Goal: Feedback & Contribution: Contribute content

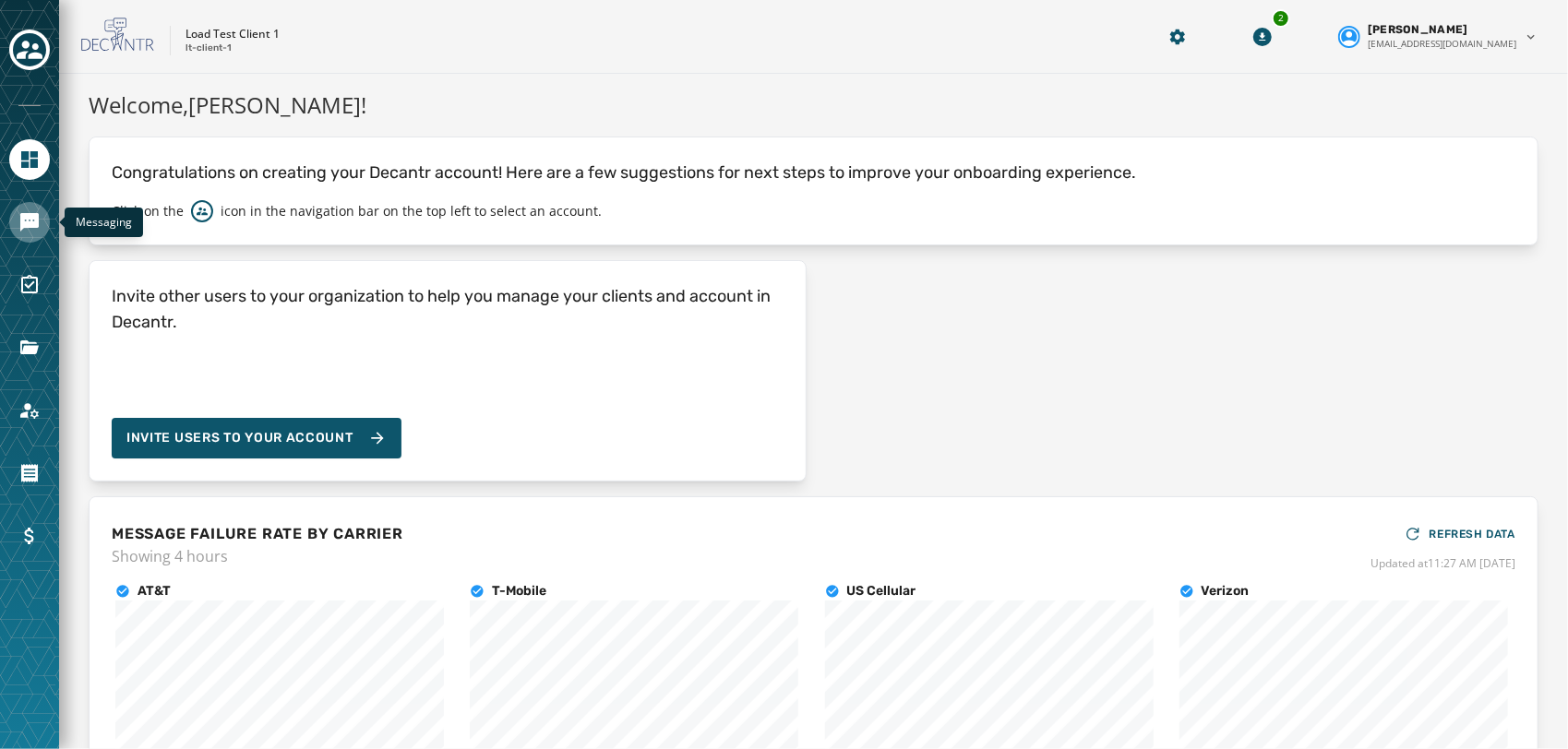
click at [25, 213] on icon "Navigate to Messaging" at bounding box center [30, 222] width 19 height 19
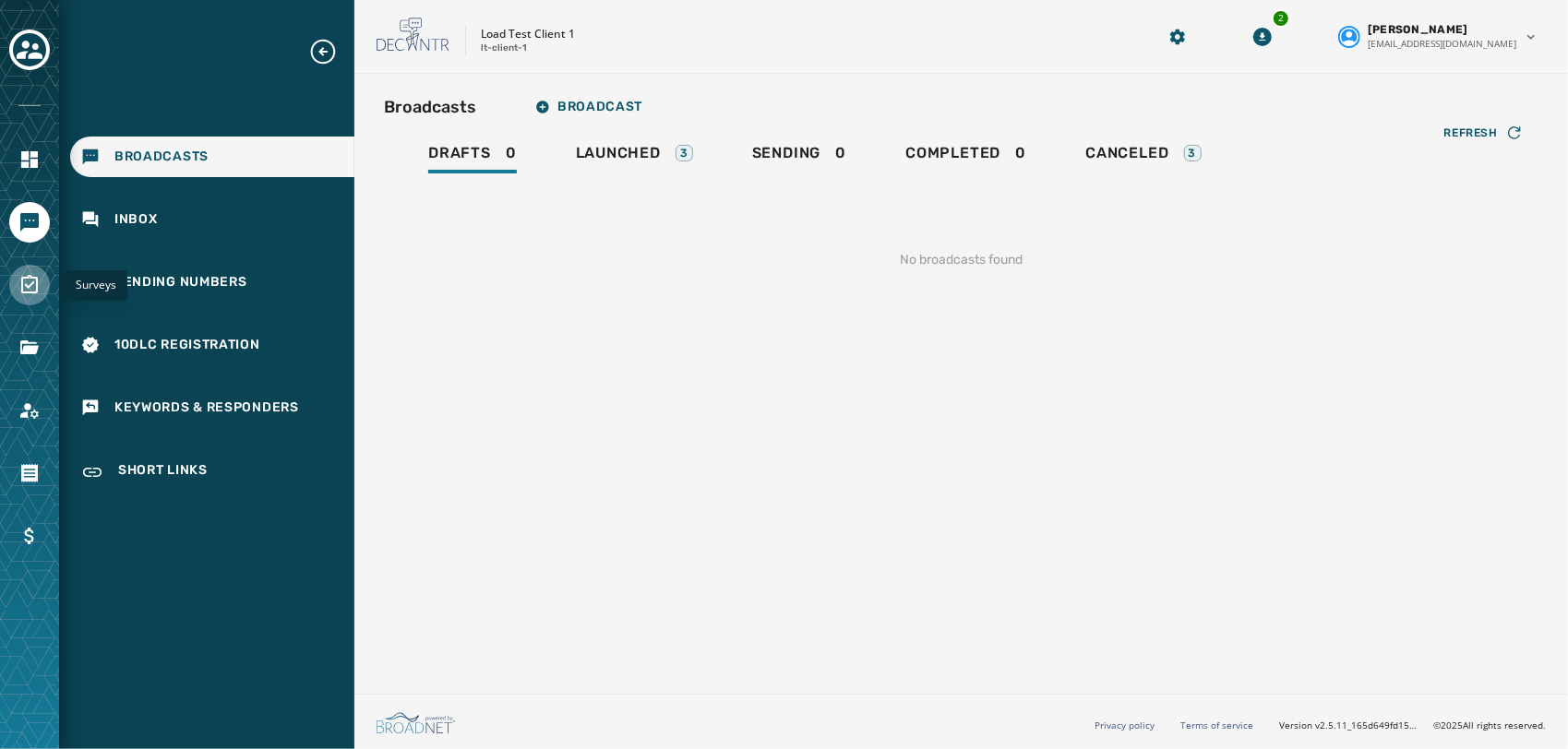
click at [35, 289] on icon "Navigate to Surveys" at bounding box center [30, 285] width 22 height 22
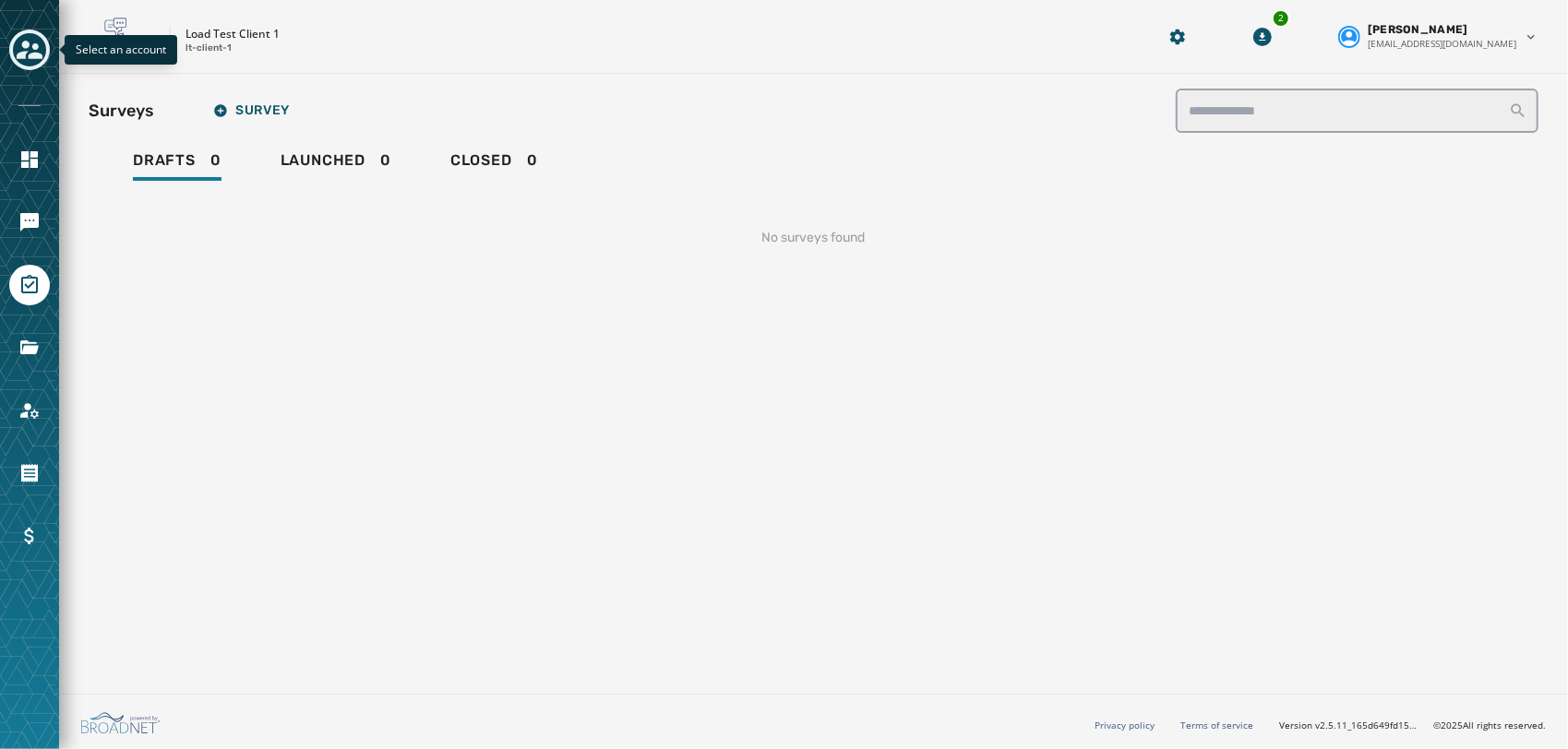
click at [43, 54] on div "Toggle account select drawer" at bounding box center [30, 50] width 34 height 34
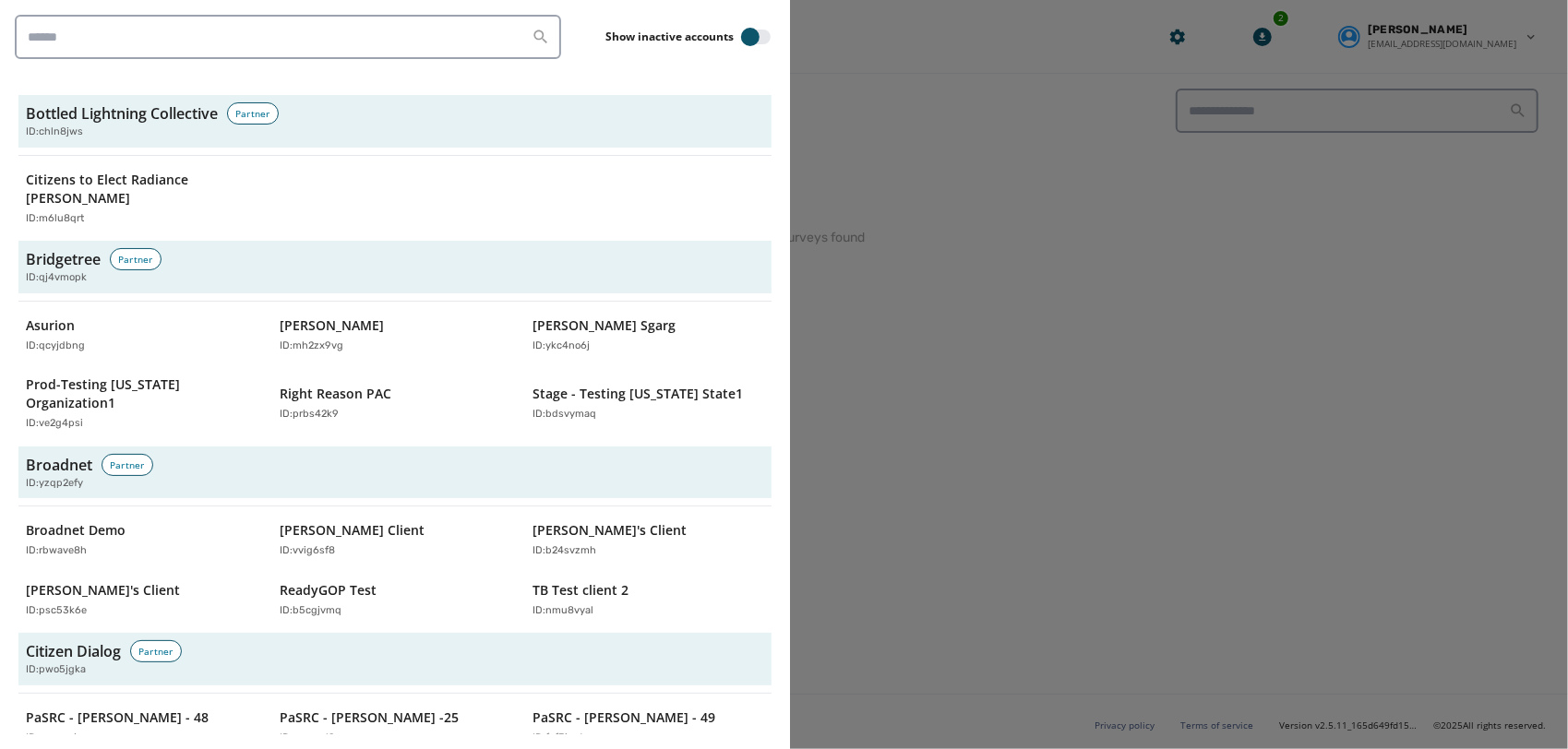
scroll to position [782, 0]
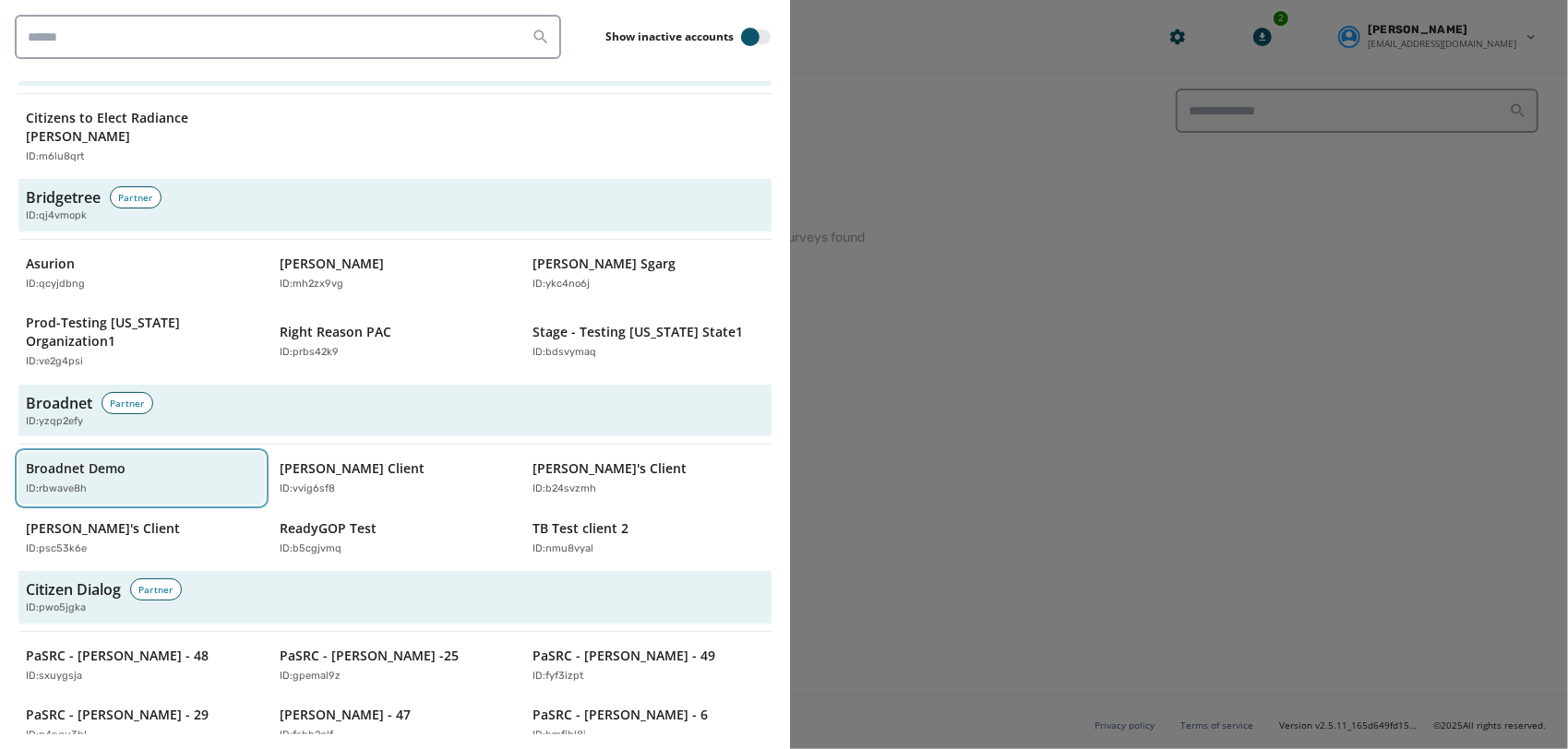
click at [106, 459] on p "Broadnet Demo" at bounding box center [75, 468] width 100 height 19
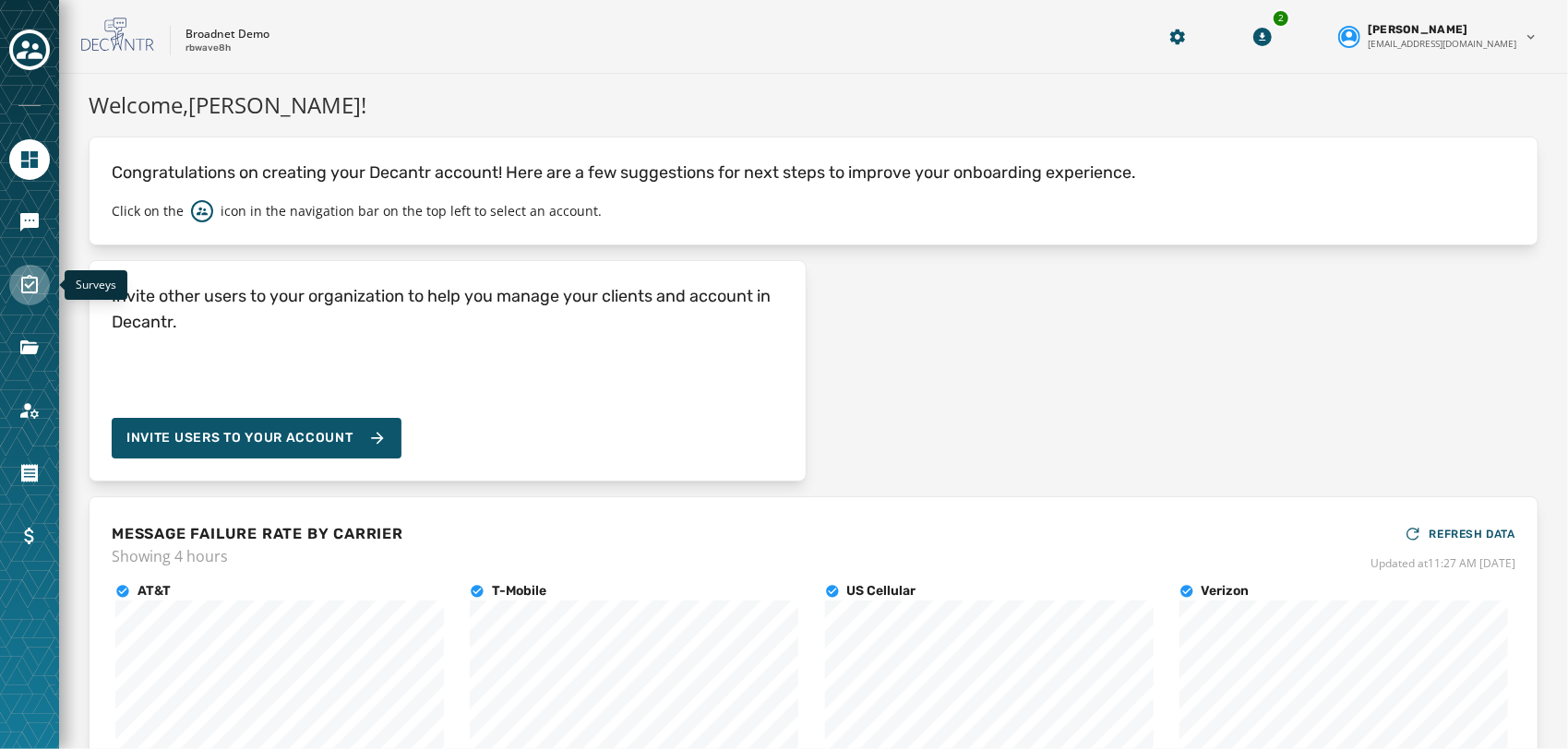
click at [35, 283] on icon "Navigate to Surveys" at bounding box center [30, 285] width 22 height 22
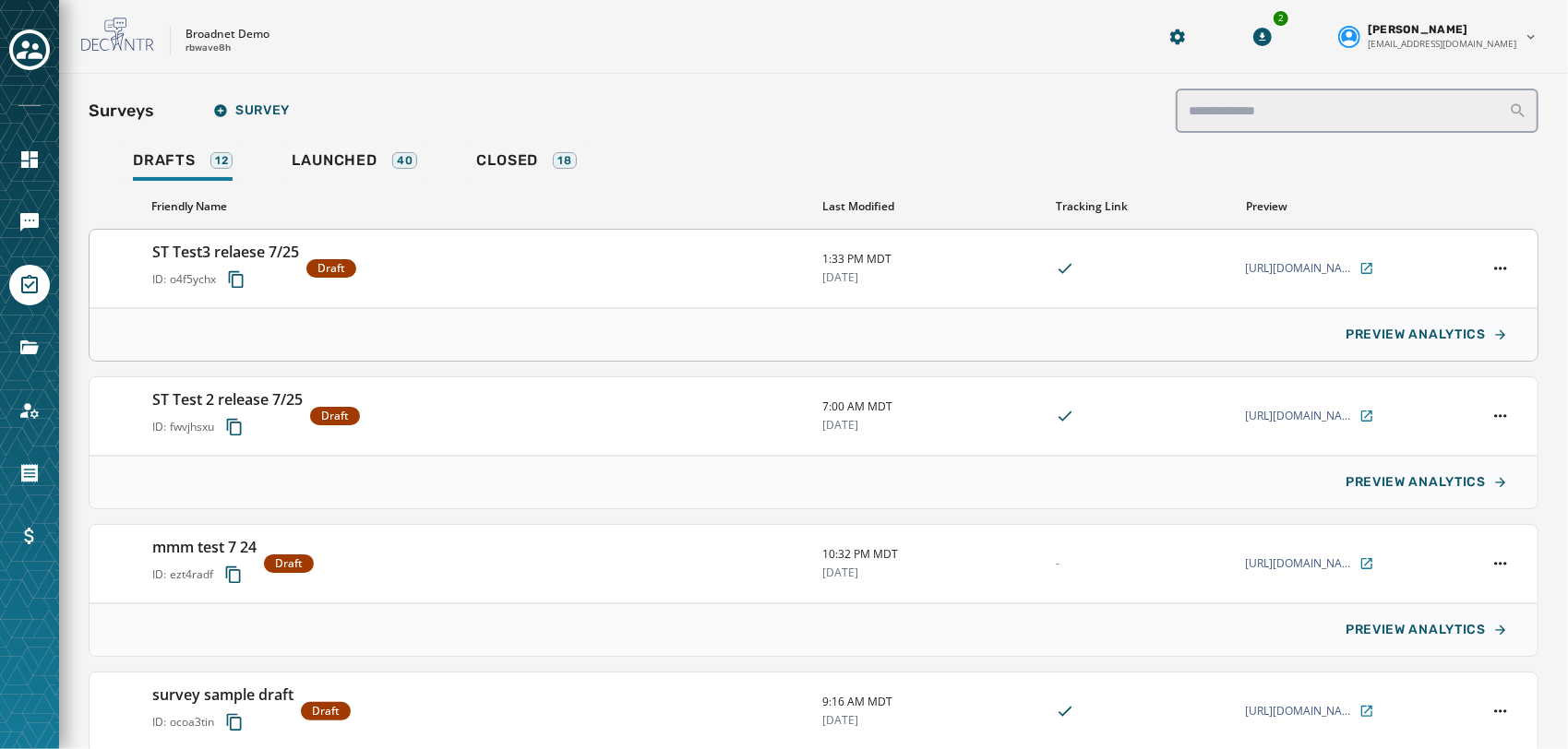
click at [257, 250] on h3 "ST Test3 relaese 7/25" at bounding box center [225, 252] width 146 height 22
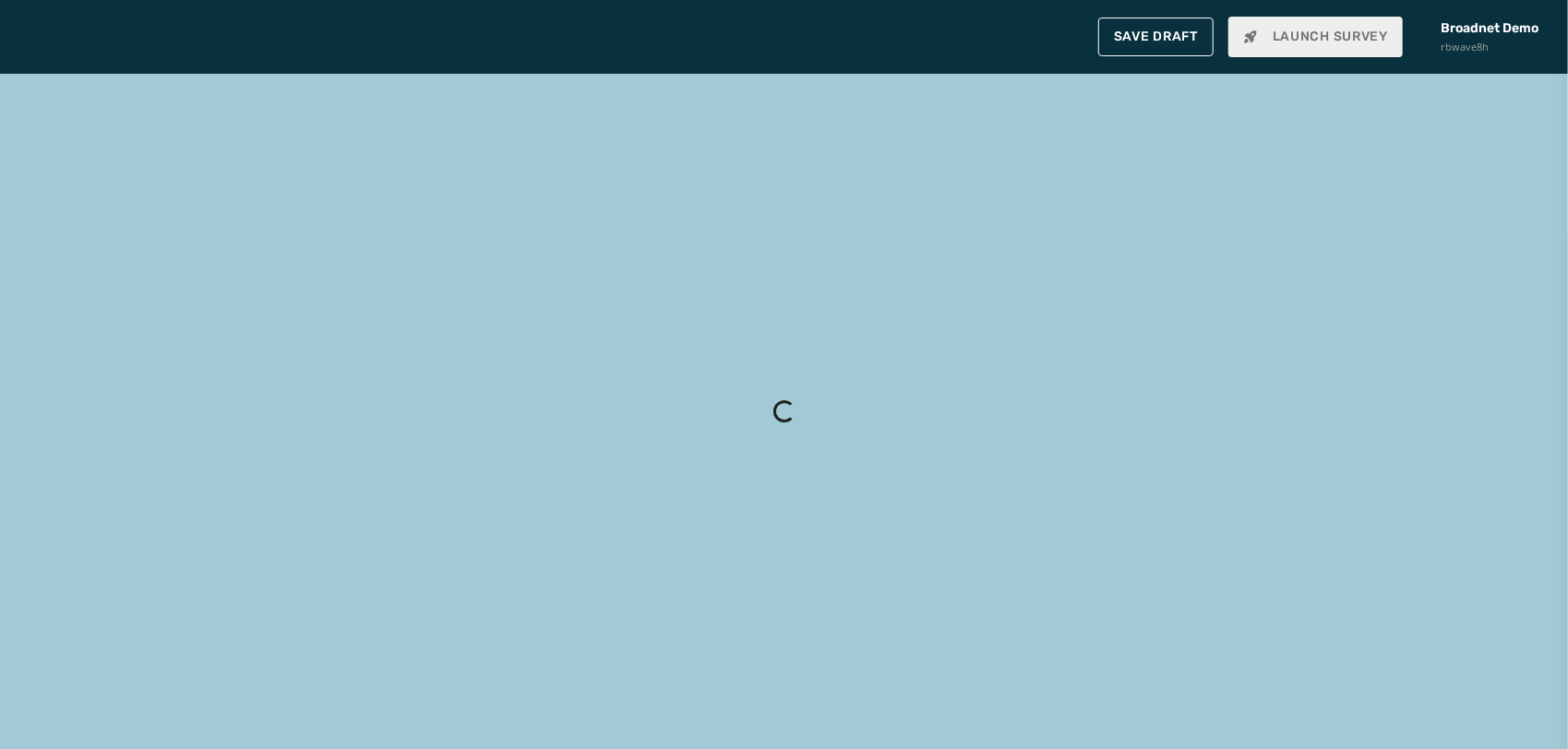
type input "**********"
type textarea "**********"
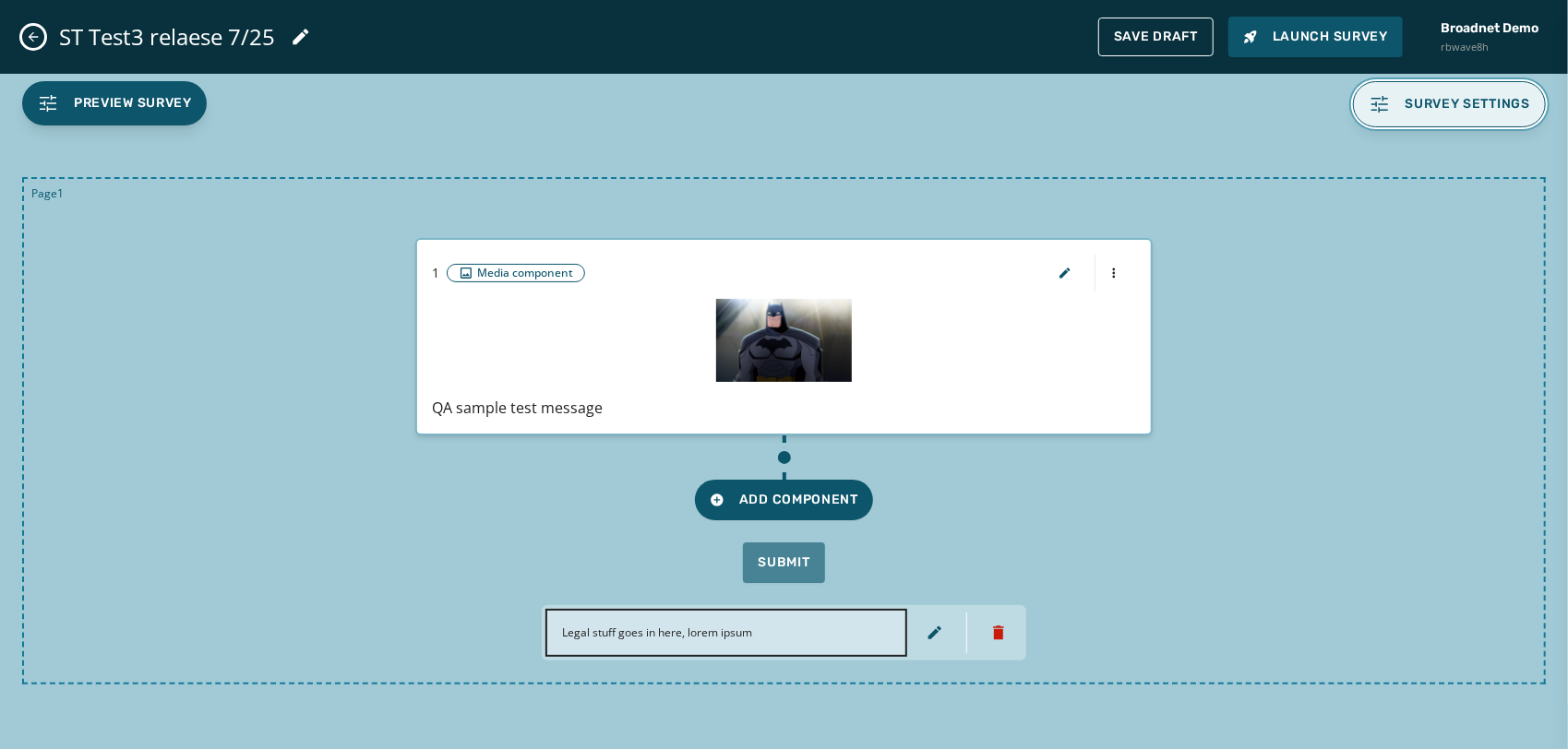
click at [1430, 100] on span "Survey settings" at bounding box center [1467, 104] width 126 height 15
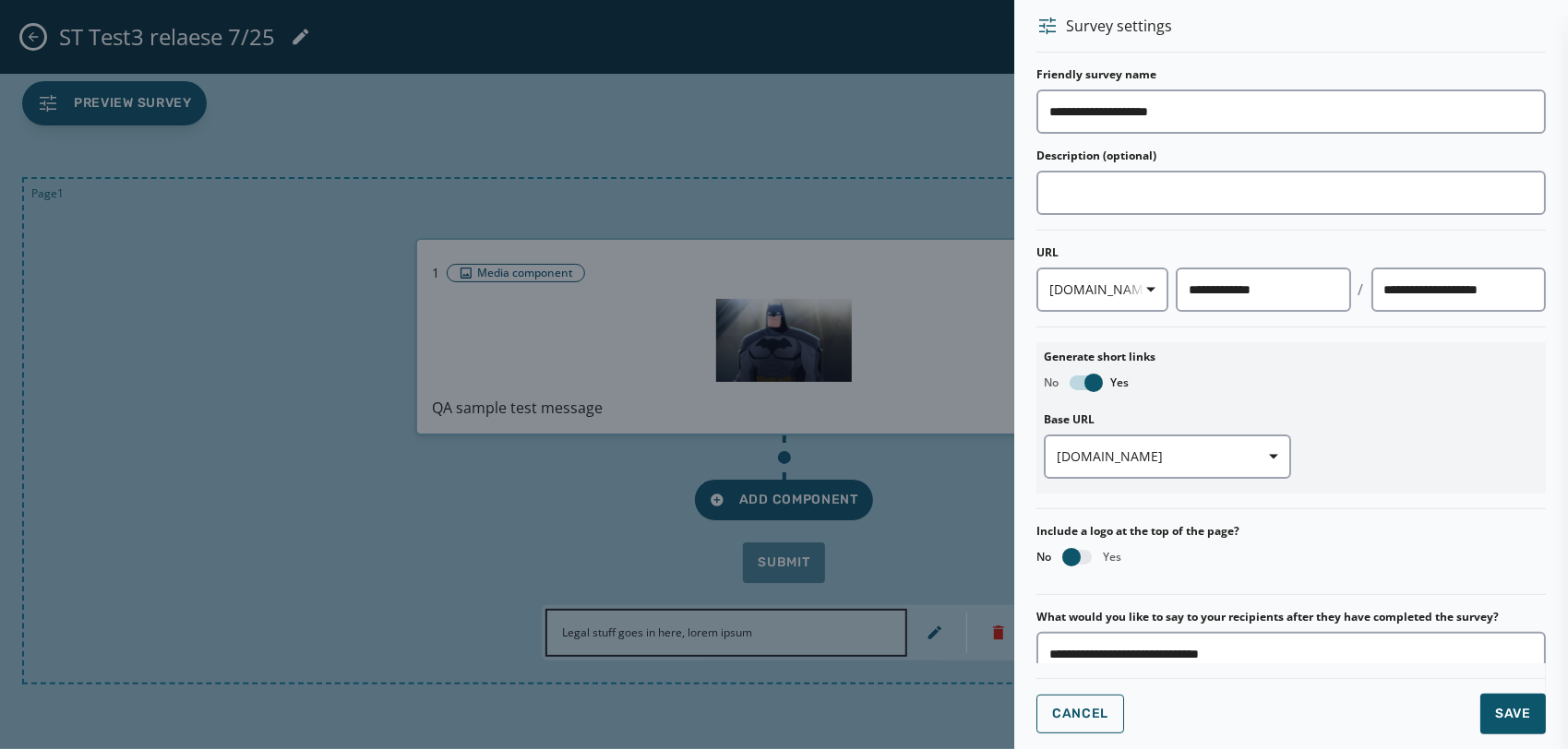
click at [641, 302] on div at bounding box center [784, 374] width 1568 height 749
click at [1059, 719] on span "Cancel" at bounding box center [1080, 713] width 56 height 15
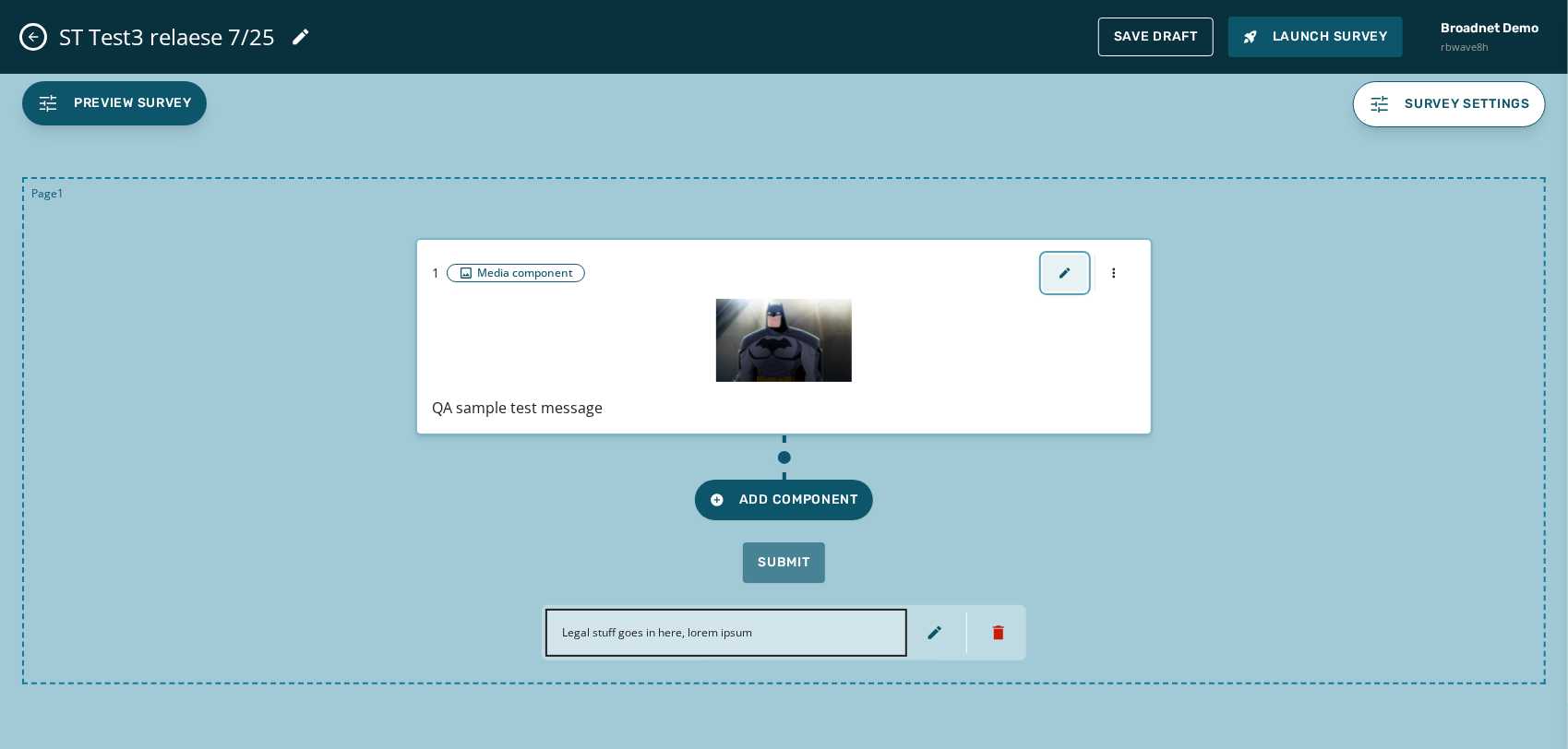
click at [1064, 275] on icon "button" at bounding box center [1065, 273] width 10 height 10
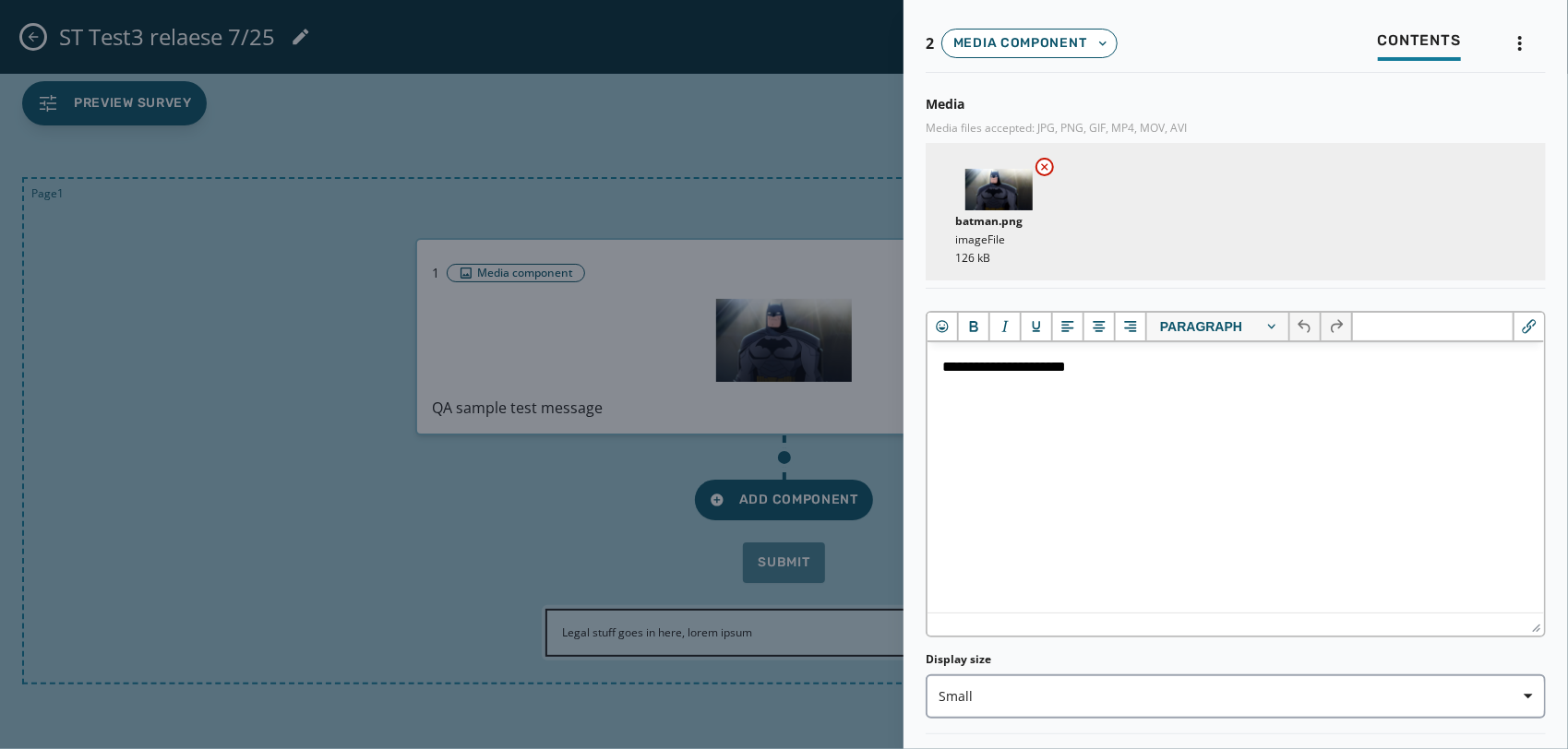
click at [363, 557] on div at bounding box center [784, 374] width 1568 height 749
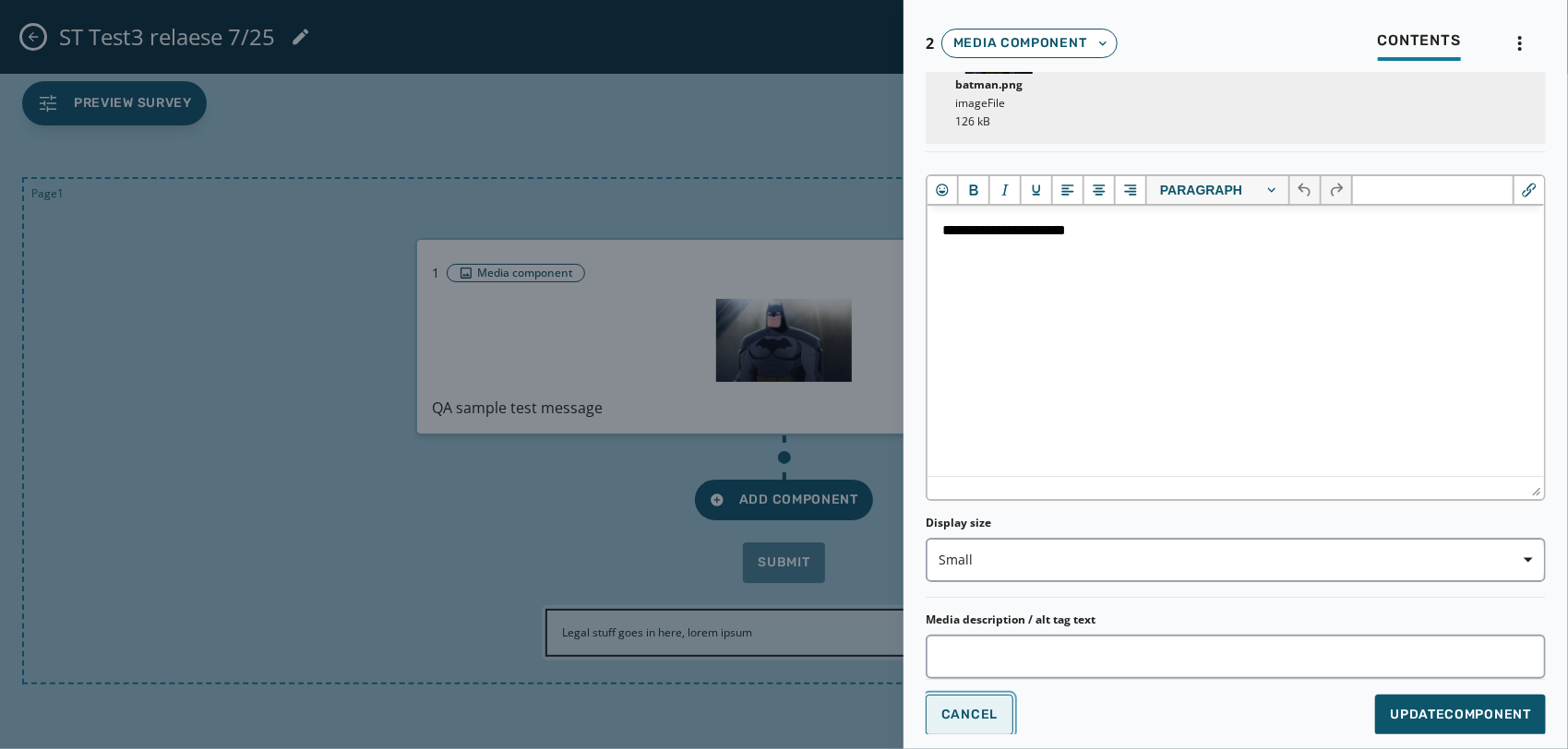
click at [994, 722] on button "Cancel" at bounding box center [969, 714] width 88 height 41
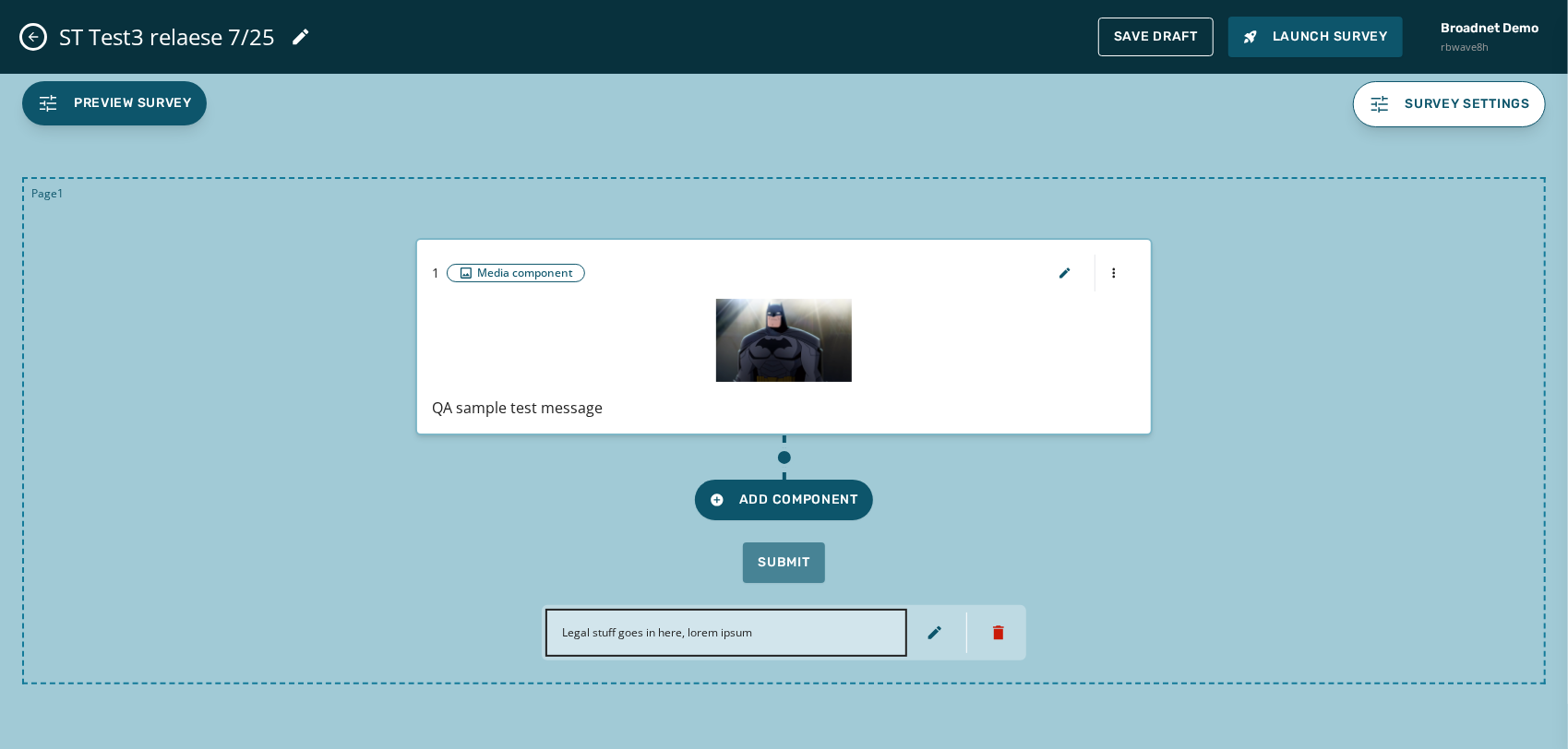
scroll to position [0, 0]
click at [761, 506] on span "Add Component" at bounding box center [784, 499] width 148 height 19
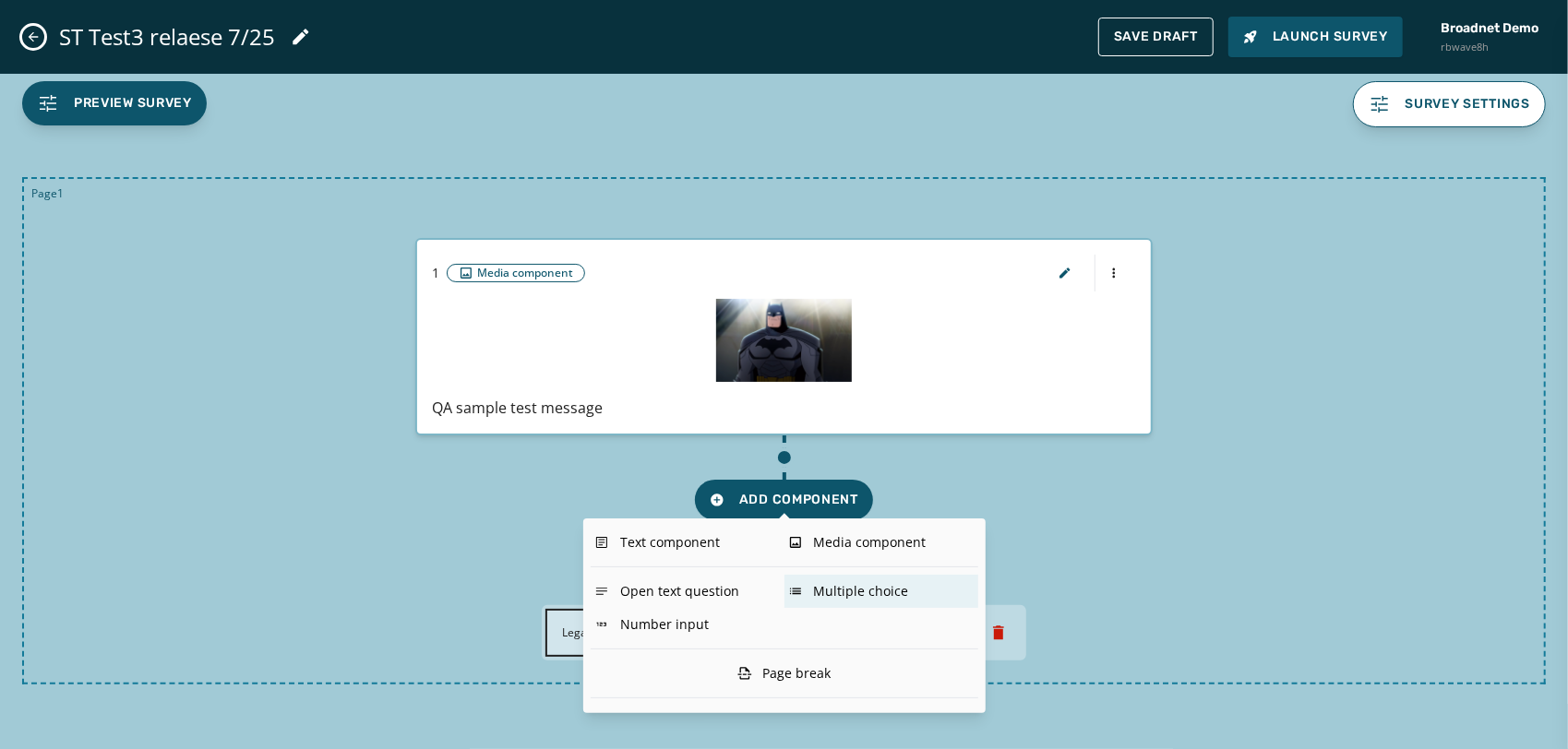
click at [826, 589] on div "Multiple choice" at bounding box center [881, 591] width 194 height 34
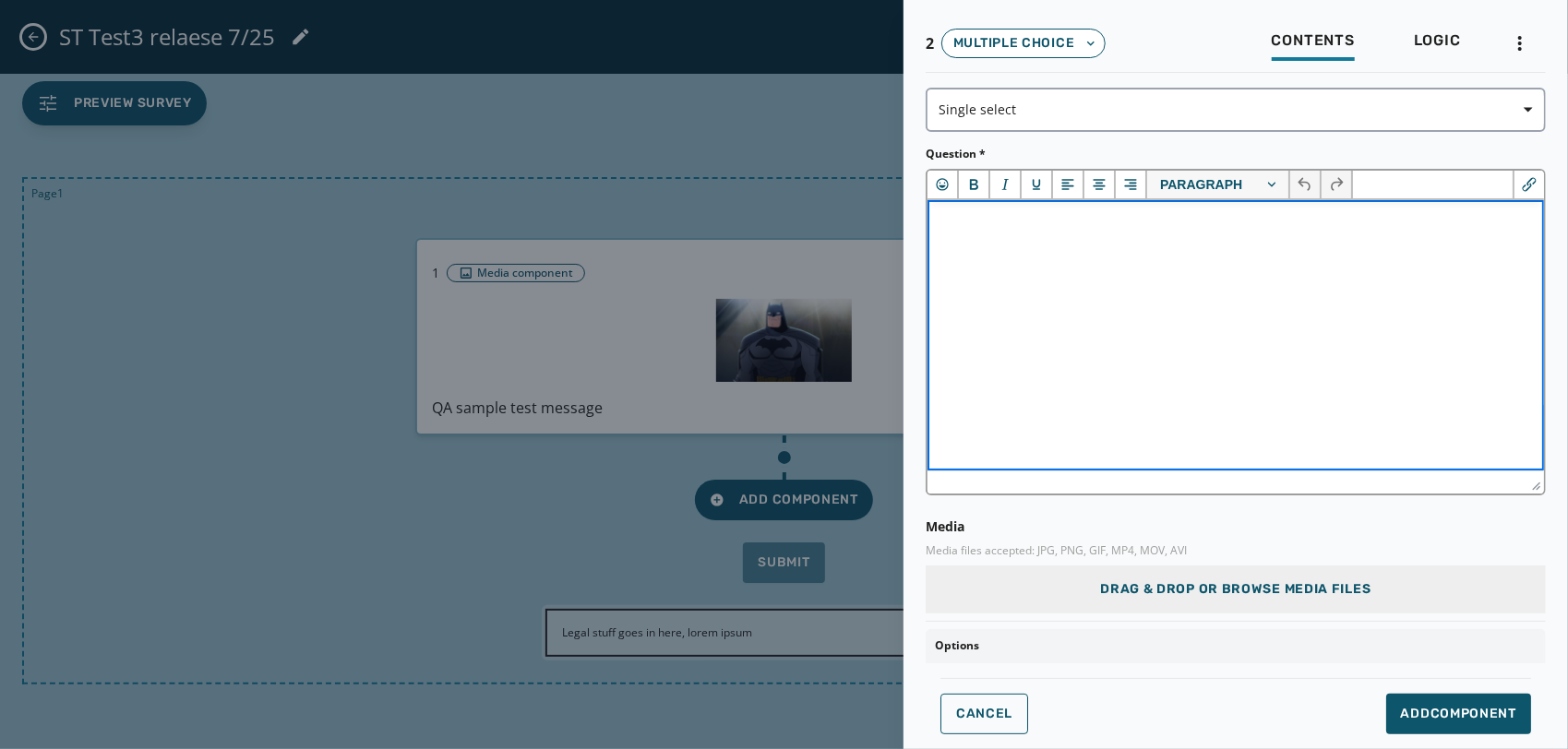
click at [1053, 249] on html at bounding box center [1234, 224] width 616 height 49
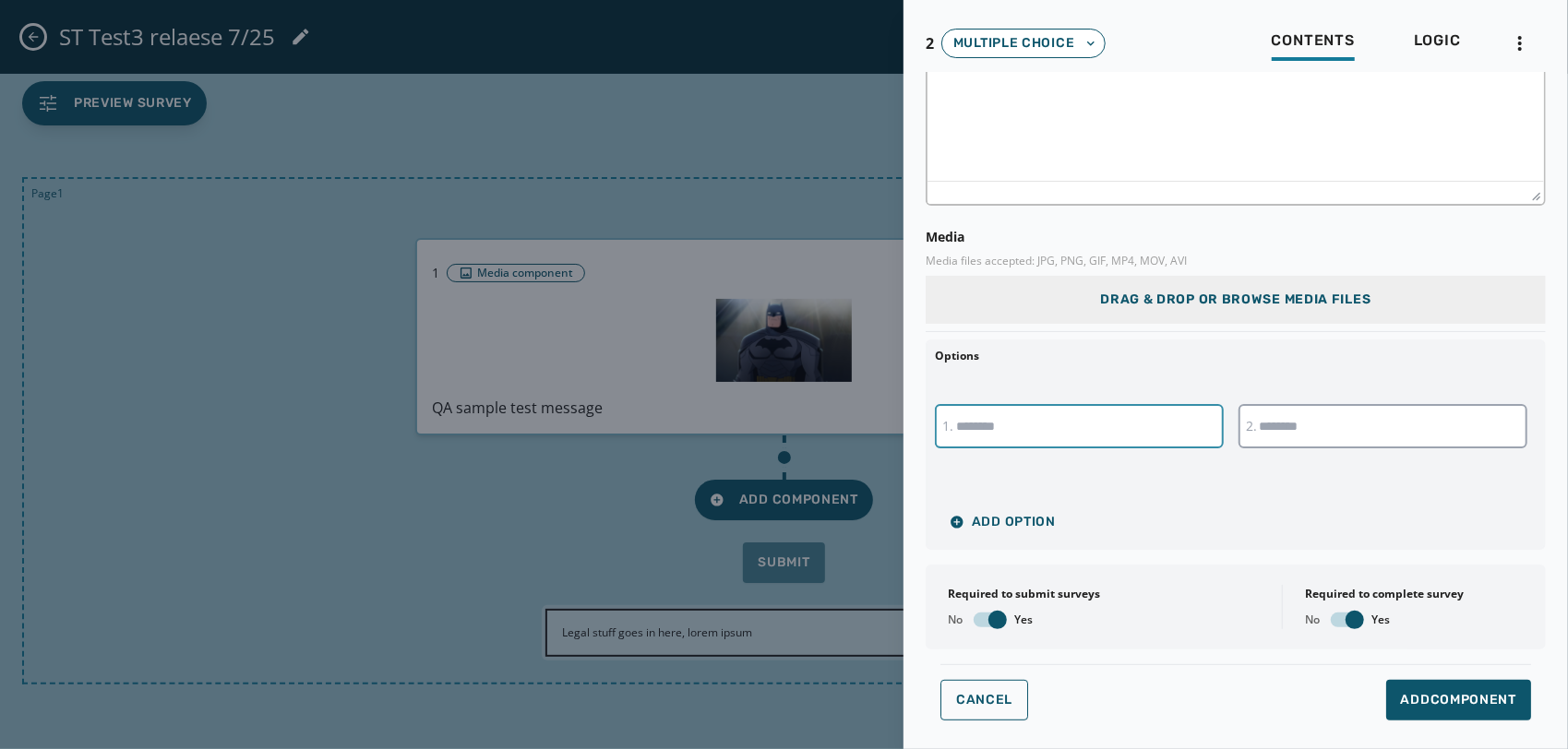
click at [1018, 415] on input "text" at bounding box center [1079, 426] width 289 height 44
type input "*"
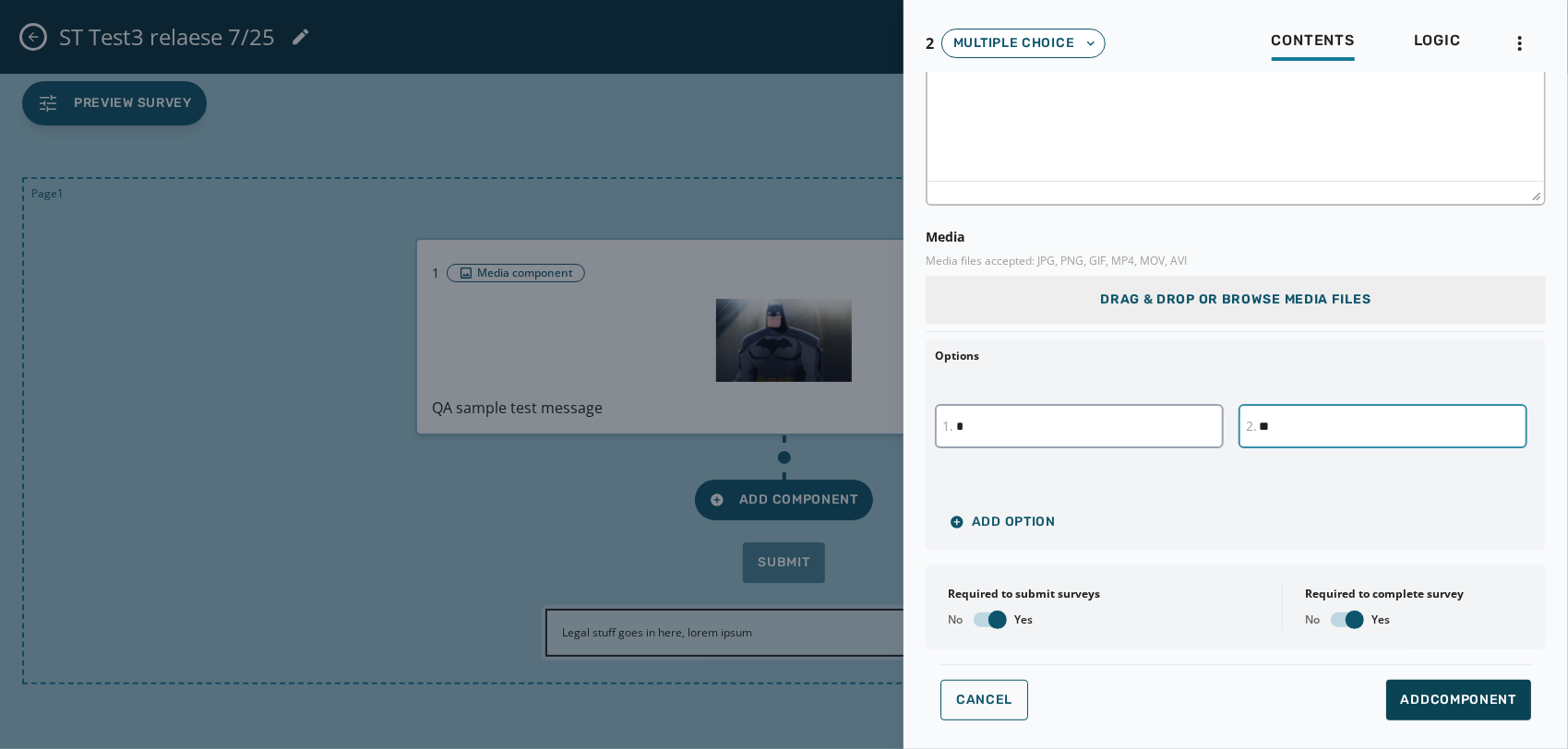
type input "**"
click at [1471, 707] on span "Add Component" at bounding box center [1458, 700] width 116 height 19
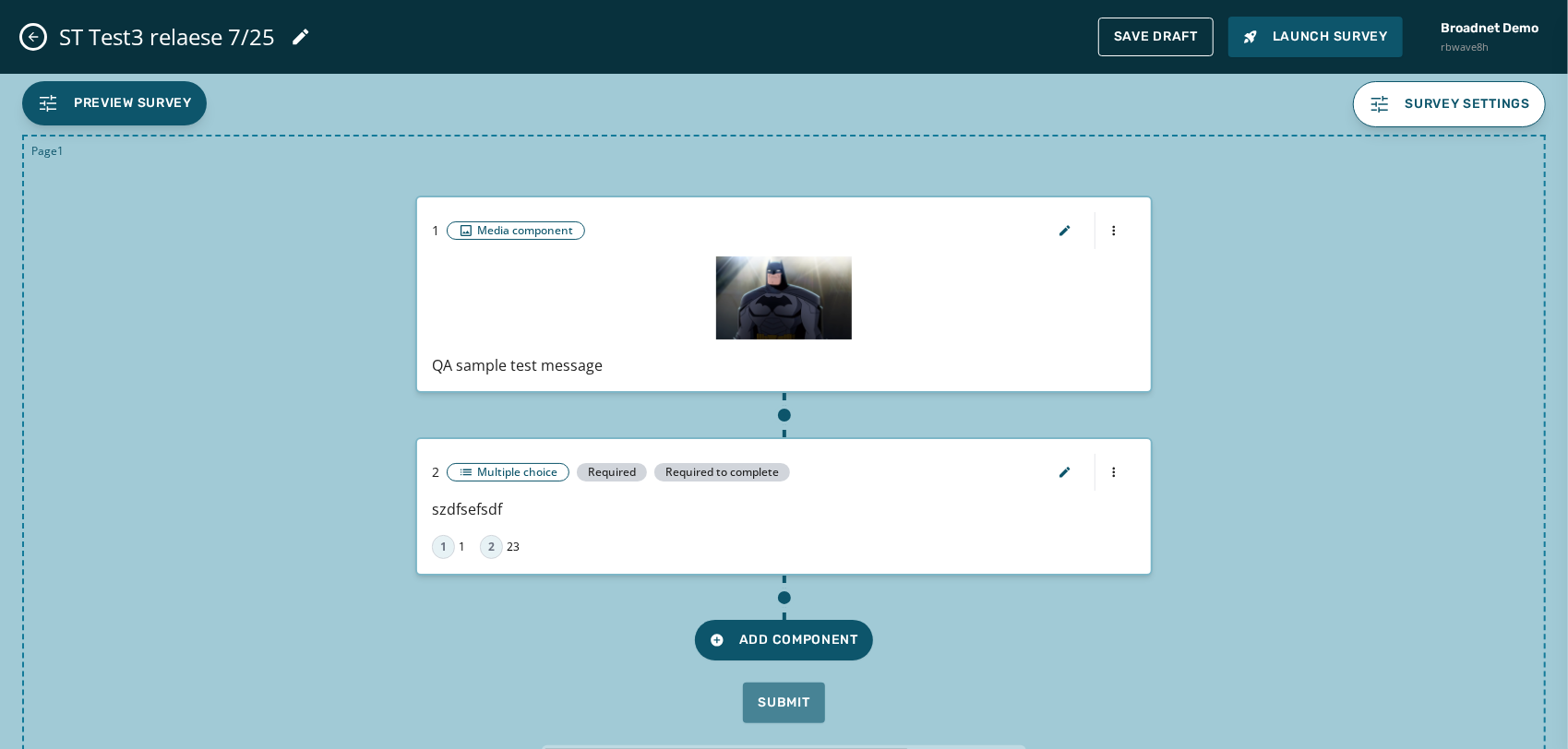
scroll to position [0, 0]
click at [772, 633] on span "Add Component" at bounding box center [784, 639] width 148 height 19
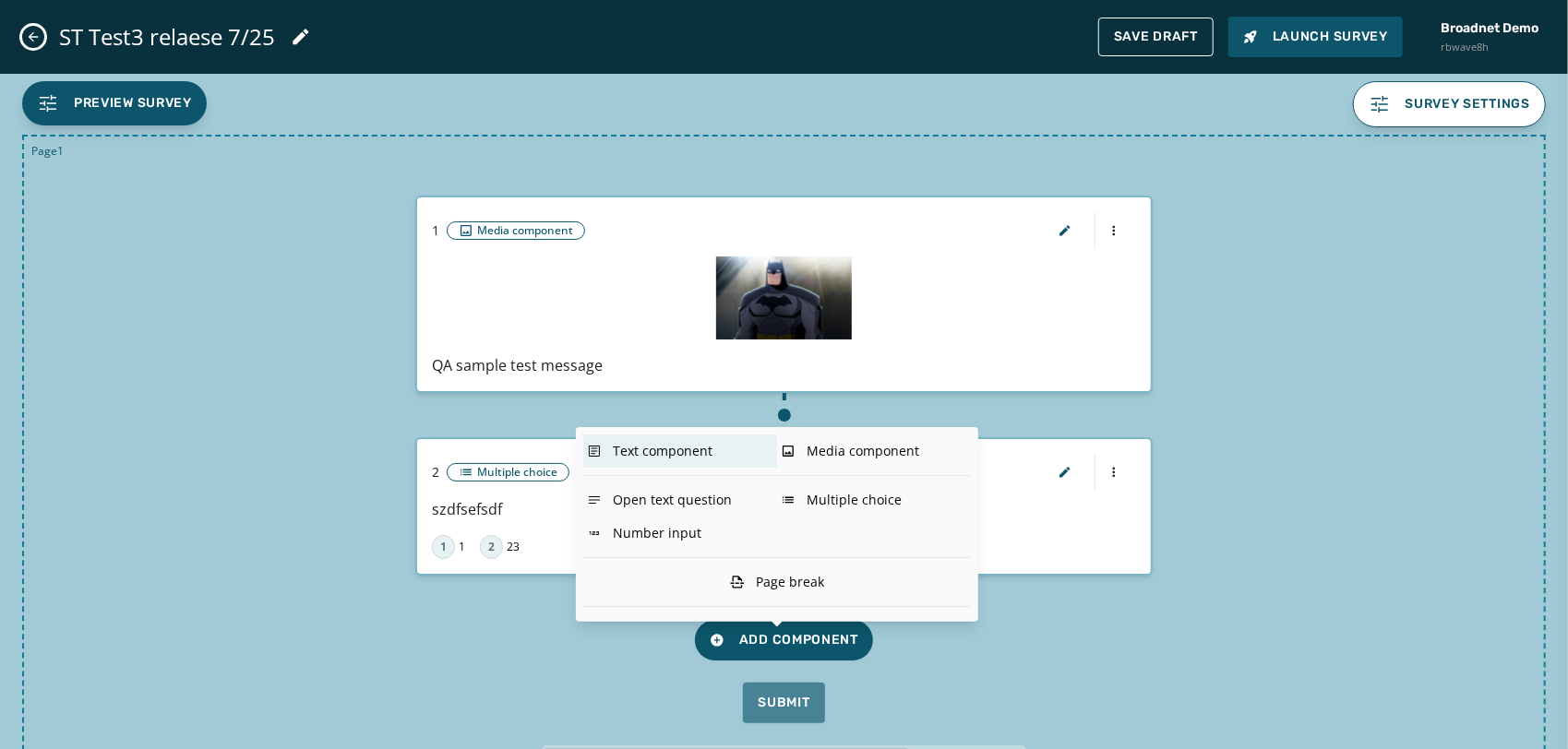
click at [711, 457] on div "Text component" at bounding box center [680, 452] width 194 height 34
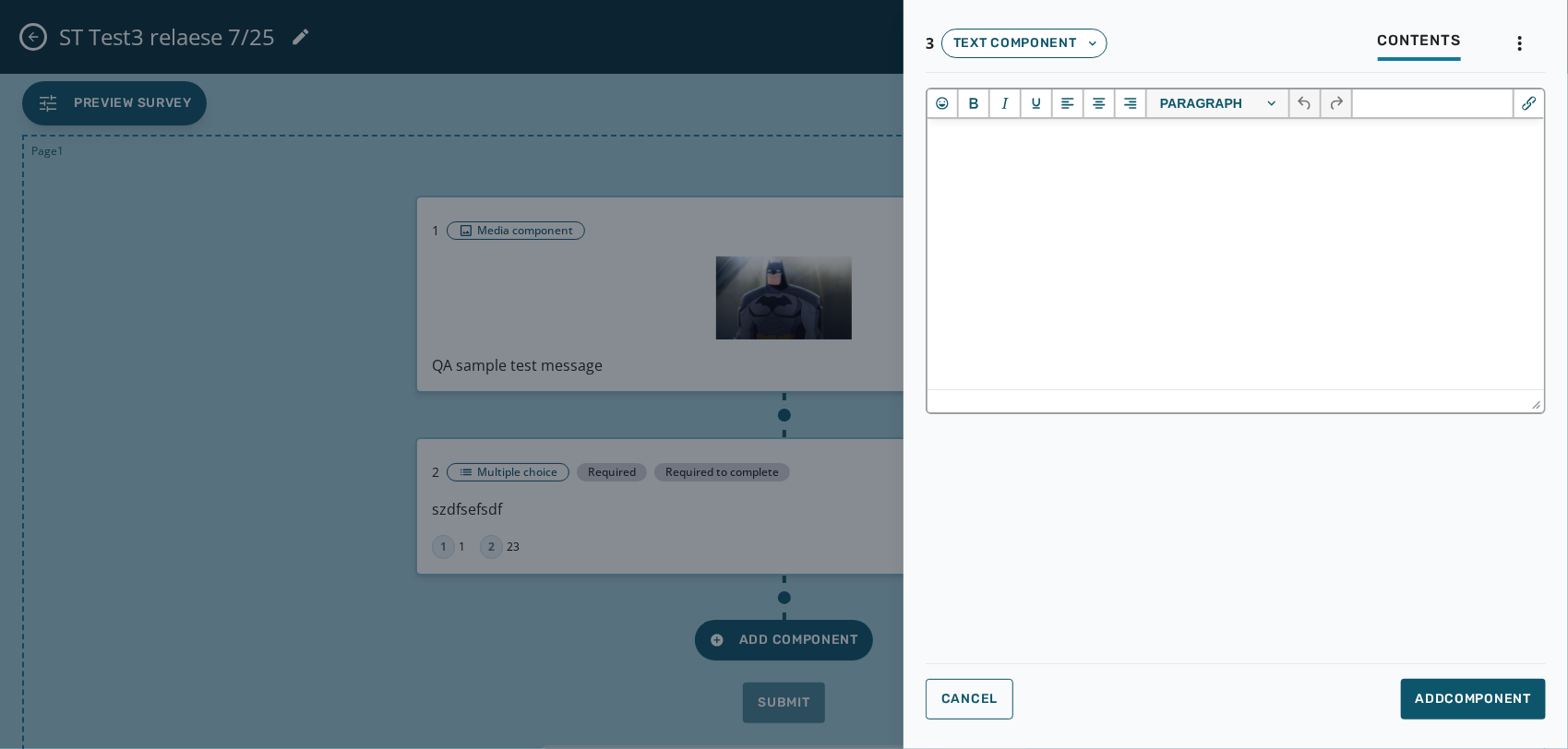
click at [1089, 168] on html at bounding box center [1234, 142] width 616 height 49
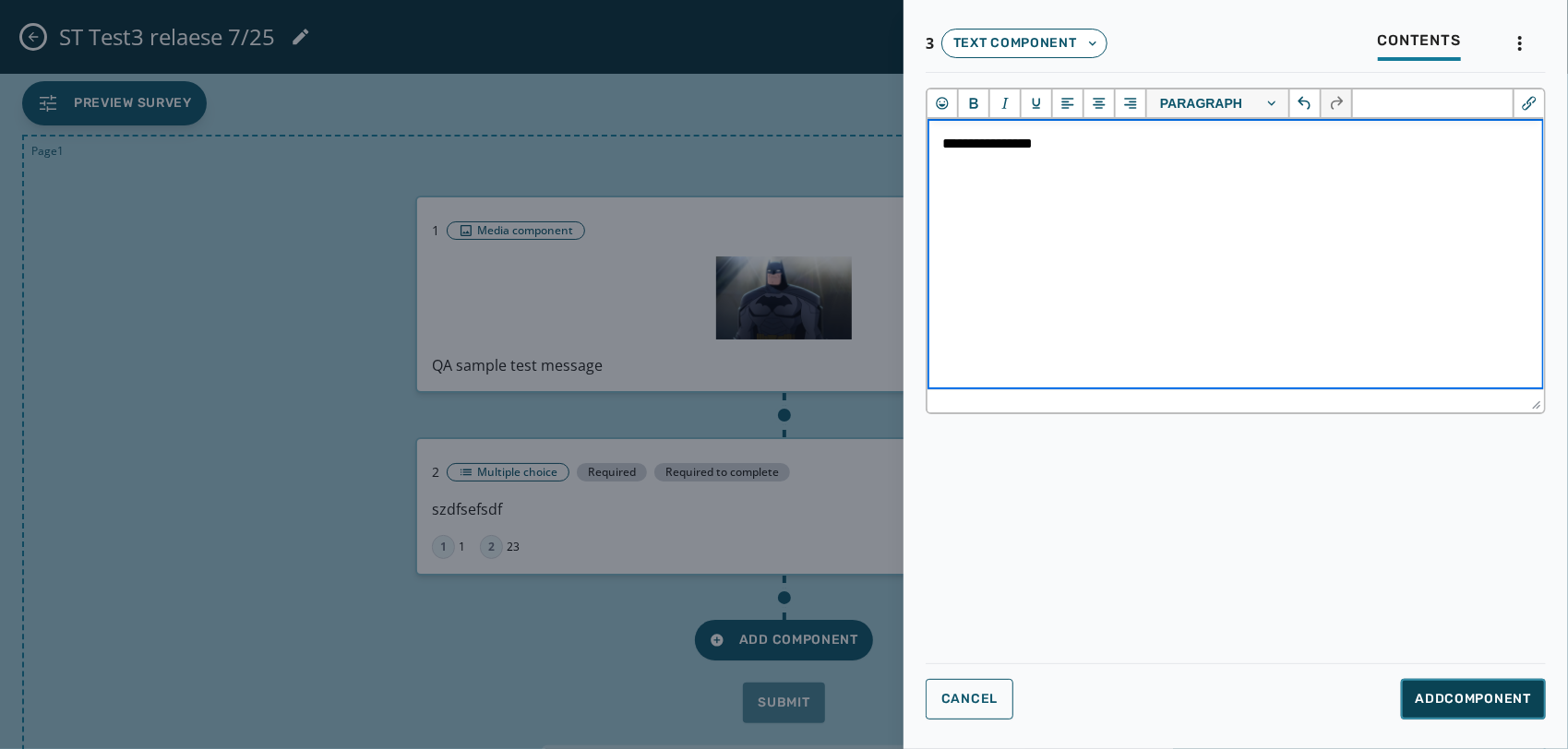
click at [1510, 708] on button "Add Component" at bounding box center [1473, 699] width 145 height 41
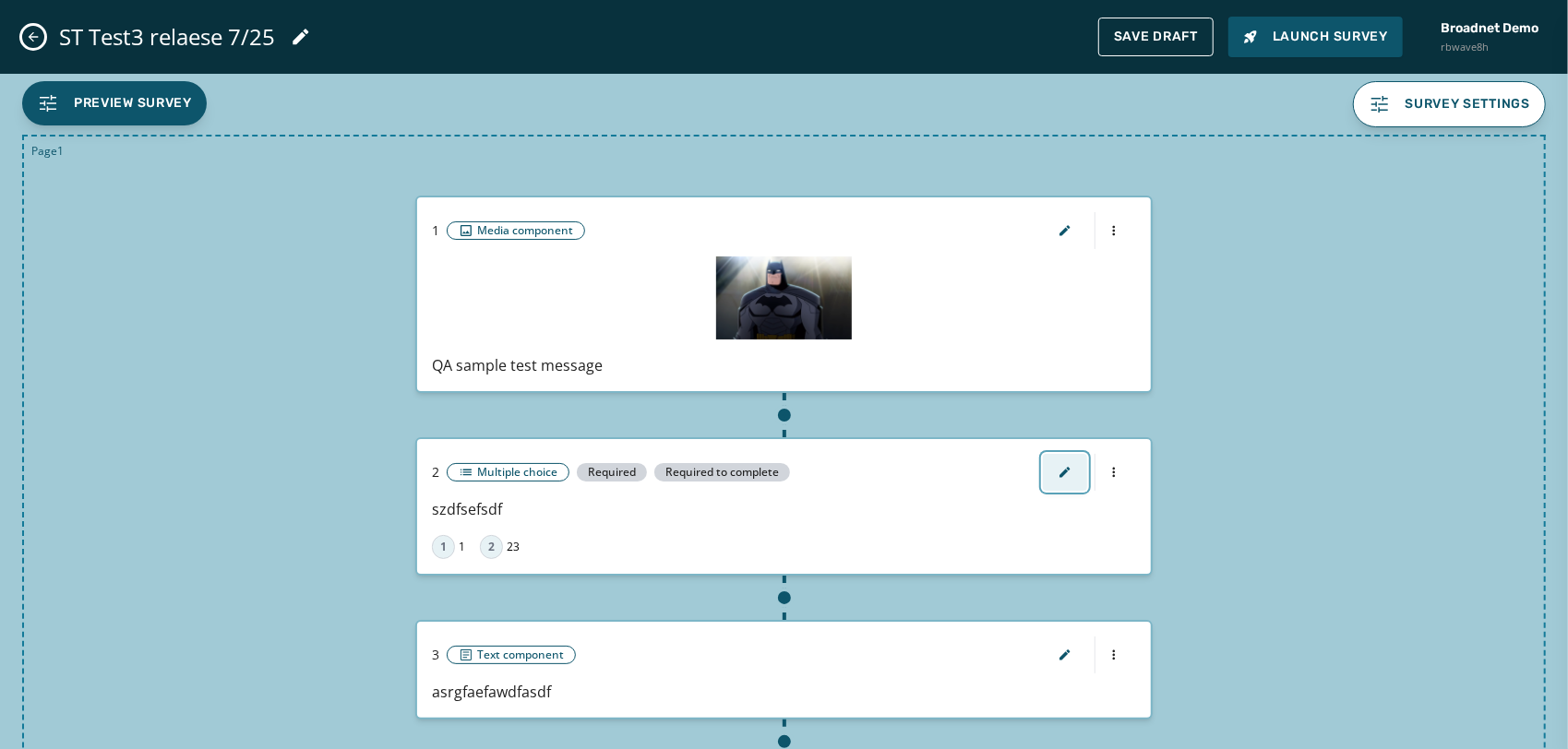
click at [1057, 470] on icon "button" at bounding box center [1064, 471] width 15 height 15
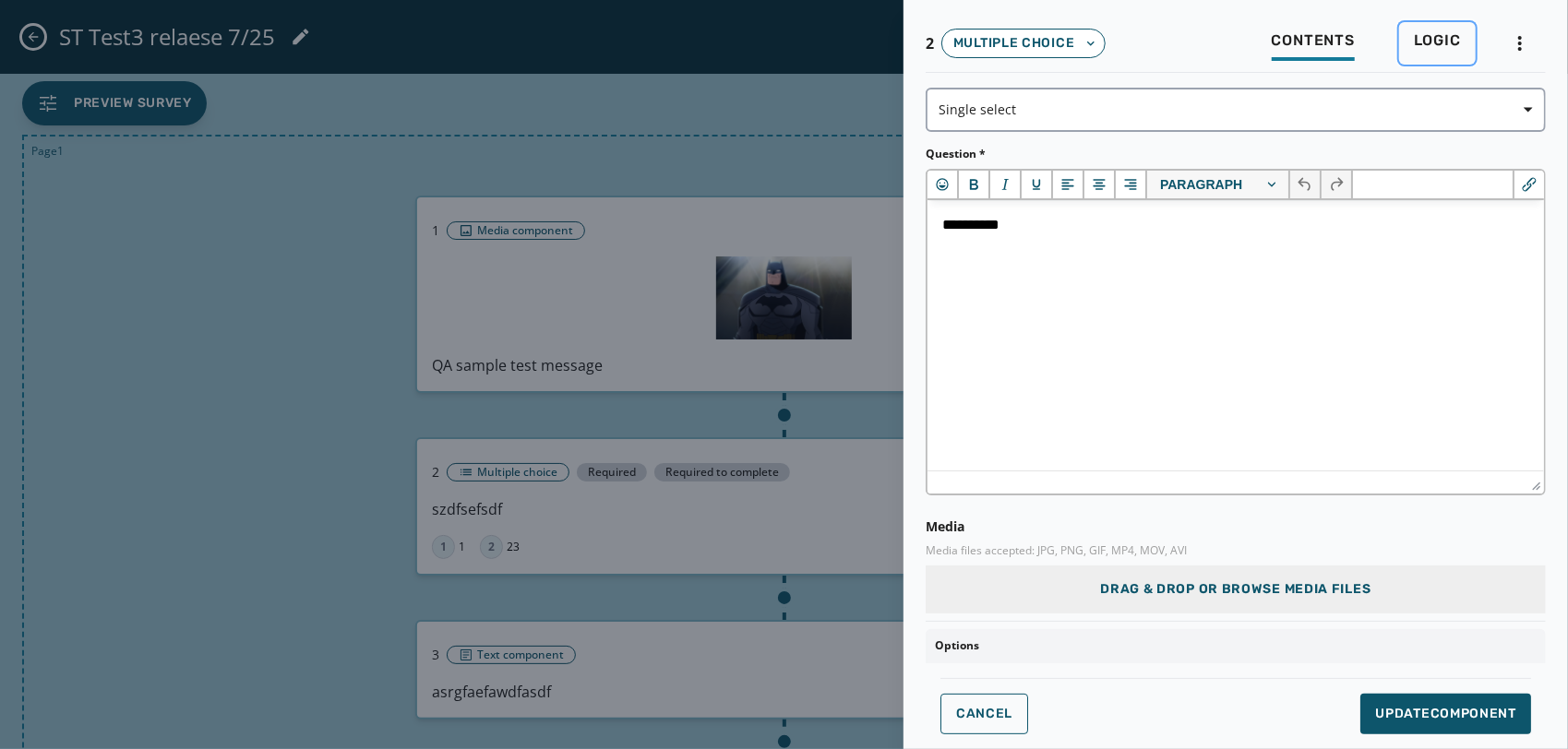
click at [1446, 26] on button "Logic" at bounding box center [1437, 42] width 76 height 42
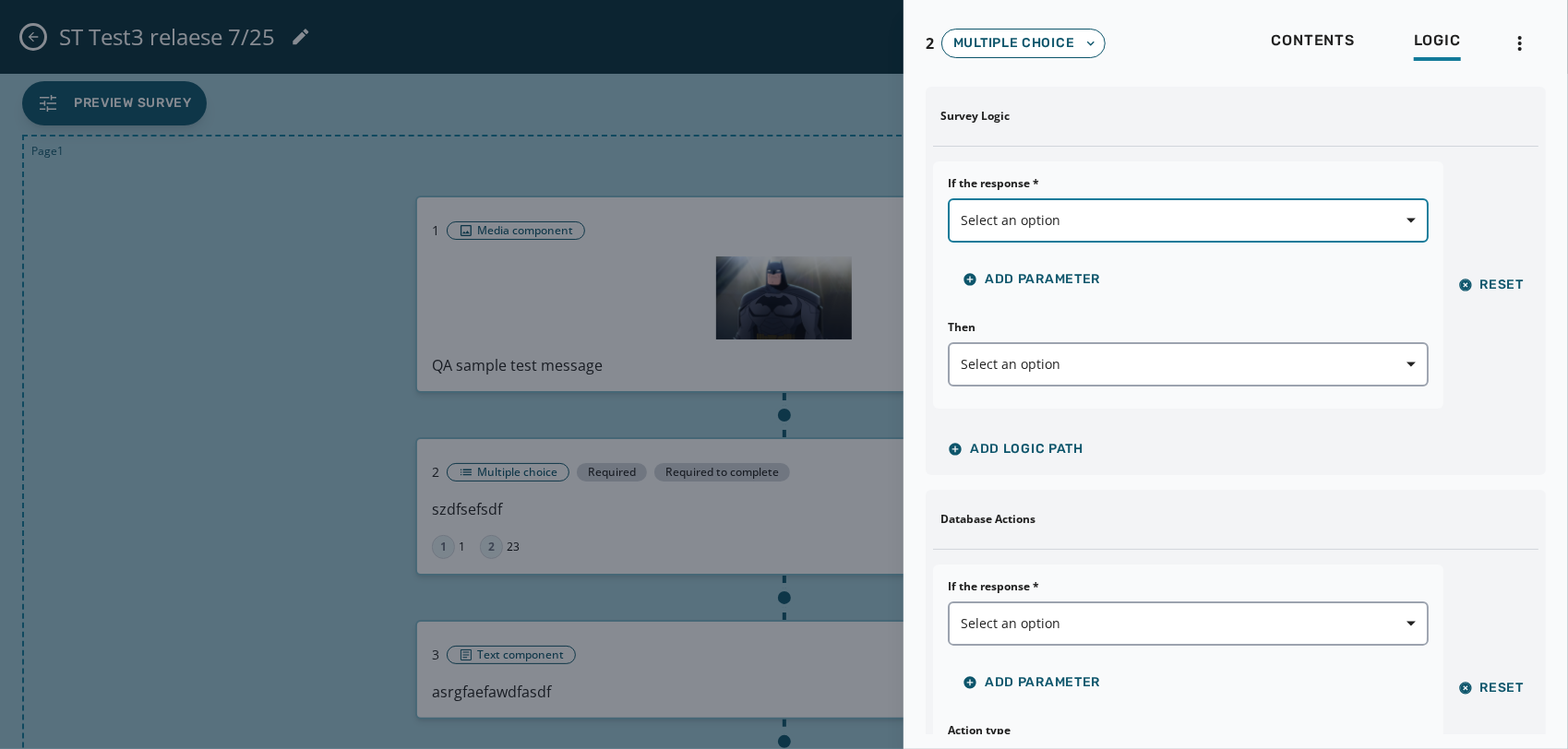
click at [1090, 214] on span "Select an option" at bounding box center [1187, 220] width 455 height 19
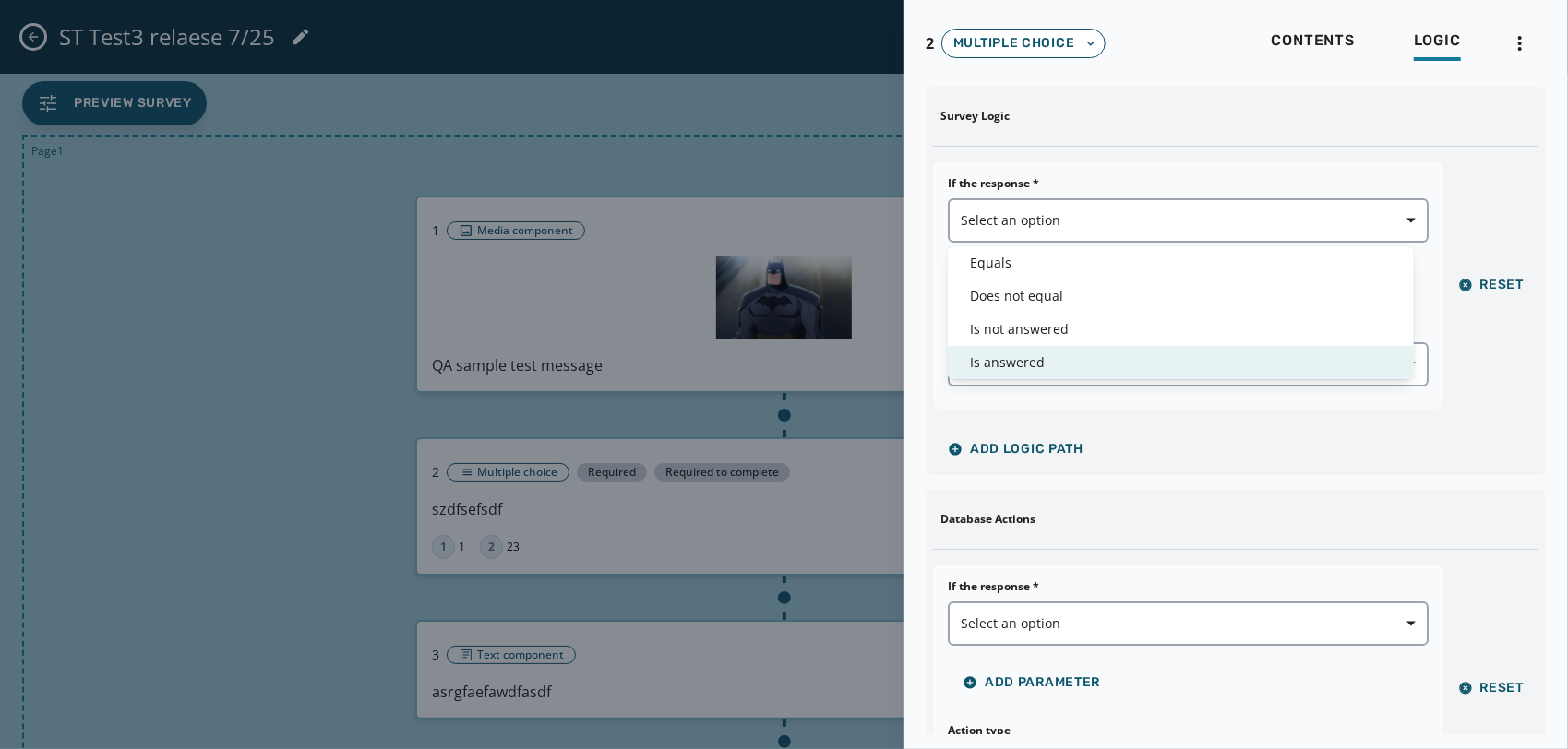
click at [1043, 349] on div "Is answered" at bounding box center [1179, 363] width 466 height 34
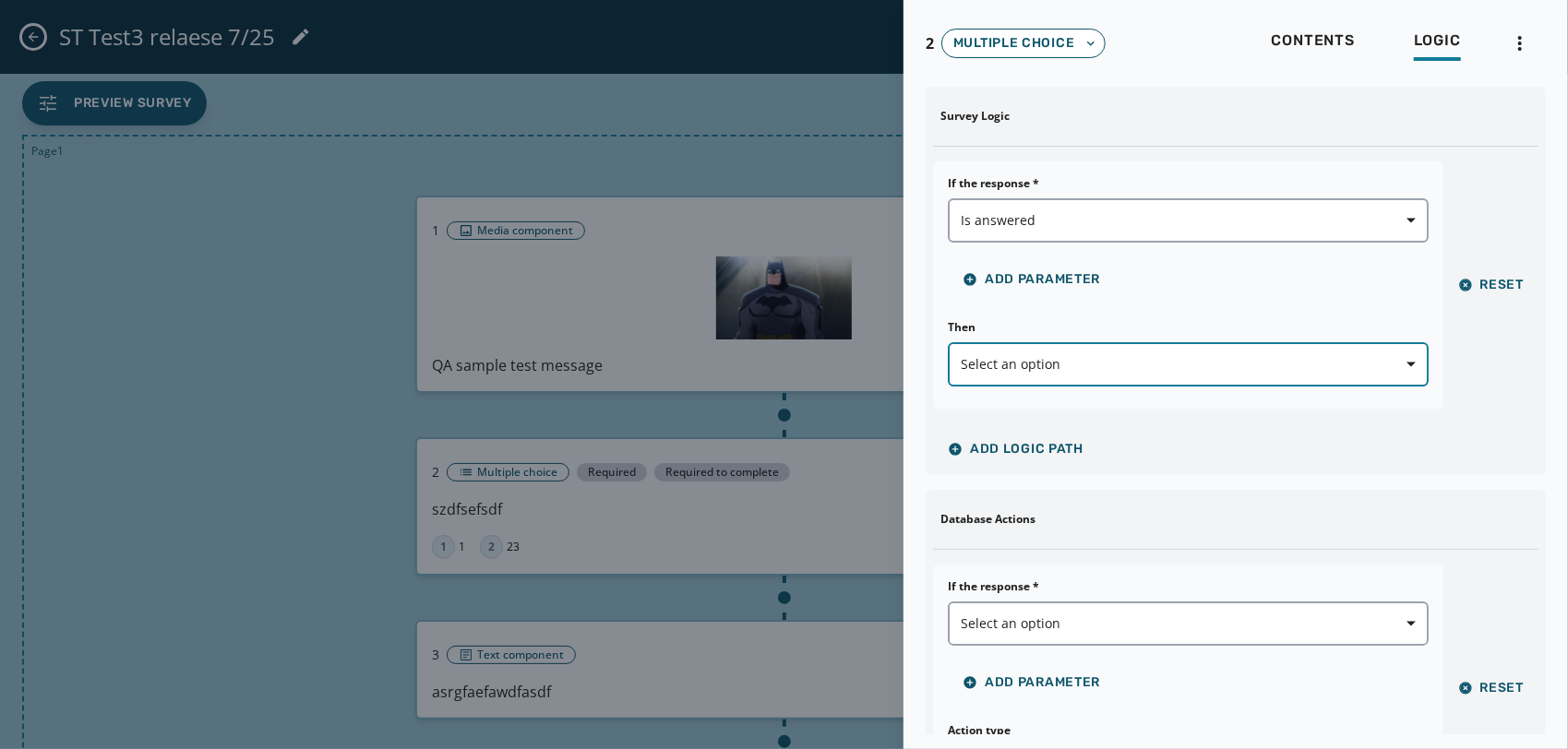
click at [1033, 371] on span "Select an option" at bounding box center [1187, 364] width 455 height 19
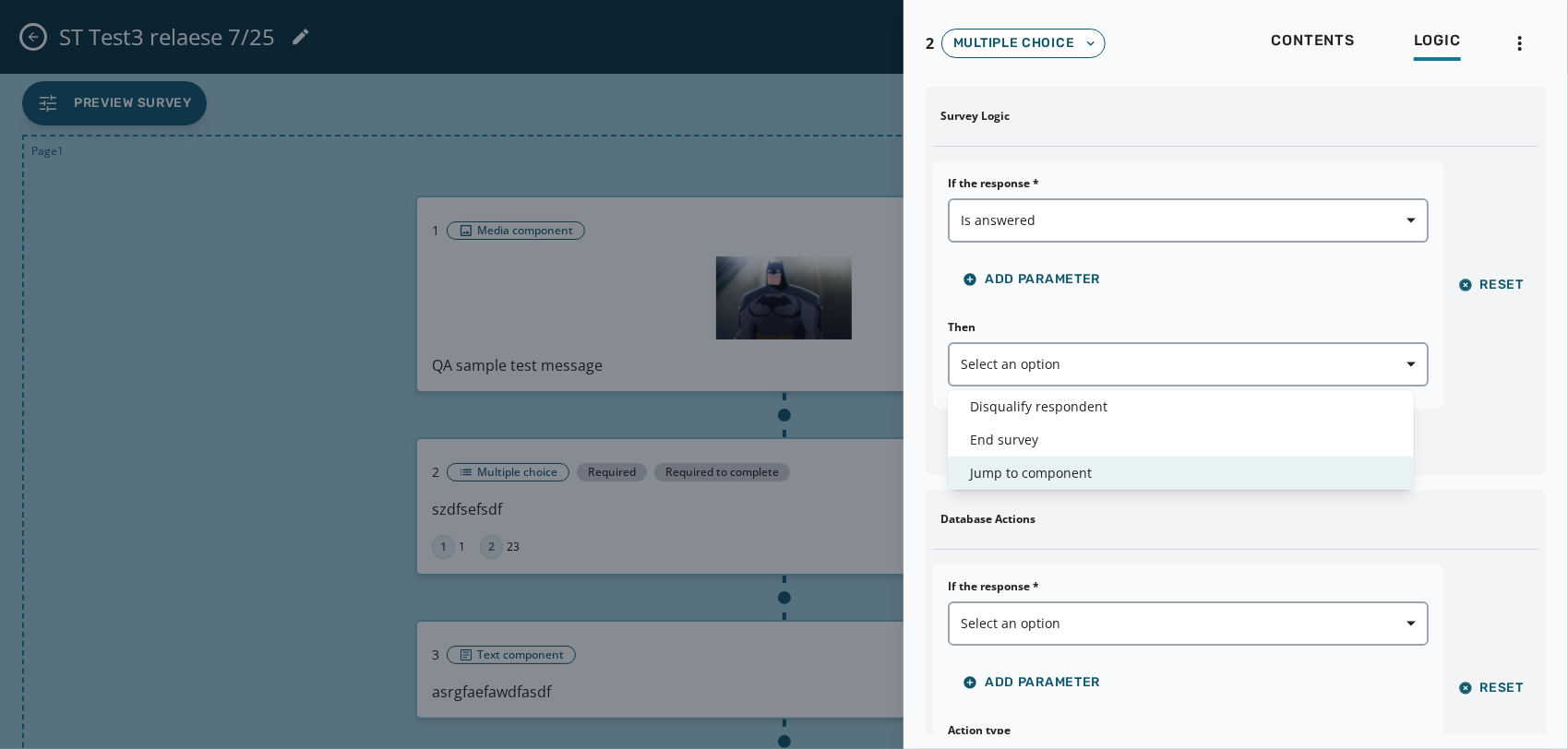
click at [1026, 463] on span "Jump to component" at bounding box center [1180, 472] width 421 height 19
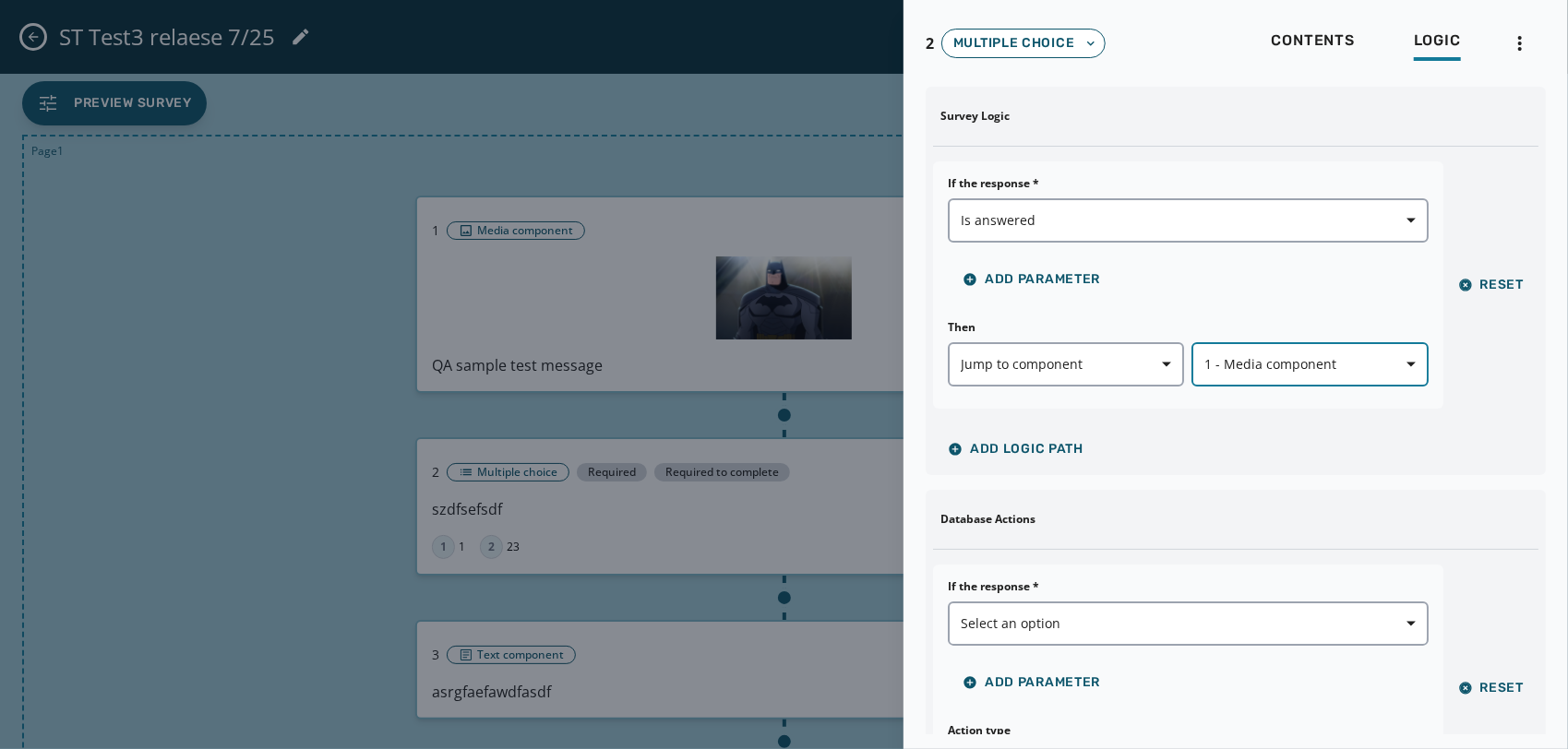
click at [1267, 366] on span "1 - Media component" at bounding box center [1309, 364] width 211 height 19
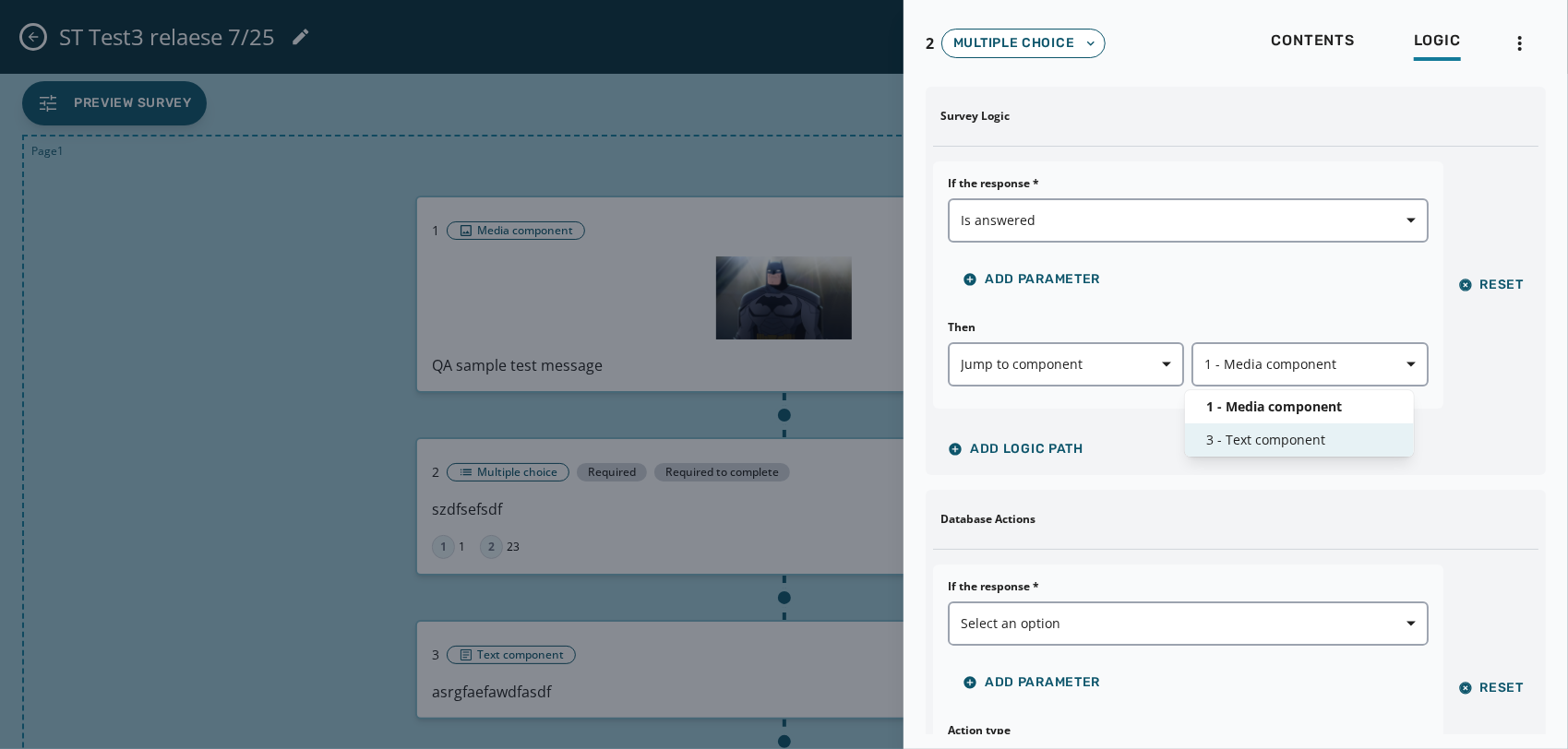
click at [1265, 449] on span "3 - Text component" at bounding box center [1299, 440] width 185 height 19
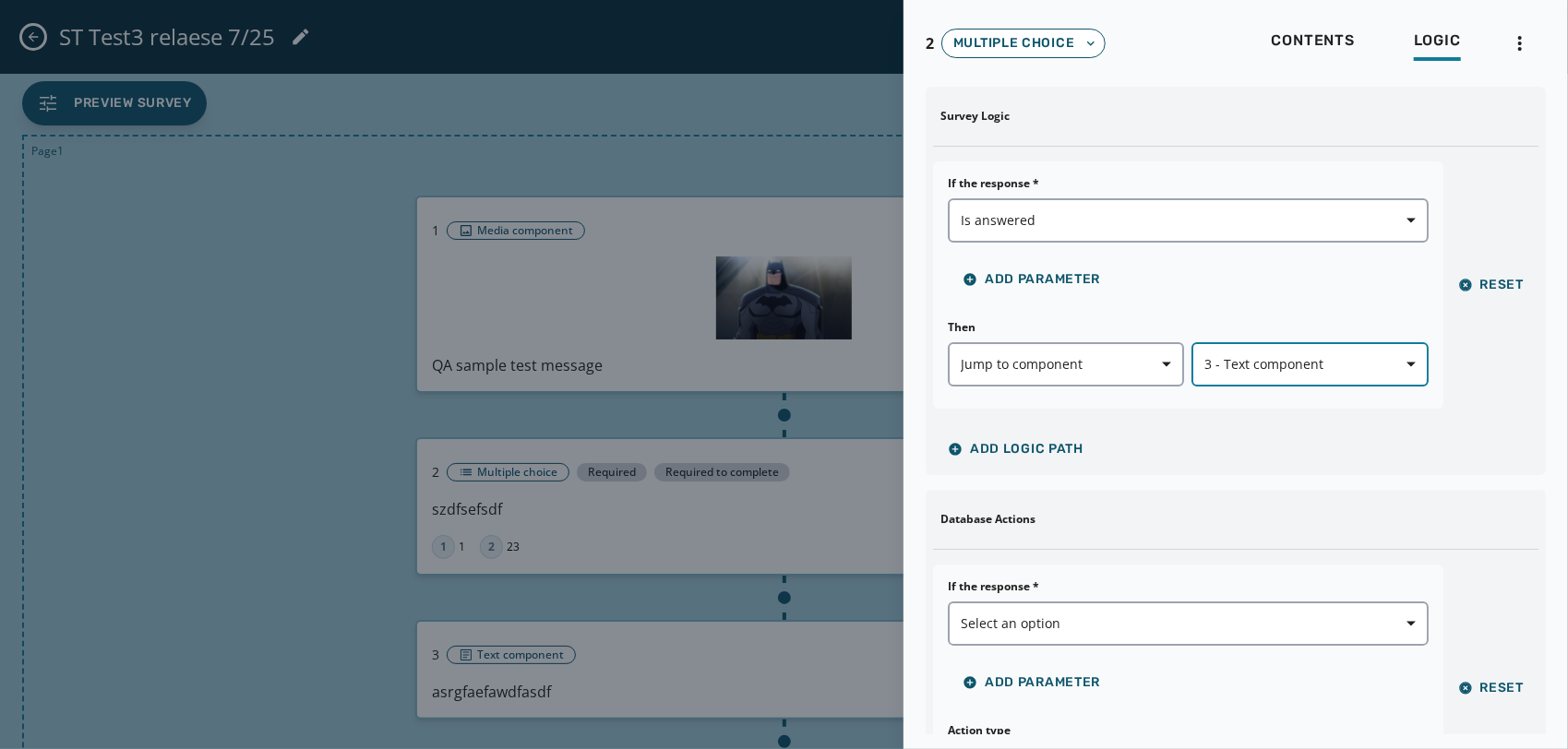
scroll to position [228, 0]
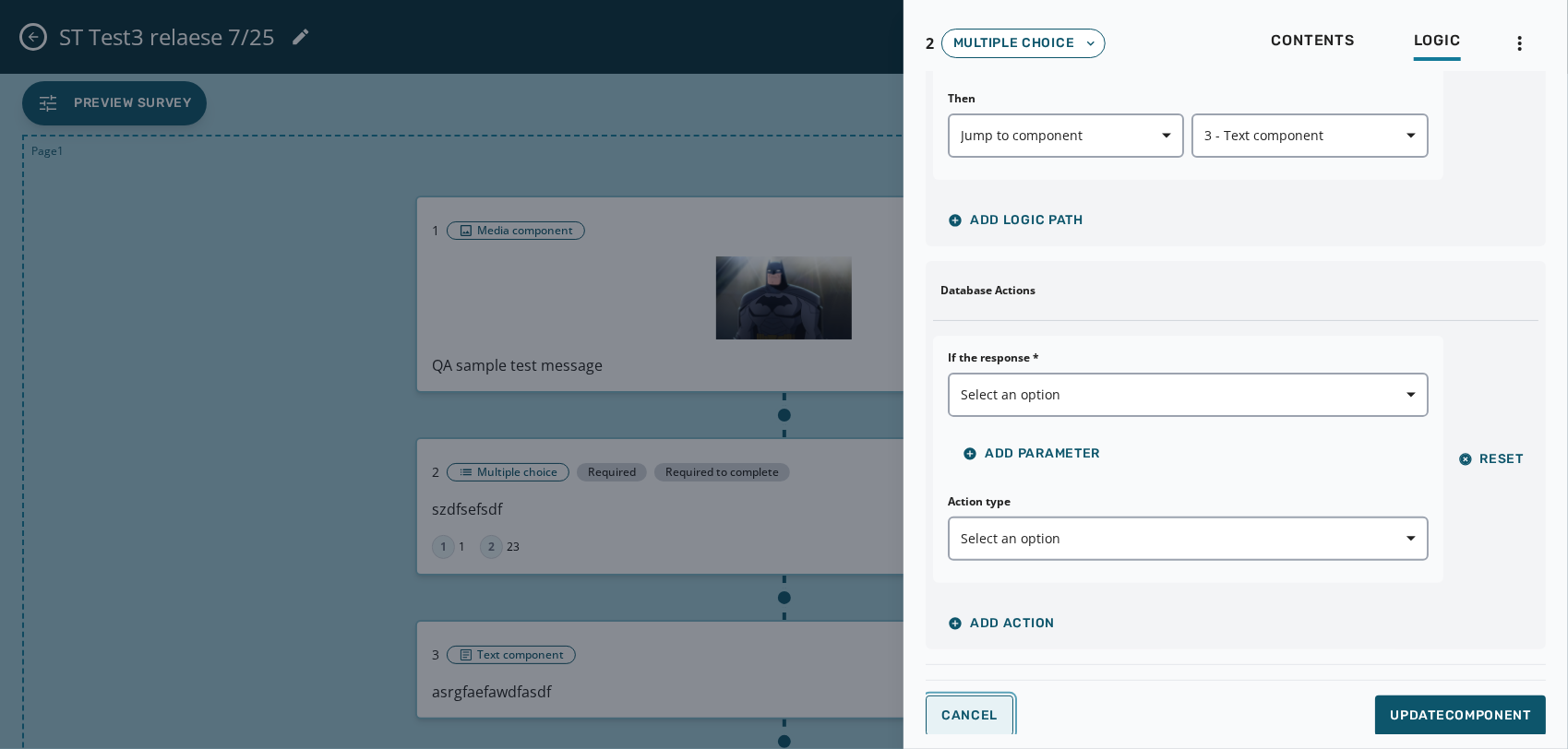
click at [974, 698] on button "Cancel" at bounding box center [969, 715] width 88 height 41
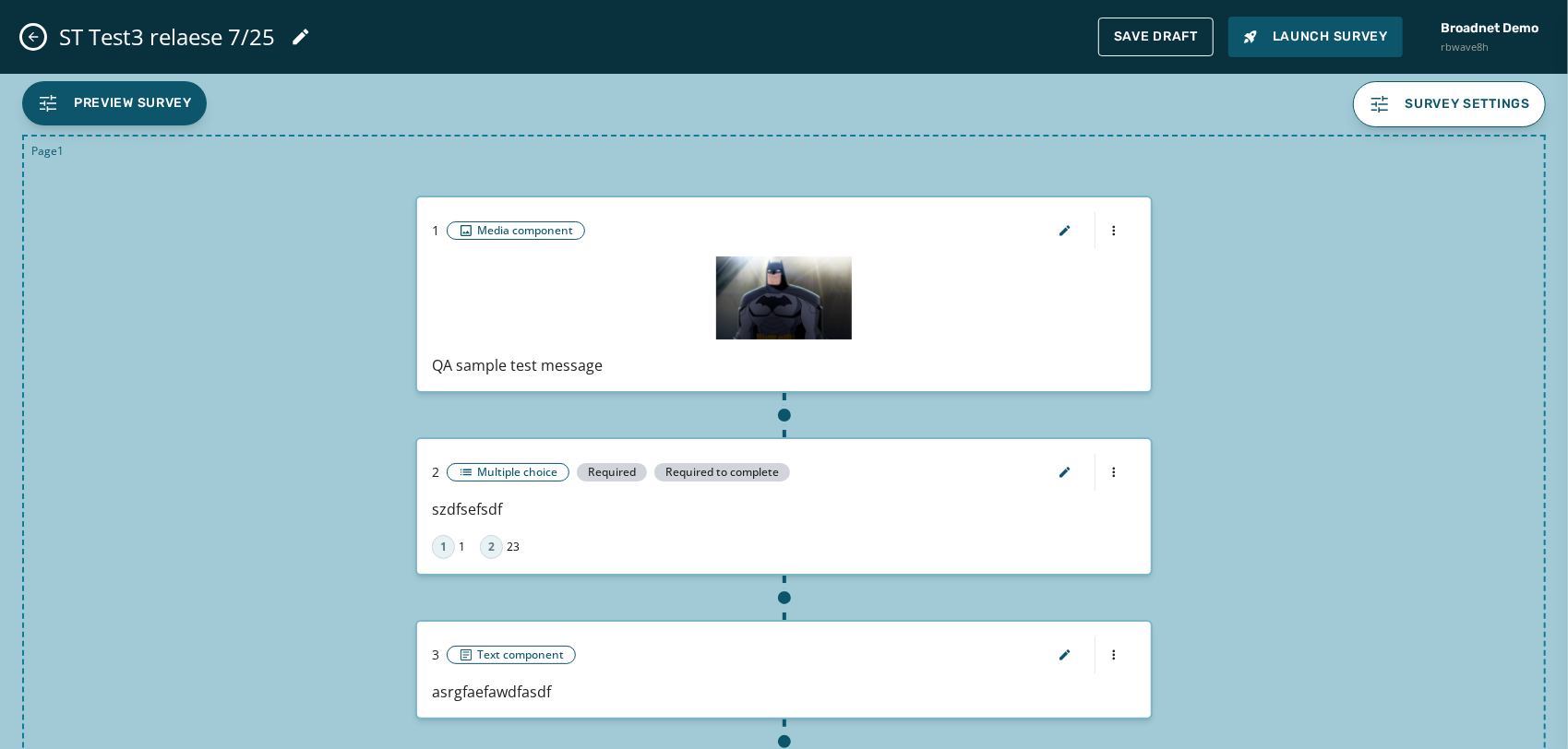
scroll to position [0, 0]
click at [1105, 658] on html "Skip To Main Content Broadnet Demo rbwave8h 2 [PERSON_NAME] [EMAIL_ADDRESS][DOM…" at bounding box center [784, 374] width 1568 height 749
click at [1097, 717] on div "Delete component" at bounding box center [1102, 716] width 177 height 30
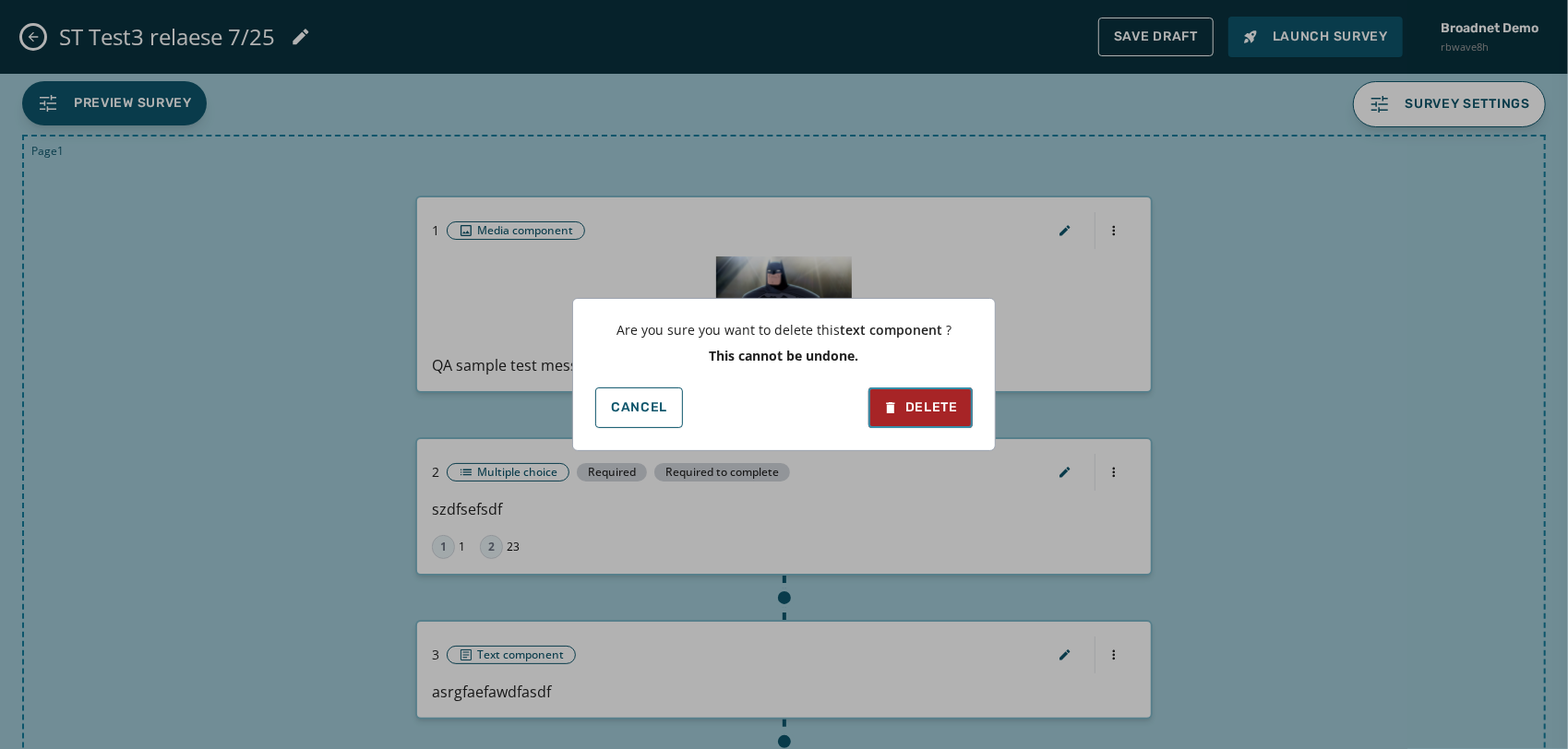
click at [943, 409] on div "Delete" at bounding box center [920, 407] width 75 height 19
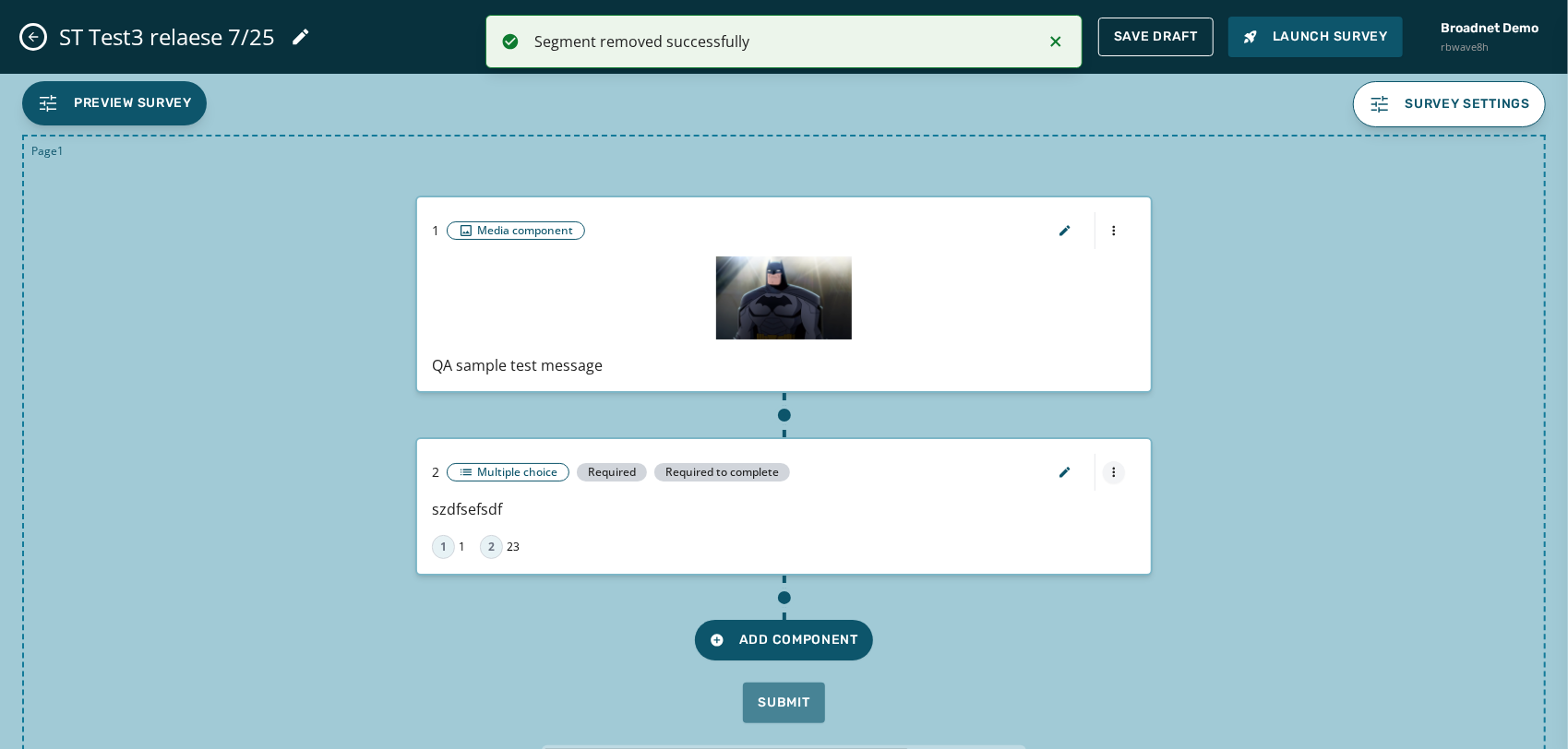
click at [1098, 474] on html "Segment removed successfully Skip To Main Content Broadnet Demo rbwave8h 2 [PER…" at bounding box center [784, 374] width 1568 height 749
click at [1107, 532] on div "Delete component" at bounding box center [1102, 534] width 177 height 30
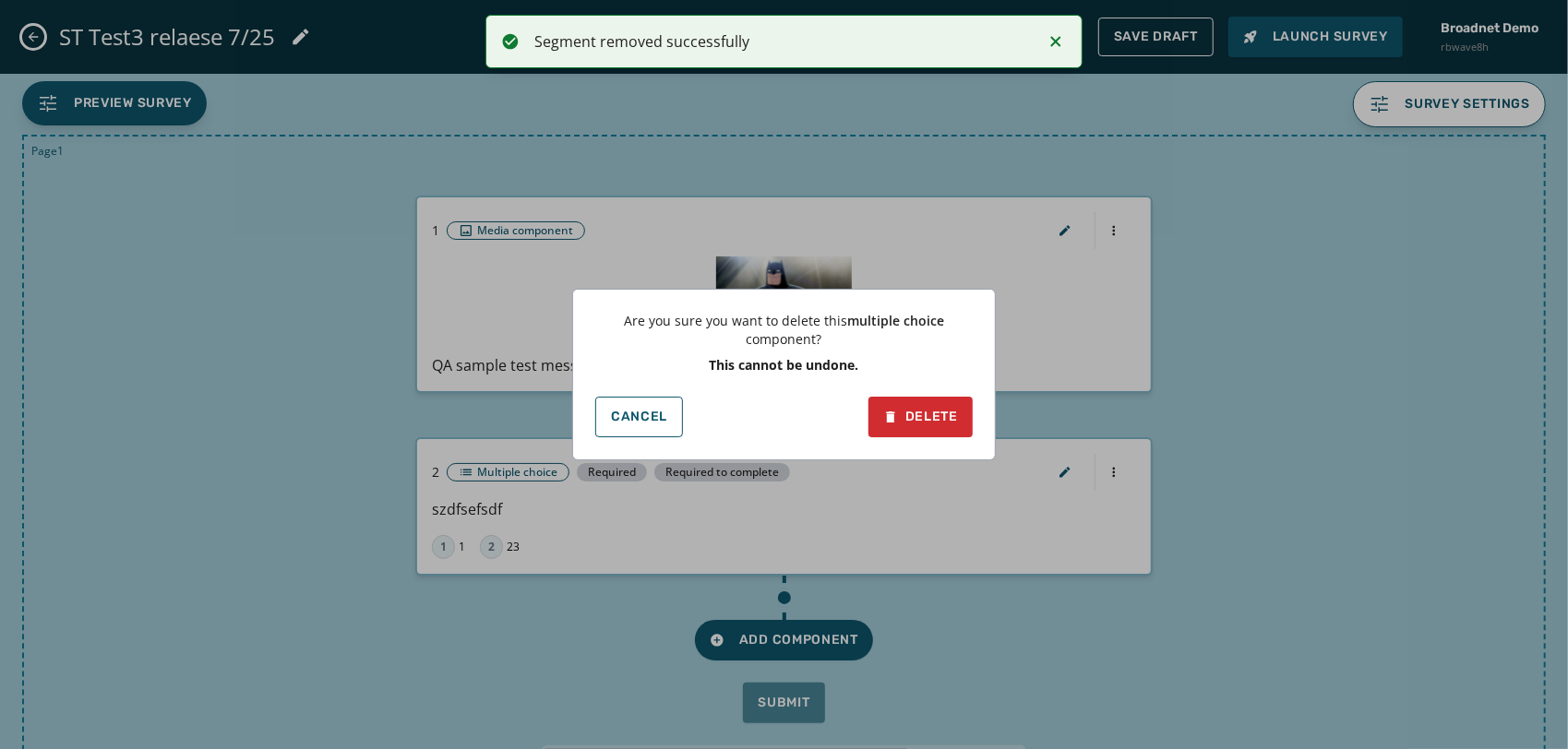
click at [863, 412] on div "Cancel Delete" at bounding box center [784, 416] width 378 height 41
click at [881, 417] on button "Delete" at bounding box center [919, 416] width 104 height 41
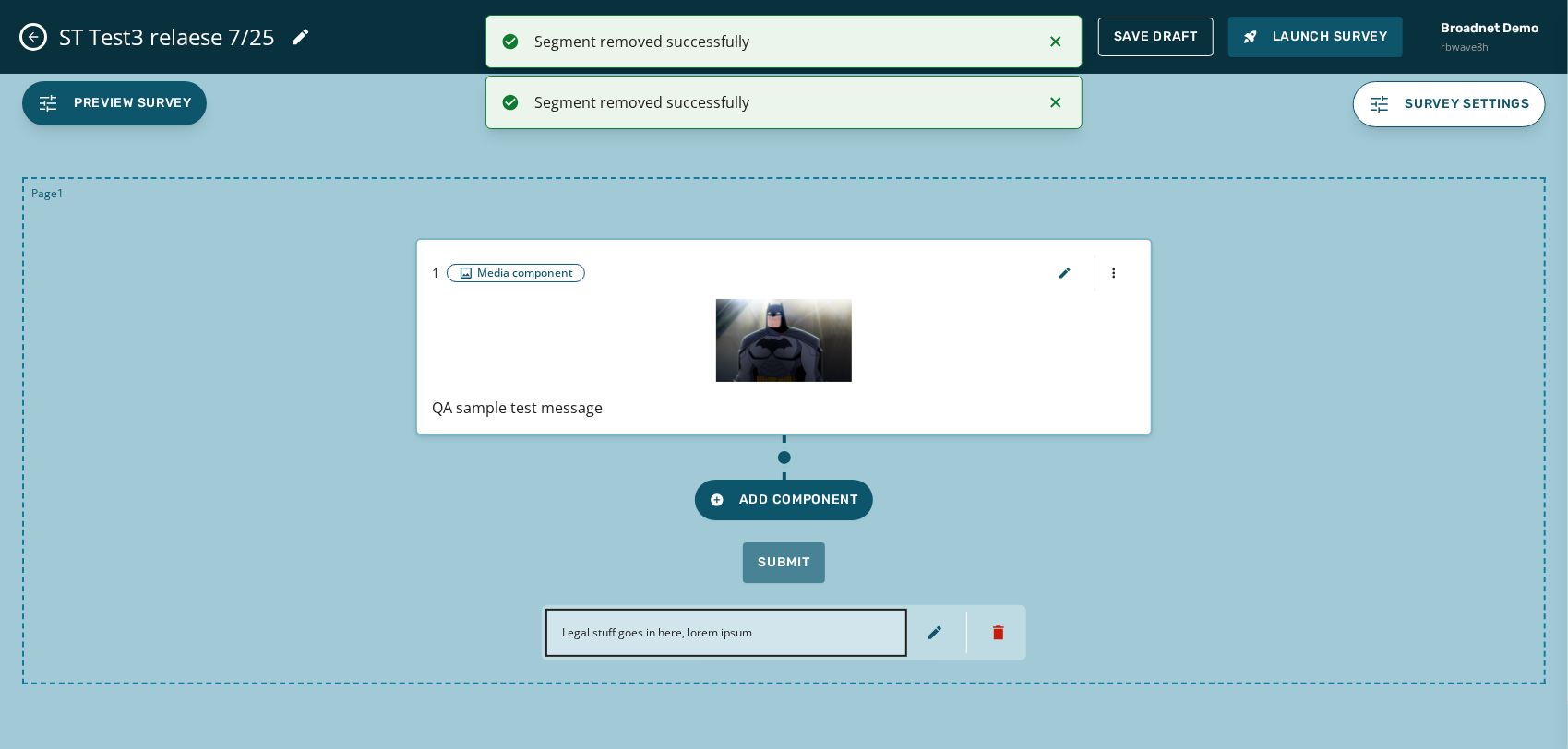
click at [1061, 47] on icon "Notifications (F8)" at bounding box center [1055, 42] width 22 height 22
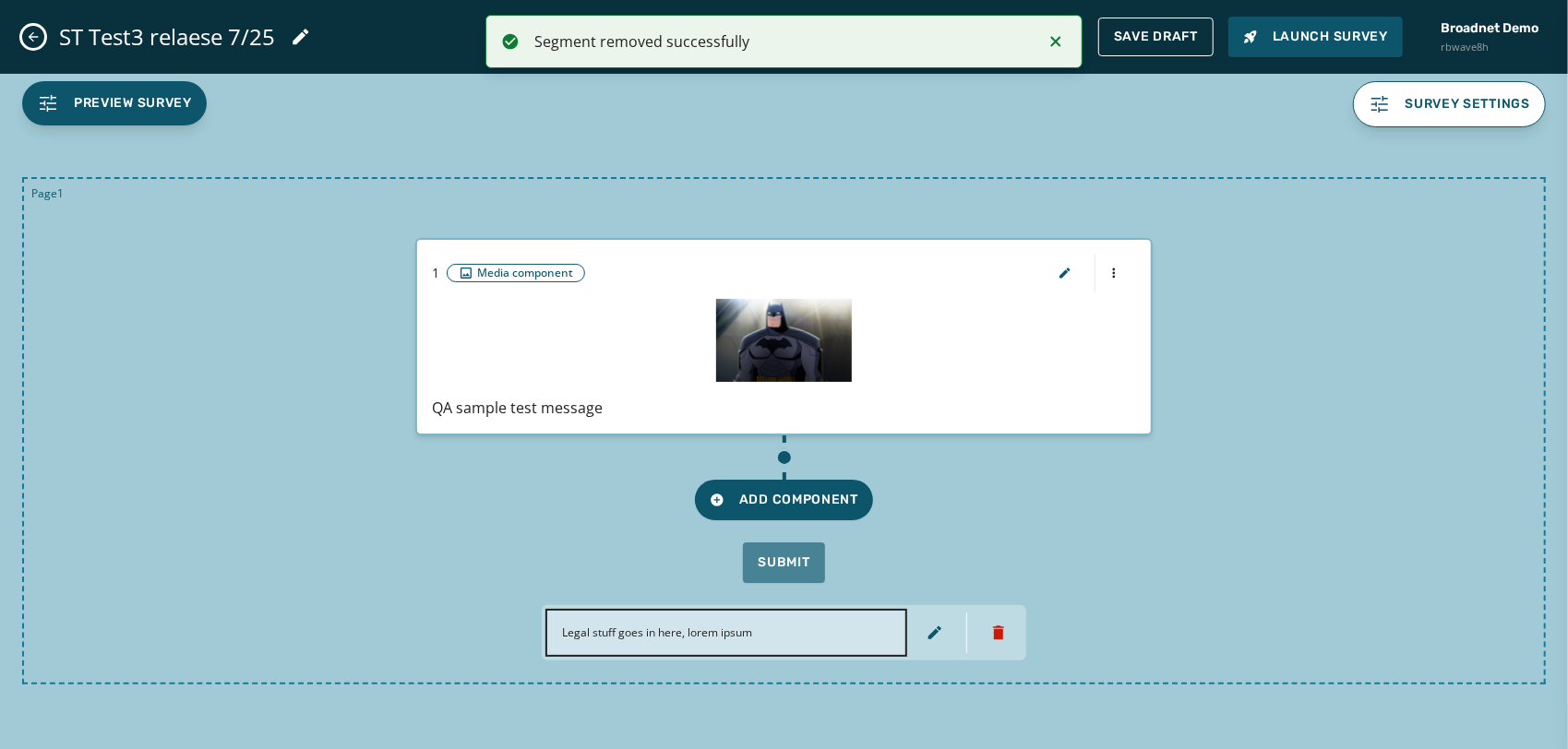
click at [1061, 47] on icon "Notifications (F8)" at bounding box center [1055, 42] width 22 height 22
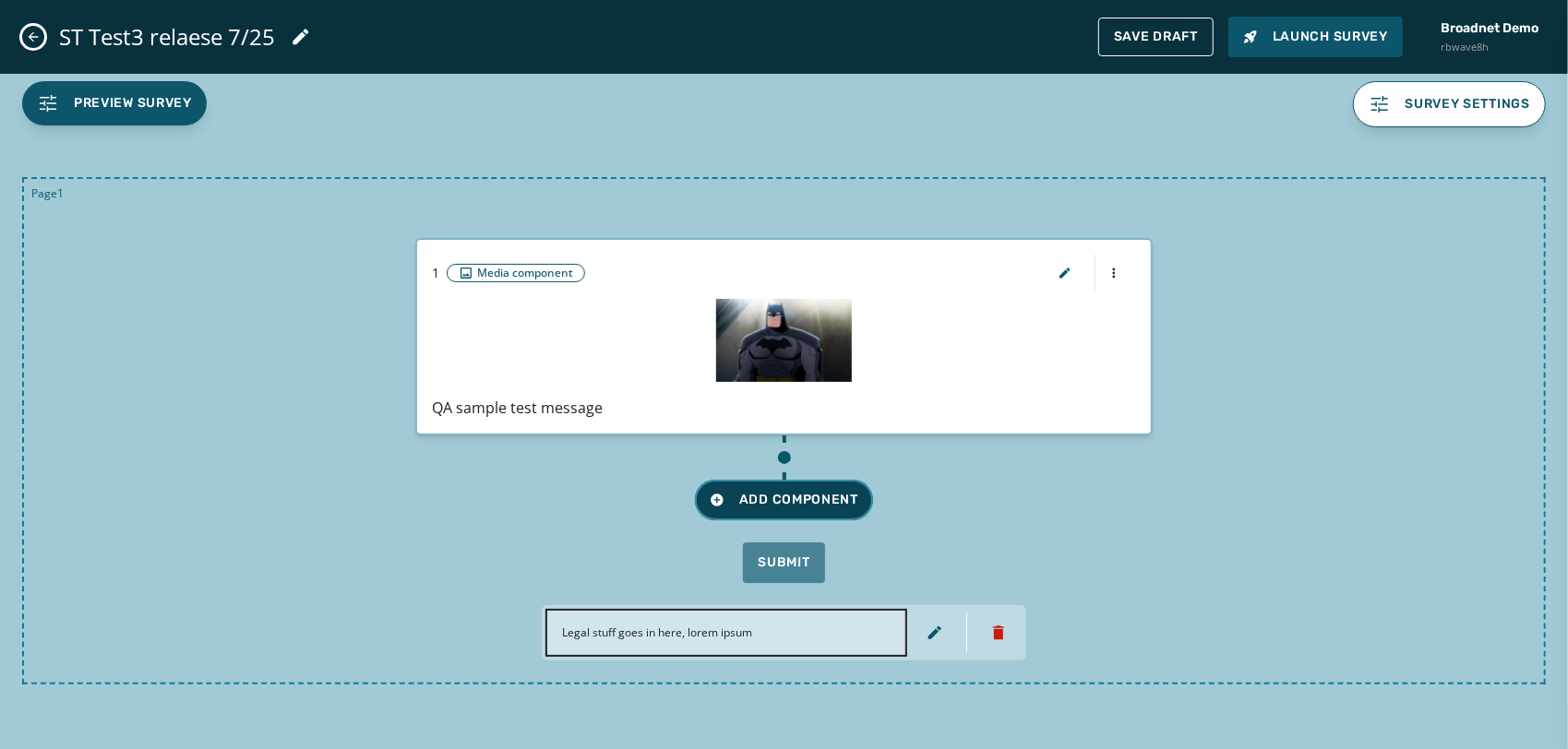
click at [832, 500] on span "Add Component" at bounding box center [784, 499] width 148 height 19
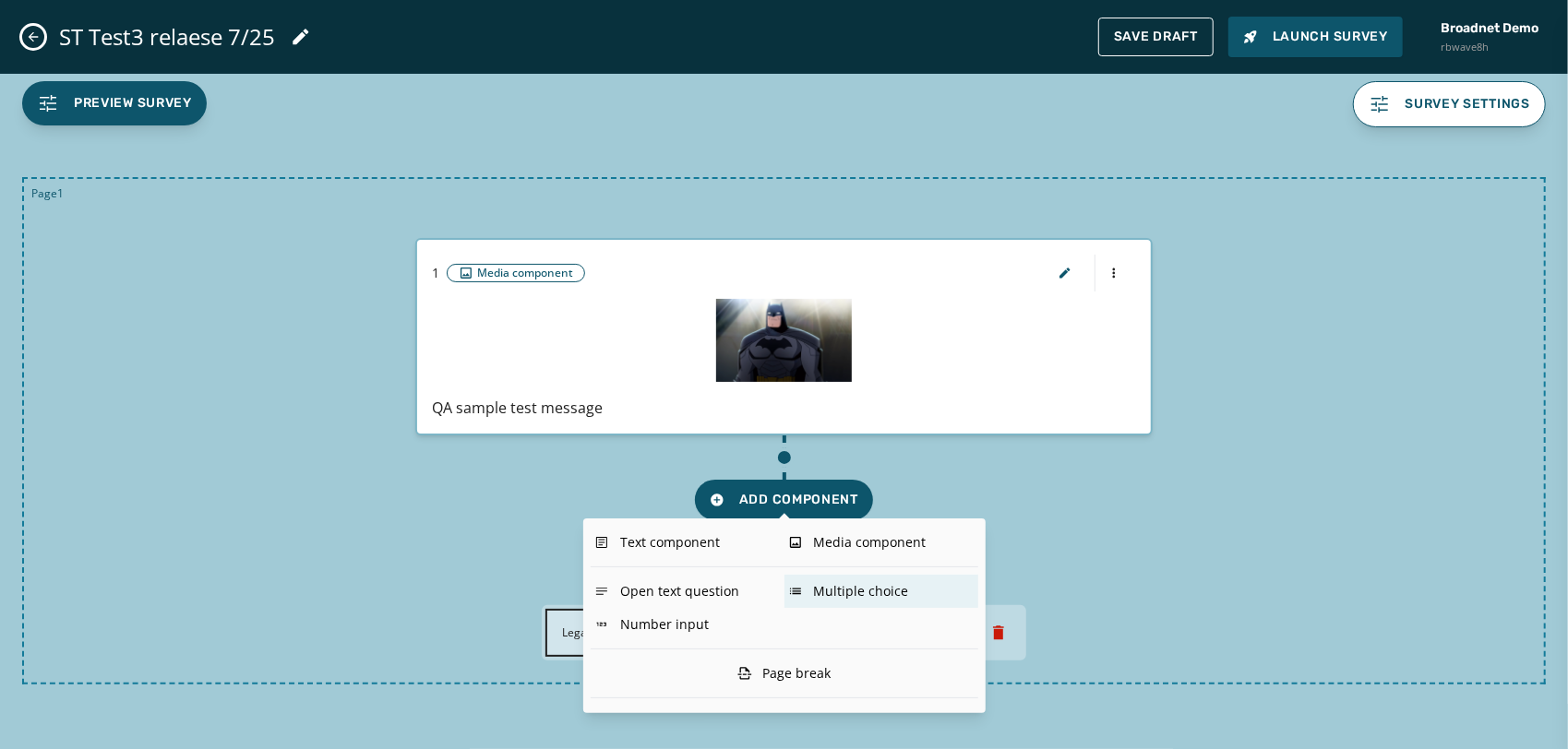
click at [813, 585] on div "Multiple choice" at bounding box center [881, 591] width 194 height 34
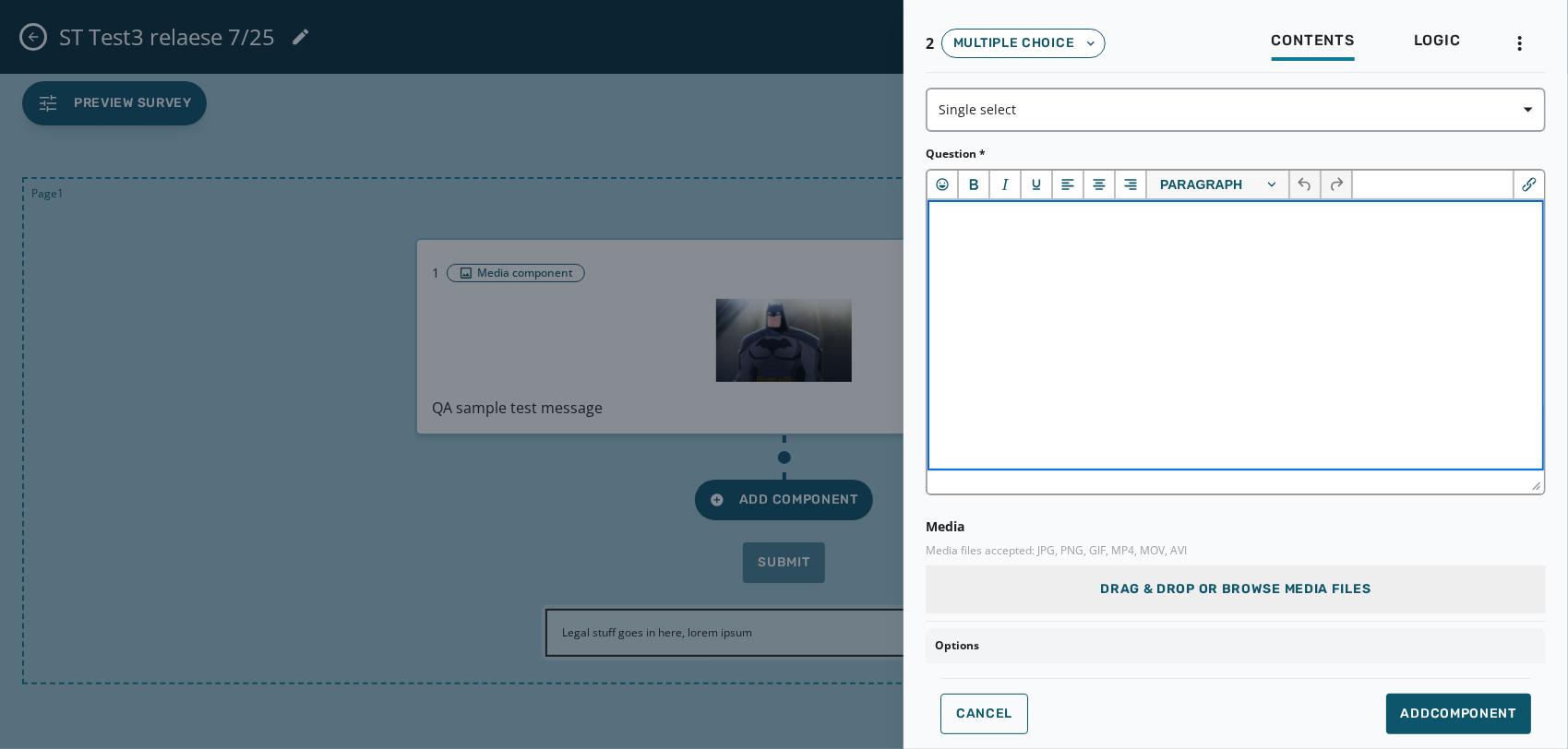
click at [1026, 249] on html at bounding box center [1234, 224] width 616 height 49
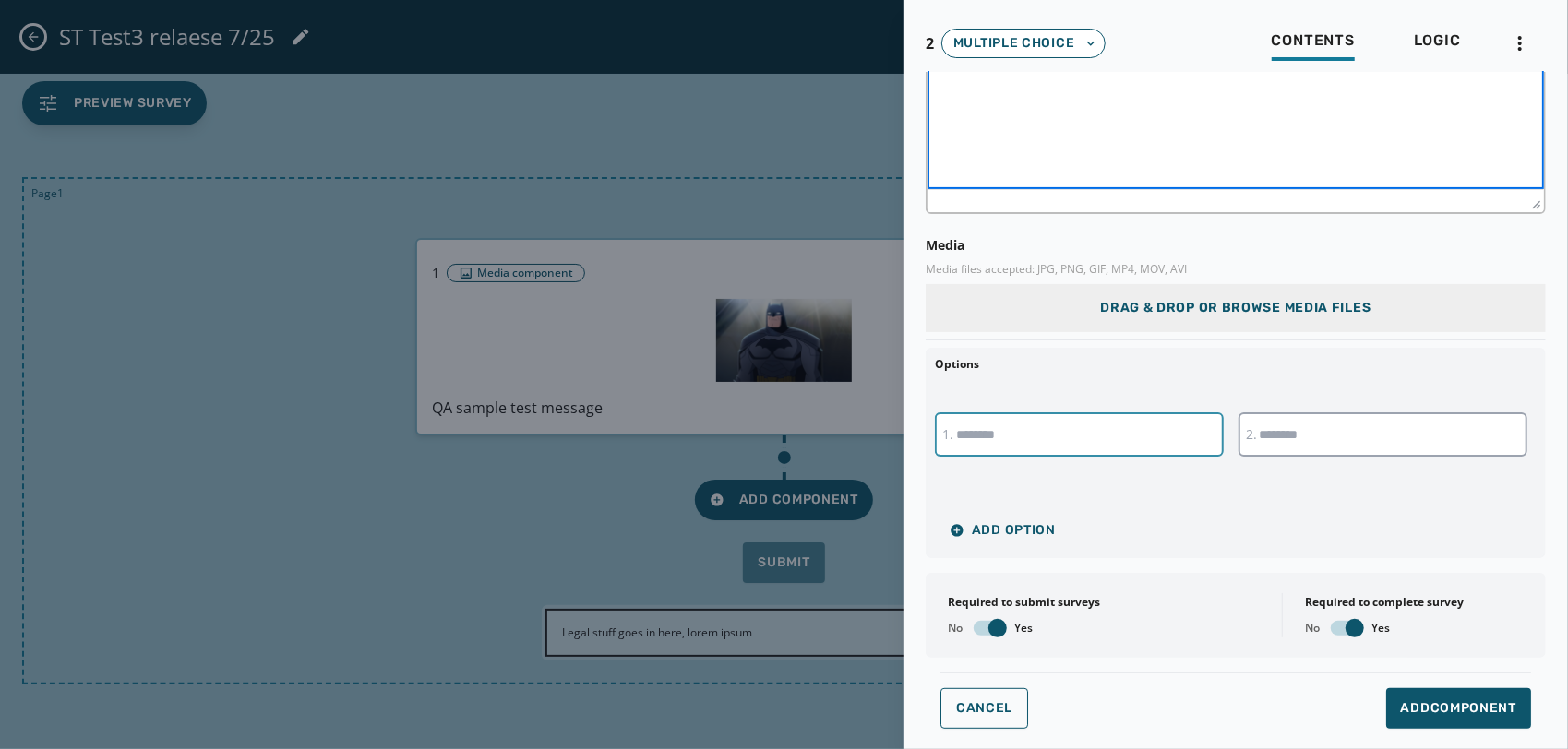
click at [1046, 446] on input "text" at bounding box center [1079, 434] width 289 height 44
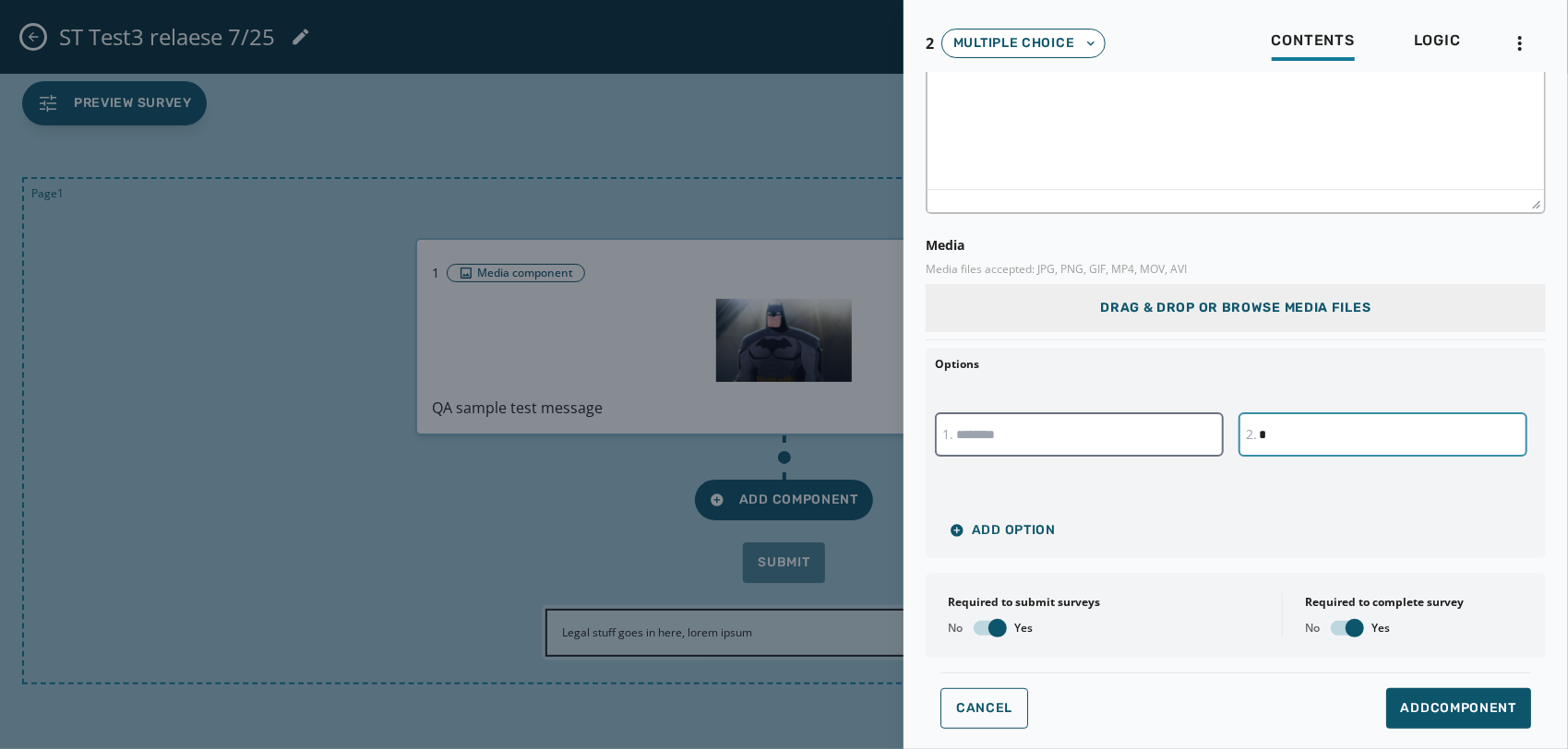
type input "***"
type input "*"
click at [1465, 715] on span "Add Component" at bounding box center [1458, 707] width 116 height 19
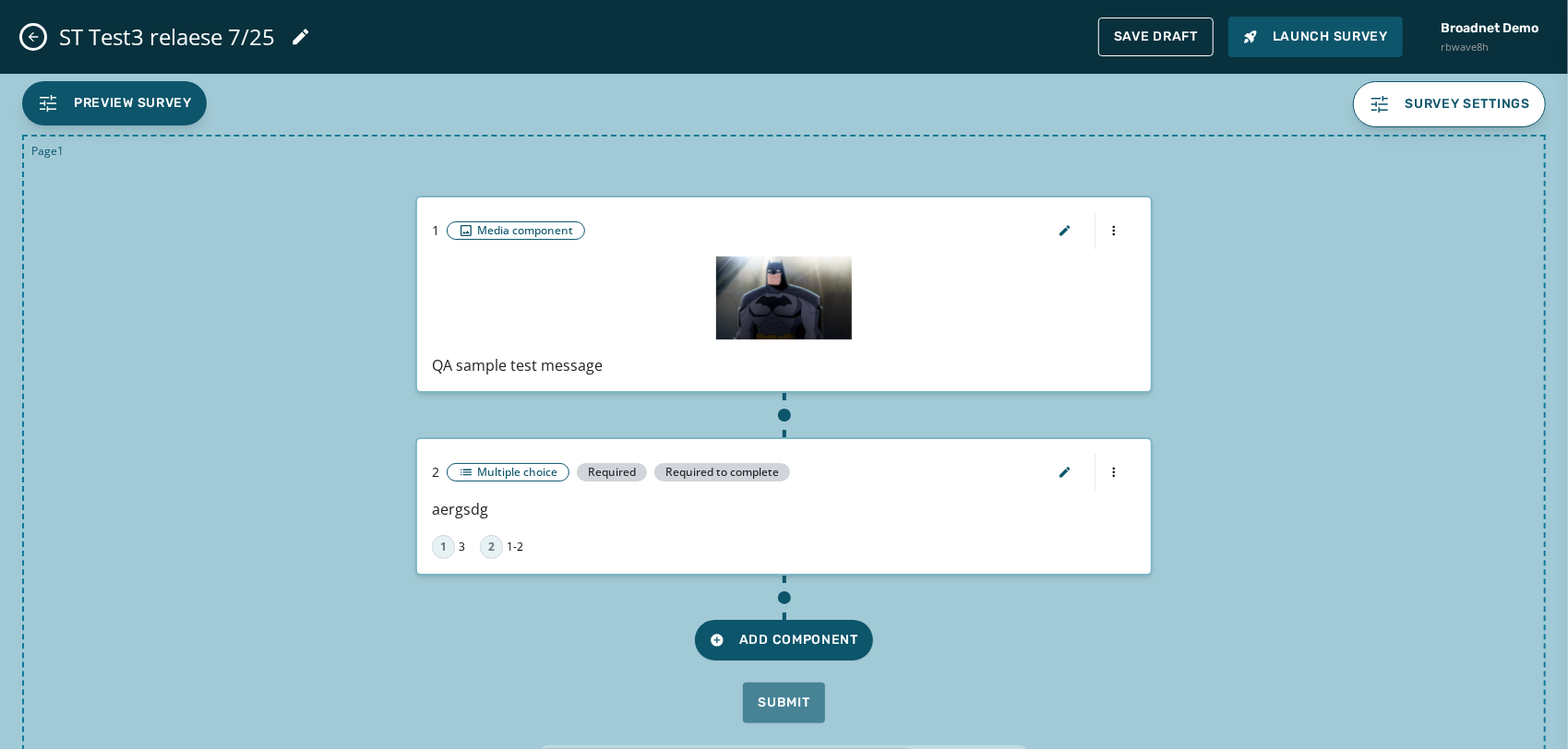
scroll to position [96, 0]
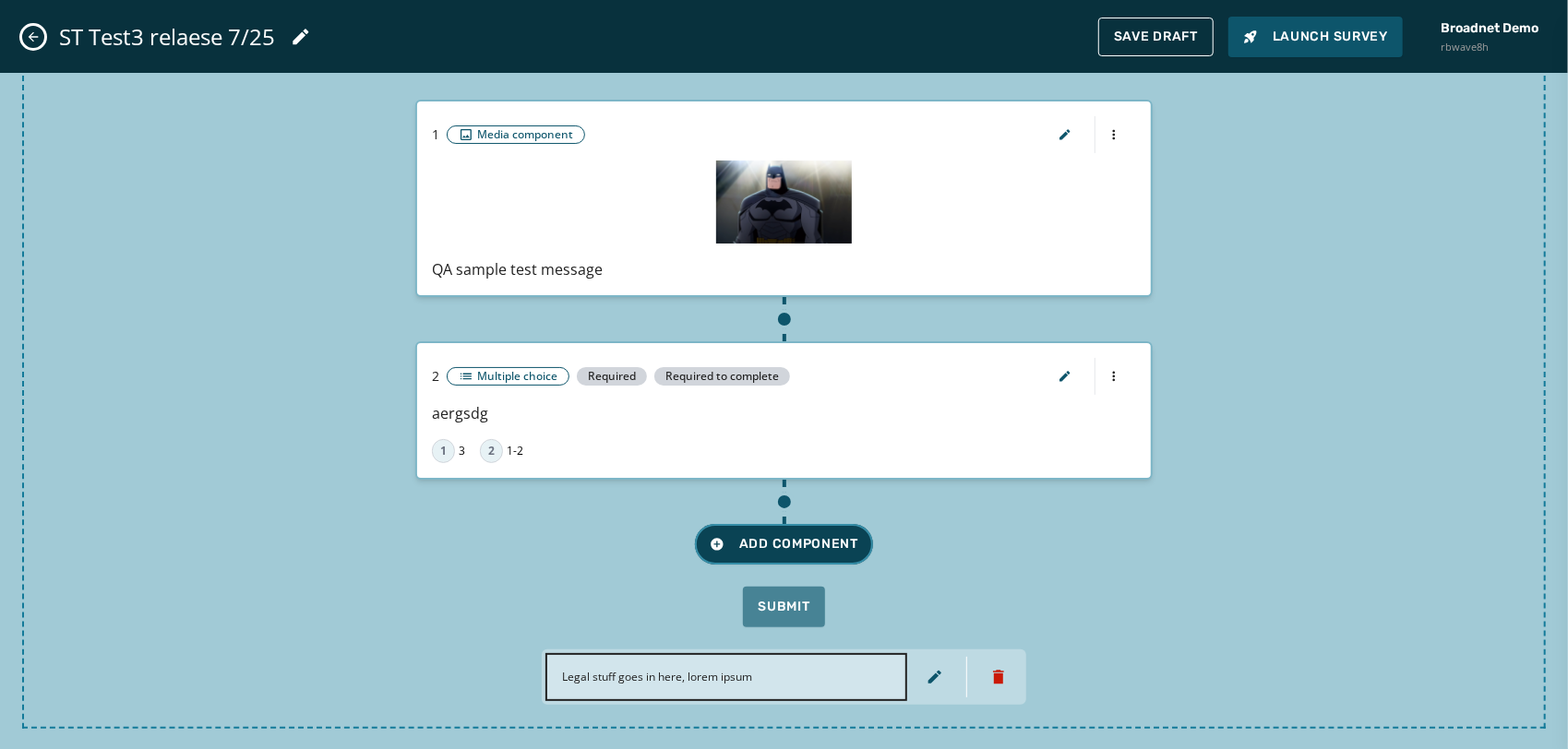
click at [794, 535] on span "Add Component" at bounding box center [784, 543] width 148 height 19
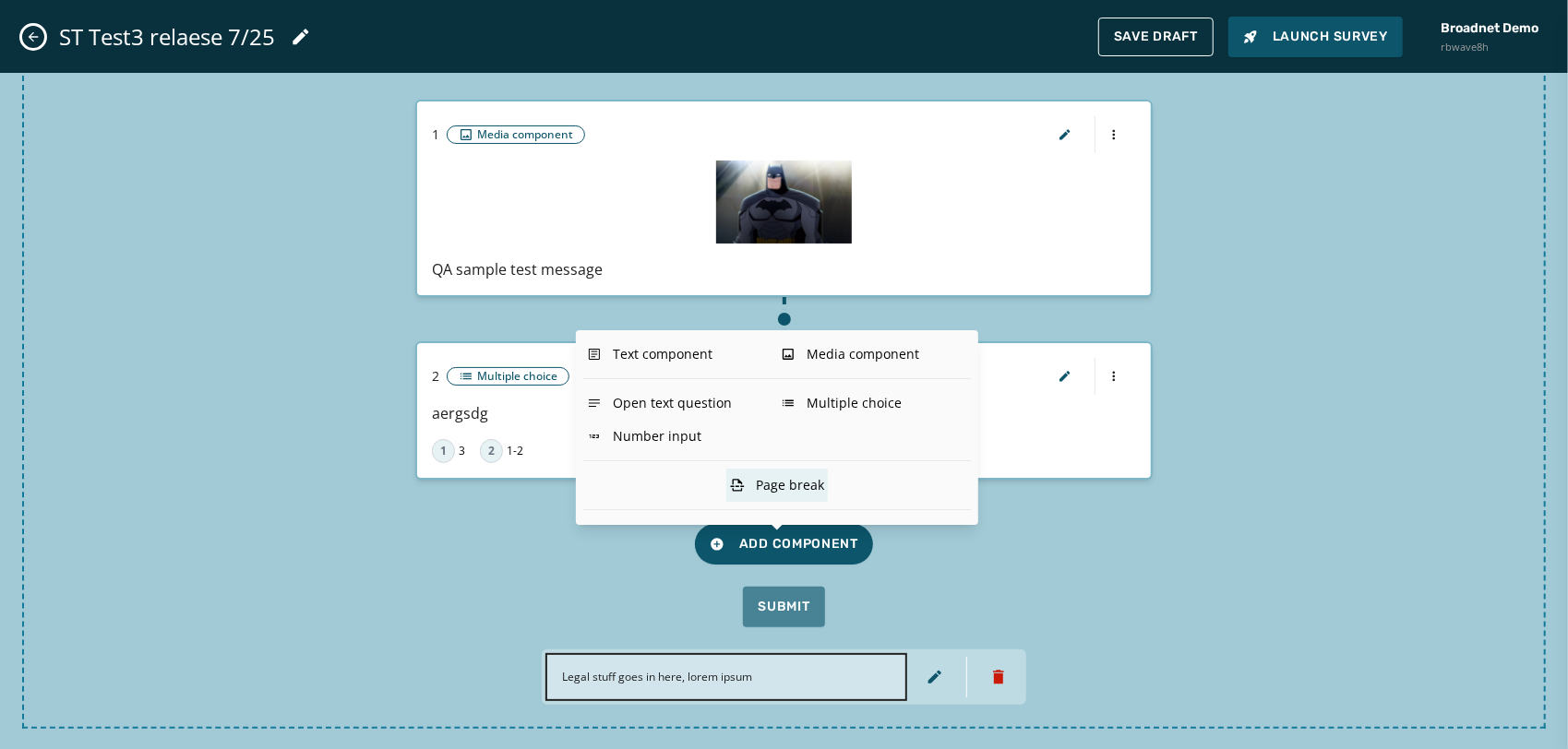
click at [751, 476] on div "Page break" at bounding box center [776, 485] width 102 height 34
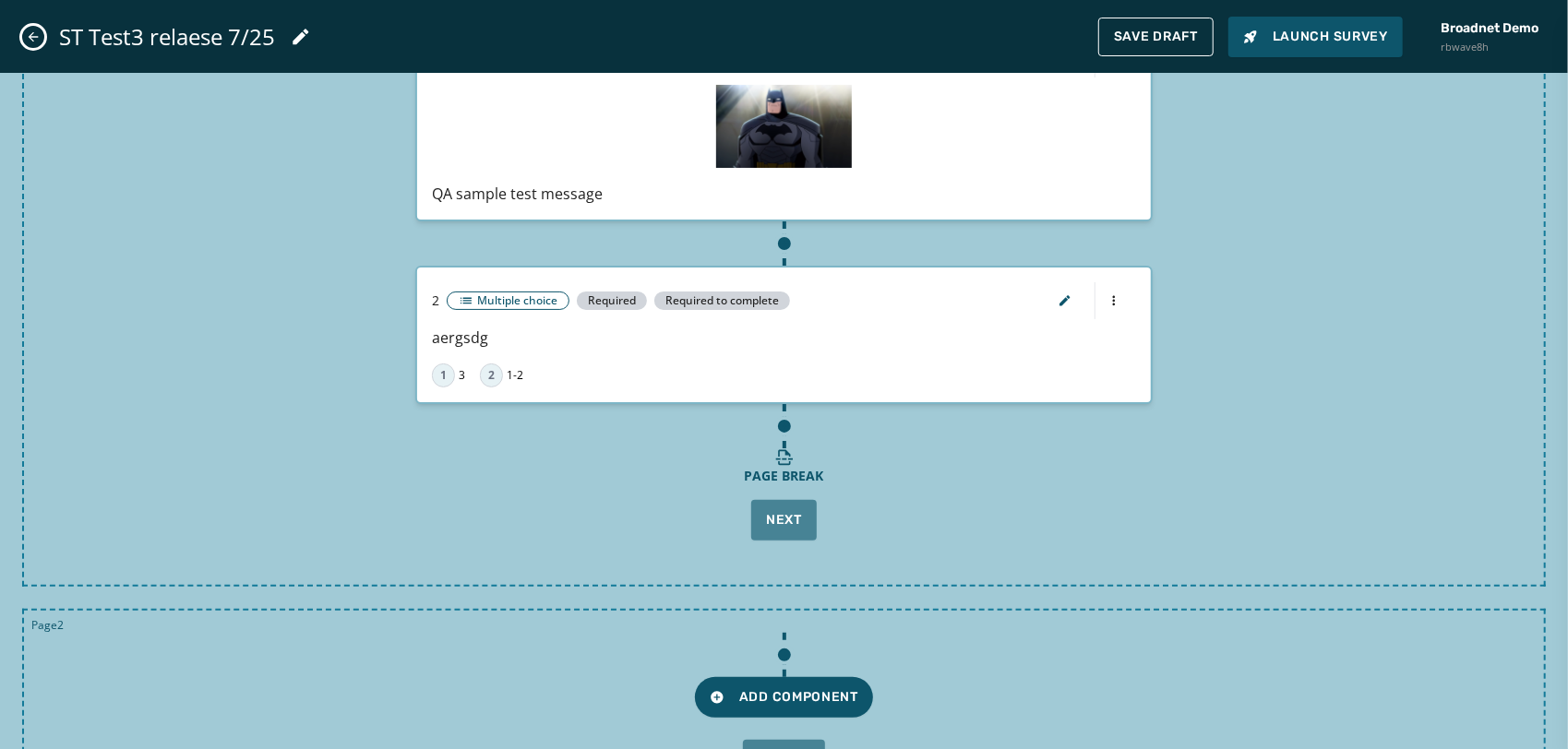
scroll to position [170, 0]
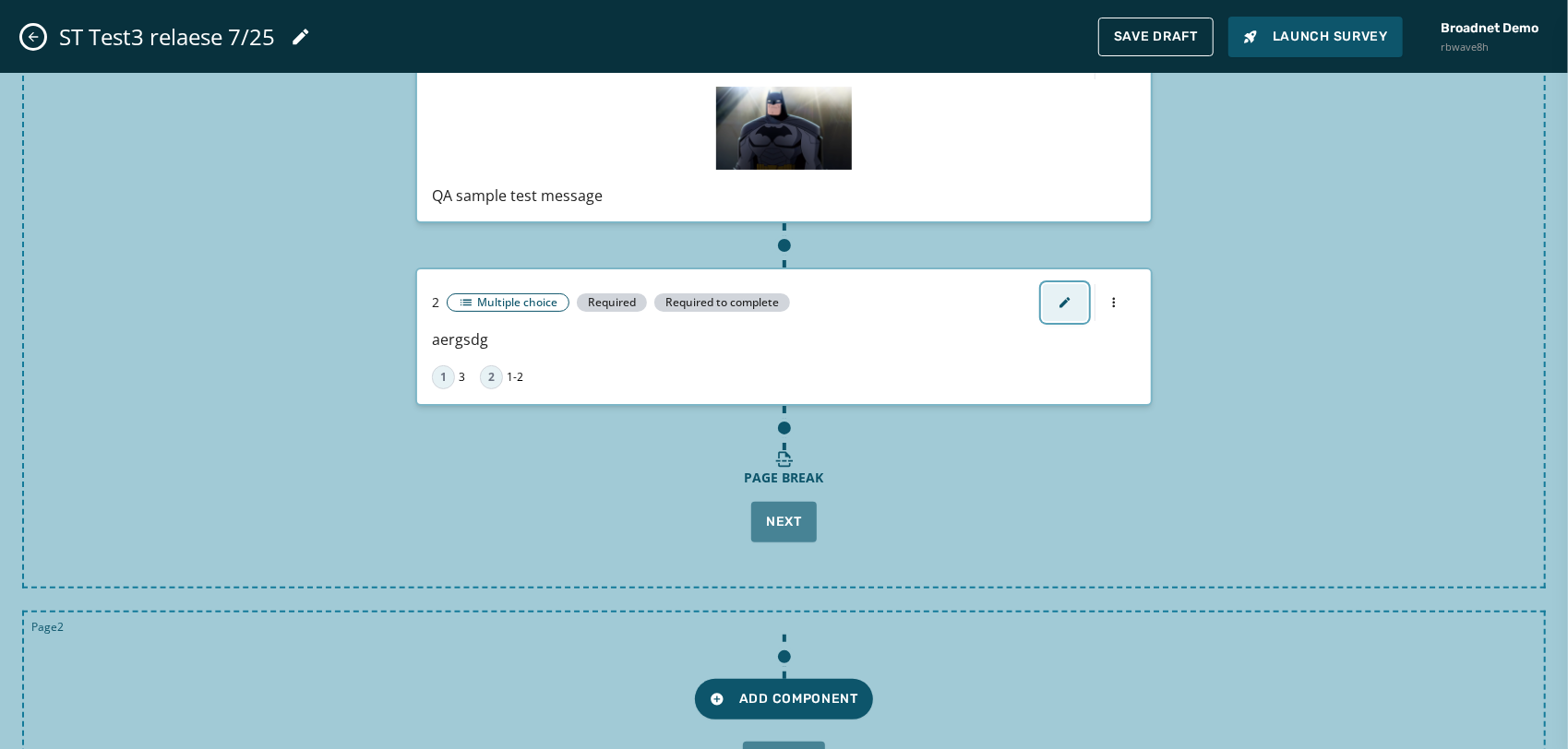
click at [1058, 301] on icon "button" at bounding box center [1064, 302] width 15 height 15
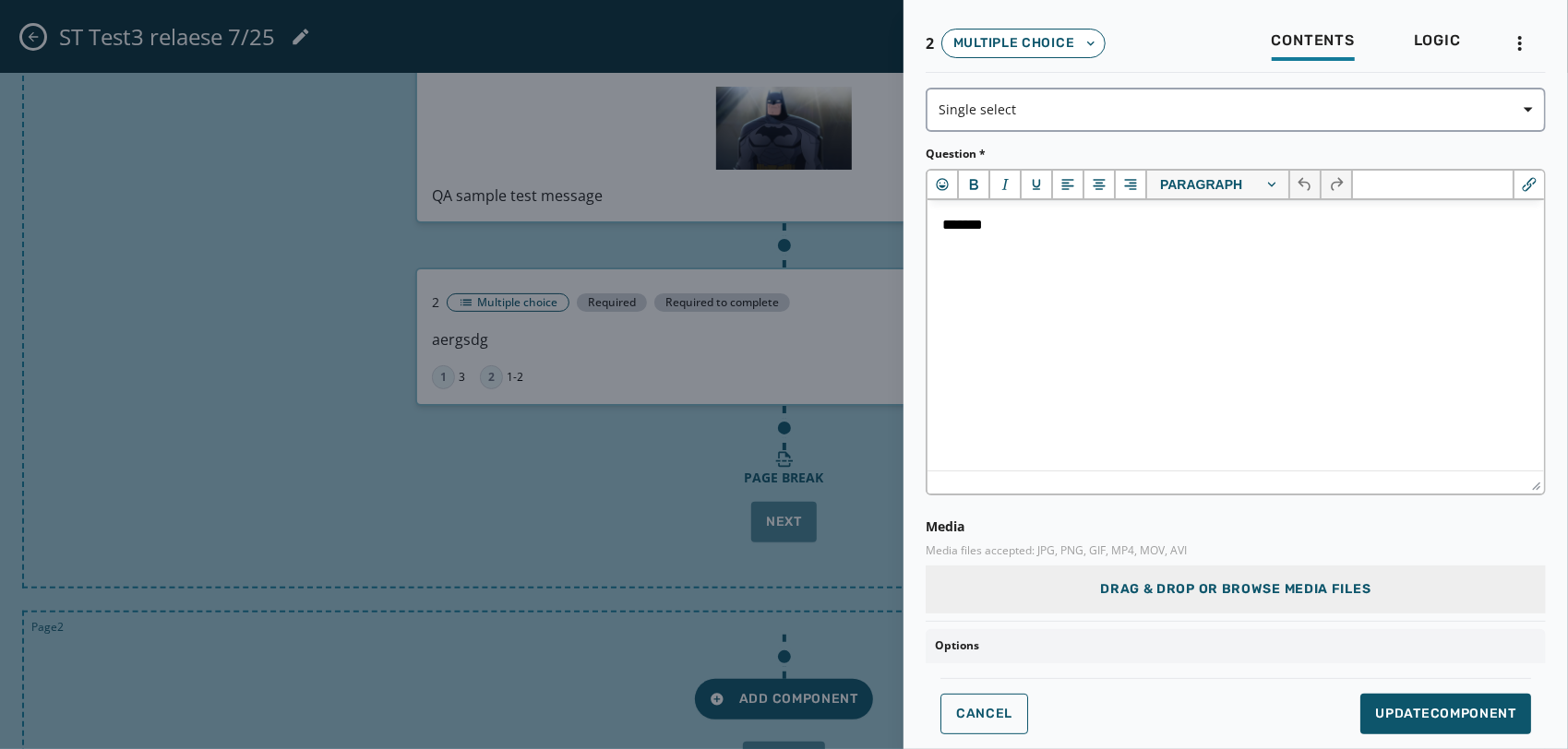
scroll to position [0, 0]
click at [1441, 38] on span "Logic" at bounding box center [1437, 41] width 47 height 19
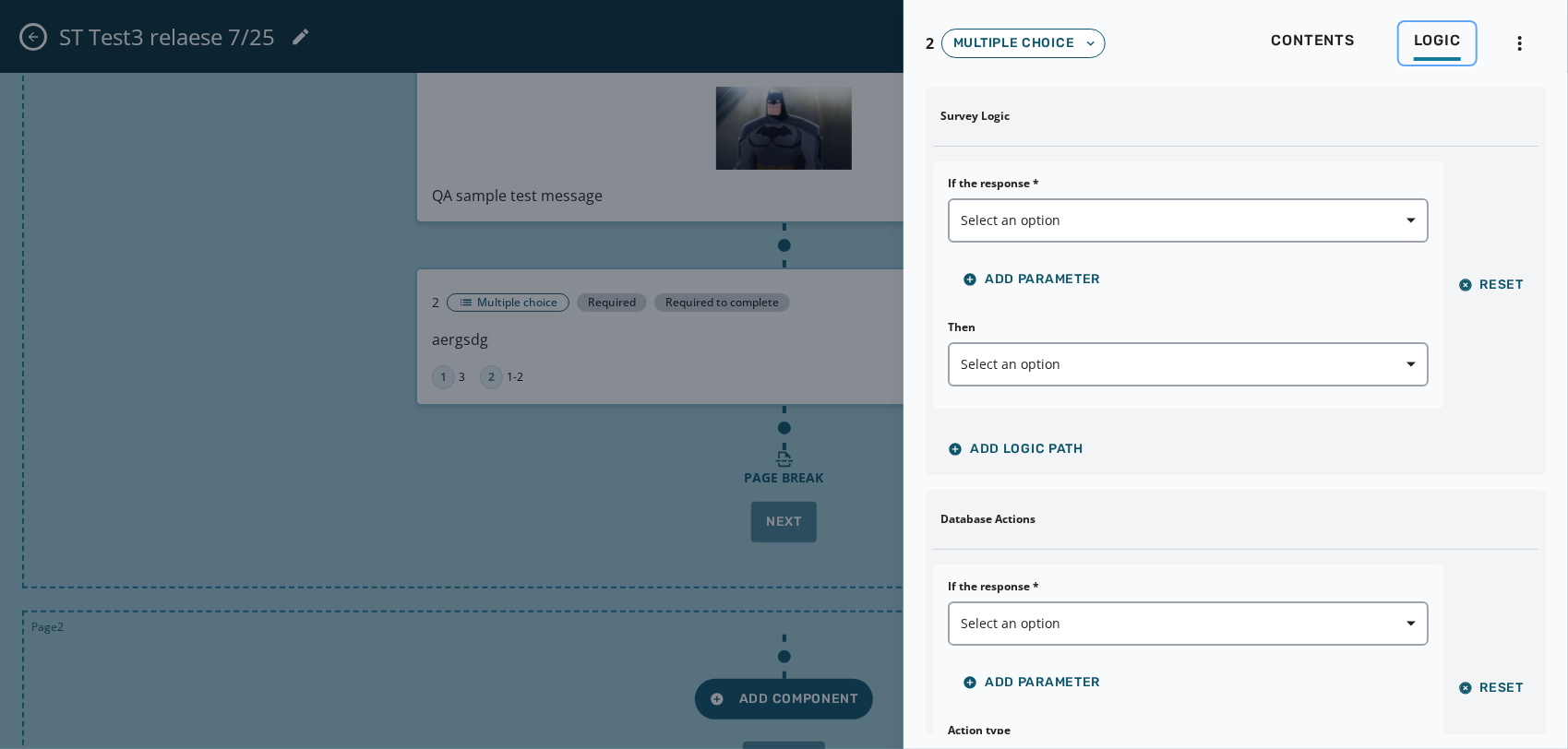
scroll to position [228, 0]
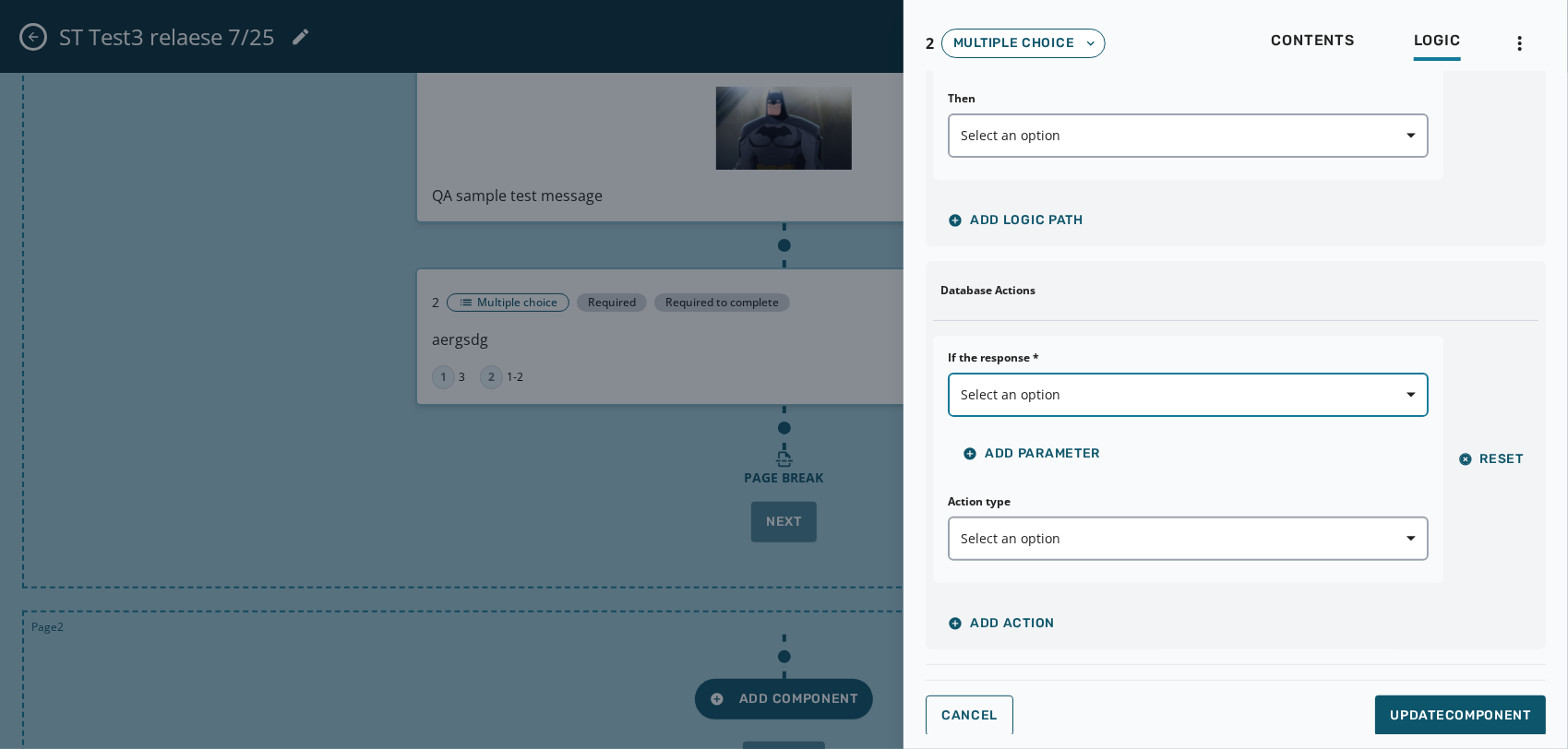
click at [1070, 404] on button "Select an option" at bounding box center [1187, 394] width 480 height 44
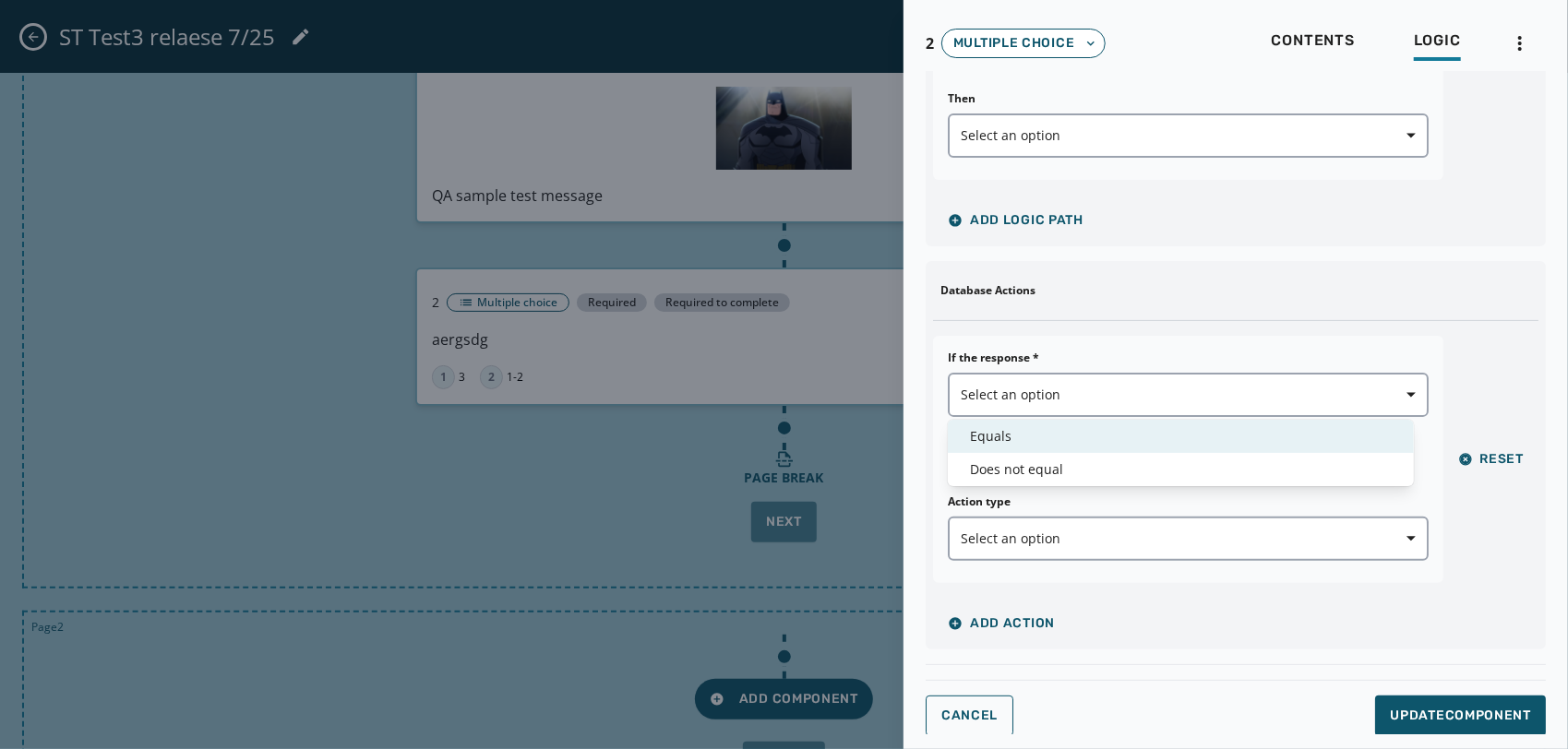
click at [1028, 432] on span "Equals" at bounding box center [1180, 436] width 421 height 19
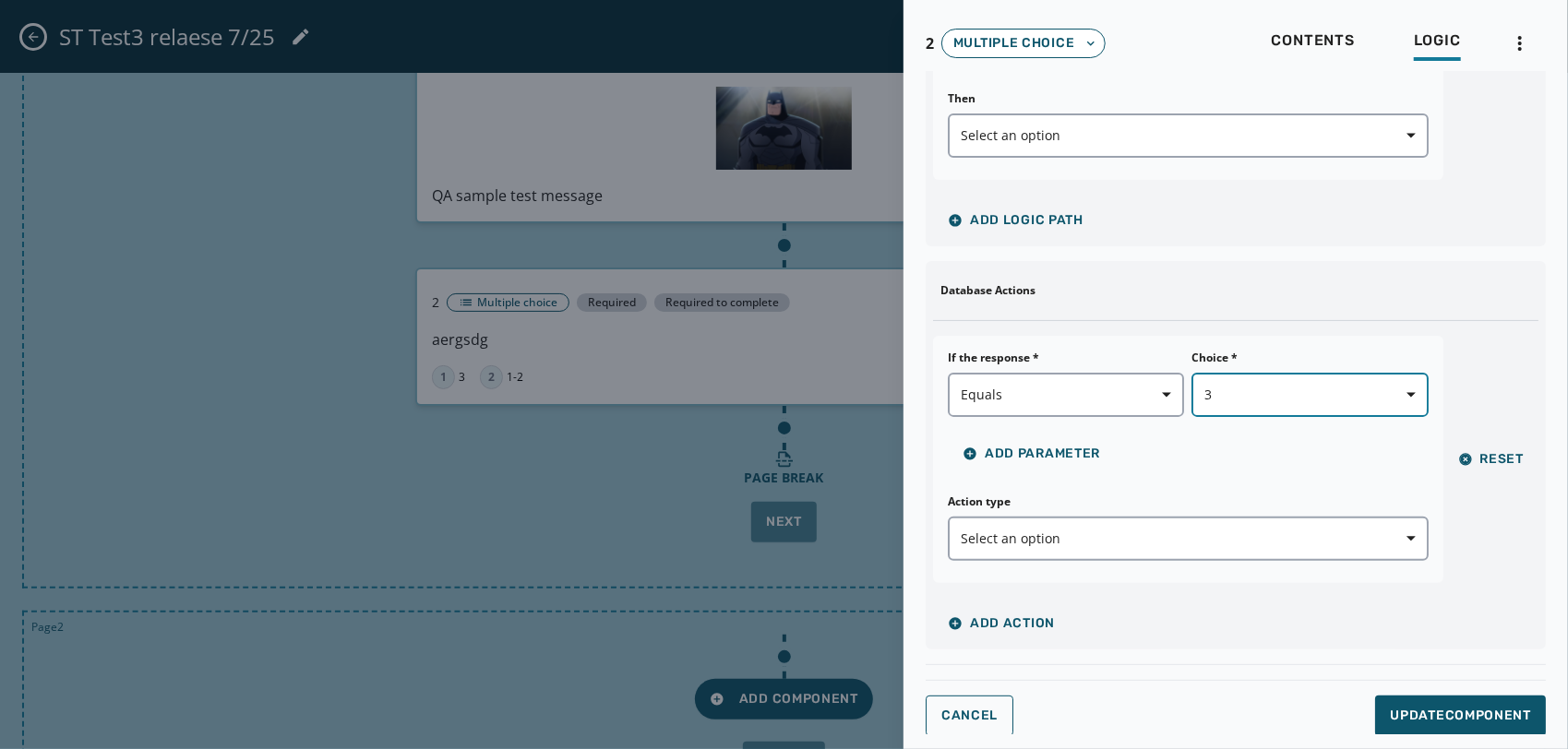
click at [1231, 399] on span "3" at bounding box center [1309, 394] width 211 height 19
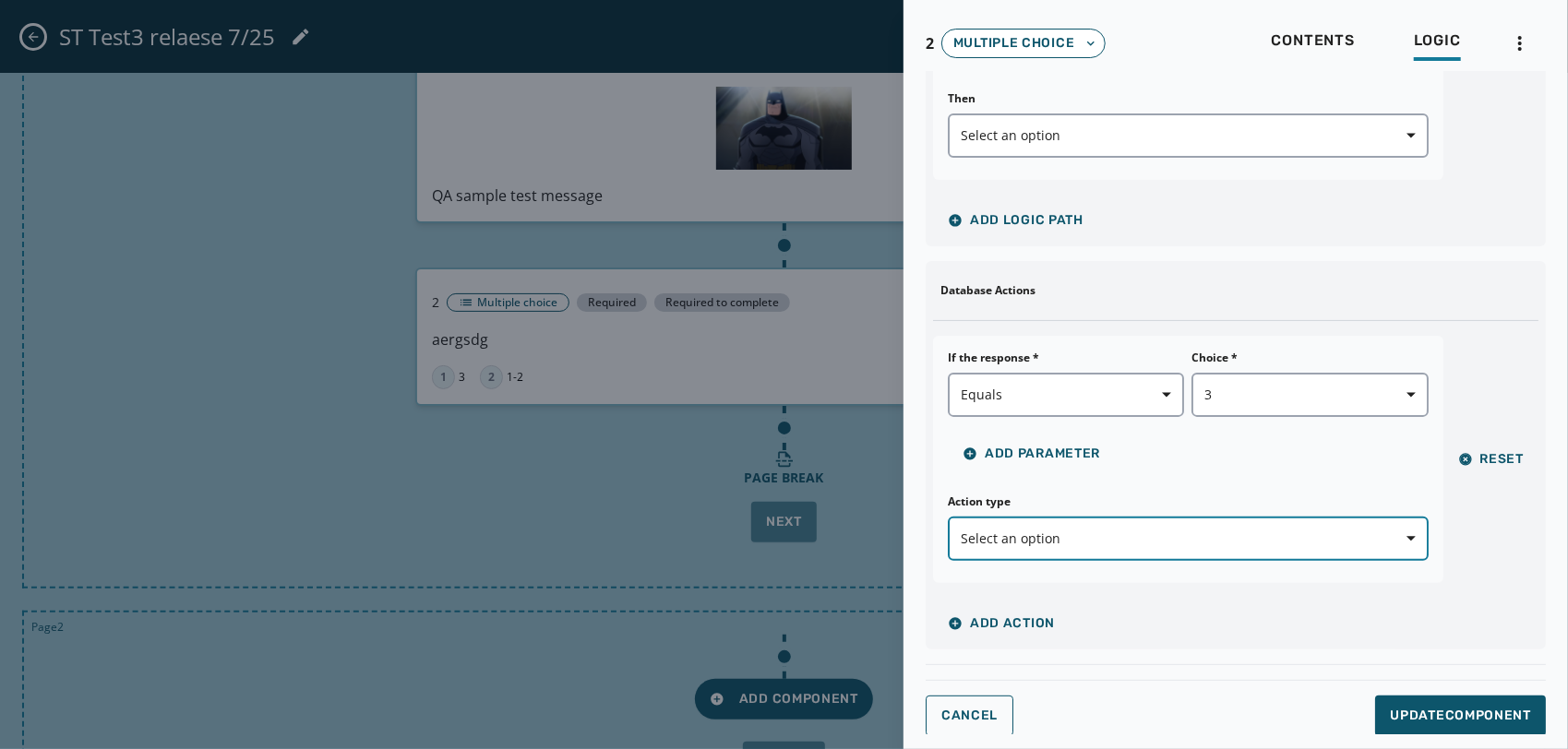
click at [1009, 537] on span "Select an option" at bounding box center [1187, 539] width 455 height 19
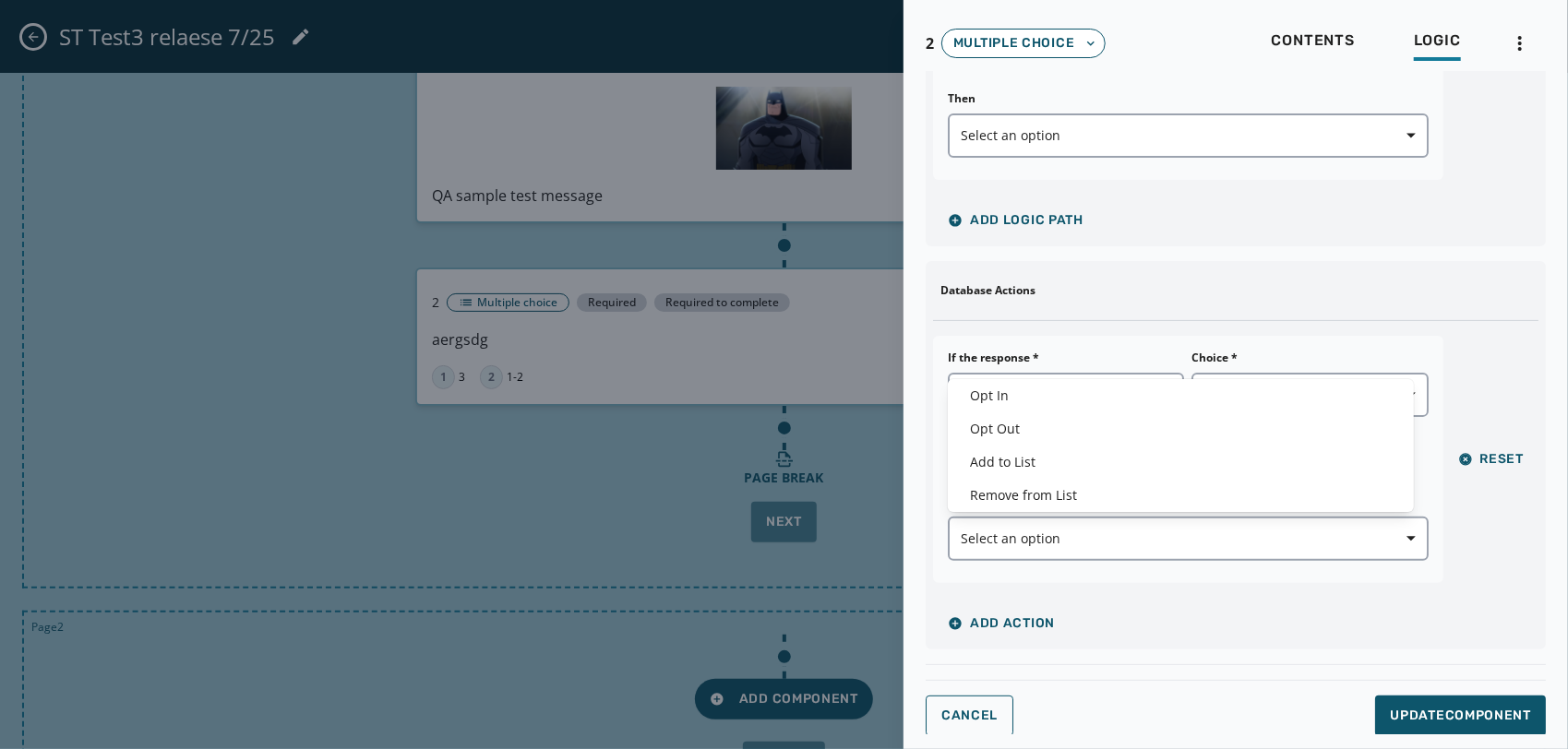
drag, startPoint x: 1137, startPoint y: 620, endPoint x: 1066, endPoint y: 573, distance: 85.1
click at [1066, 573] on div "If the response * Equals Choice * 3 Add Parameter Action type Select an option" at bounding box center [1187, 459] width 510 height 247
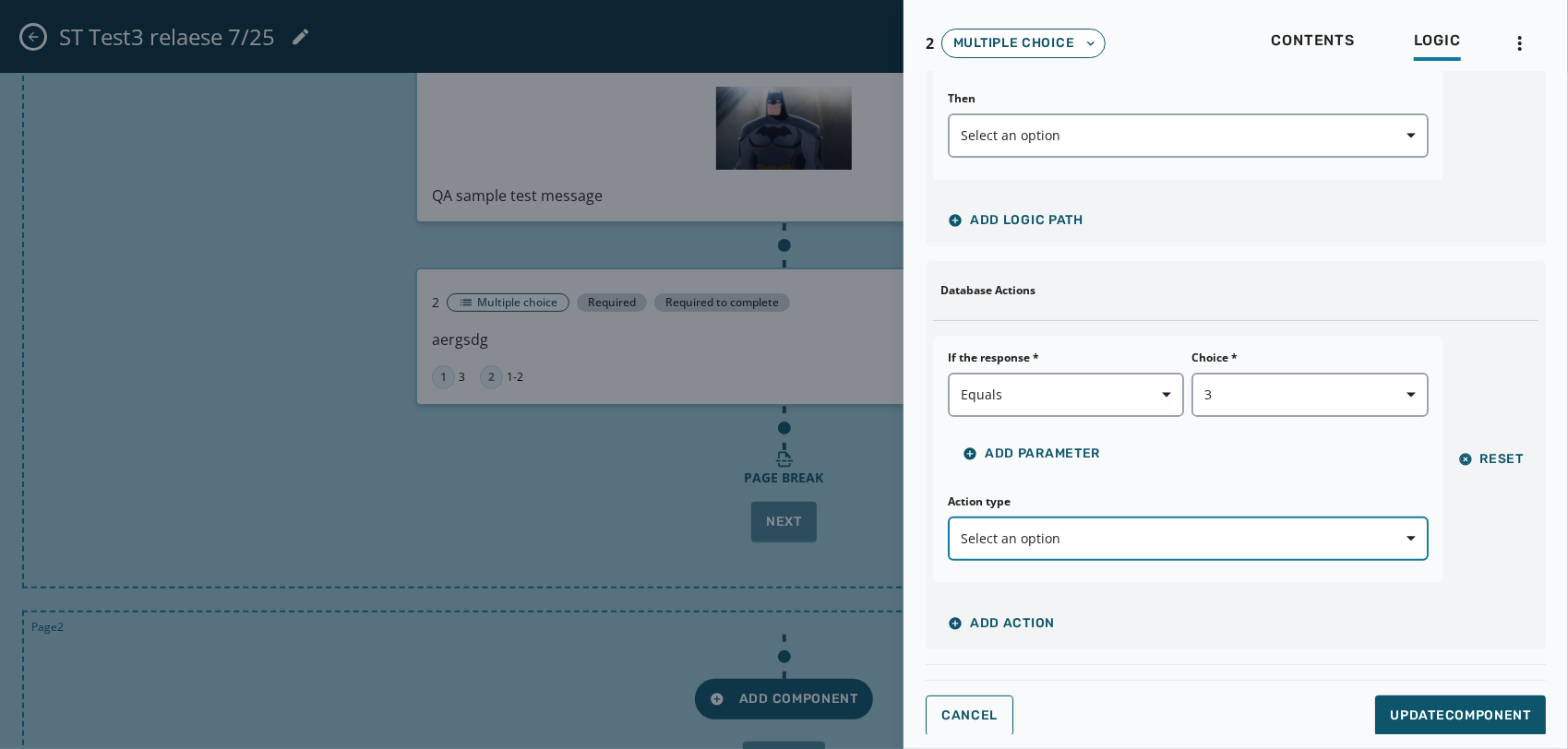
scroll to position [0, 0]
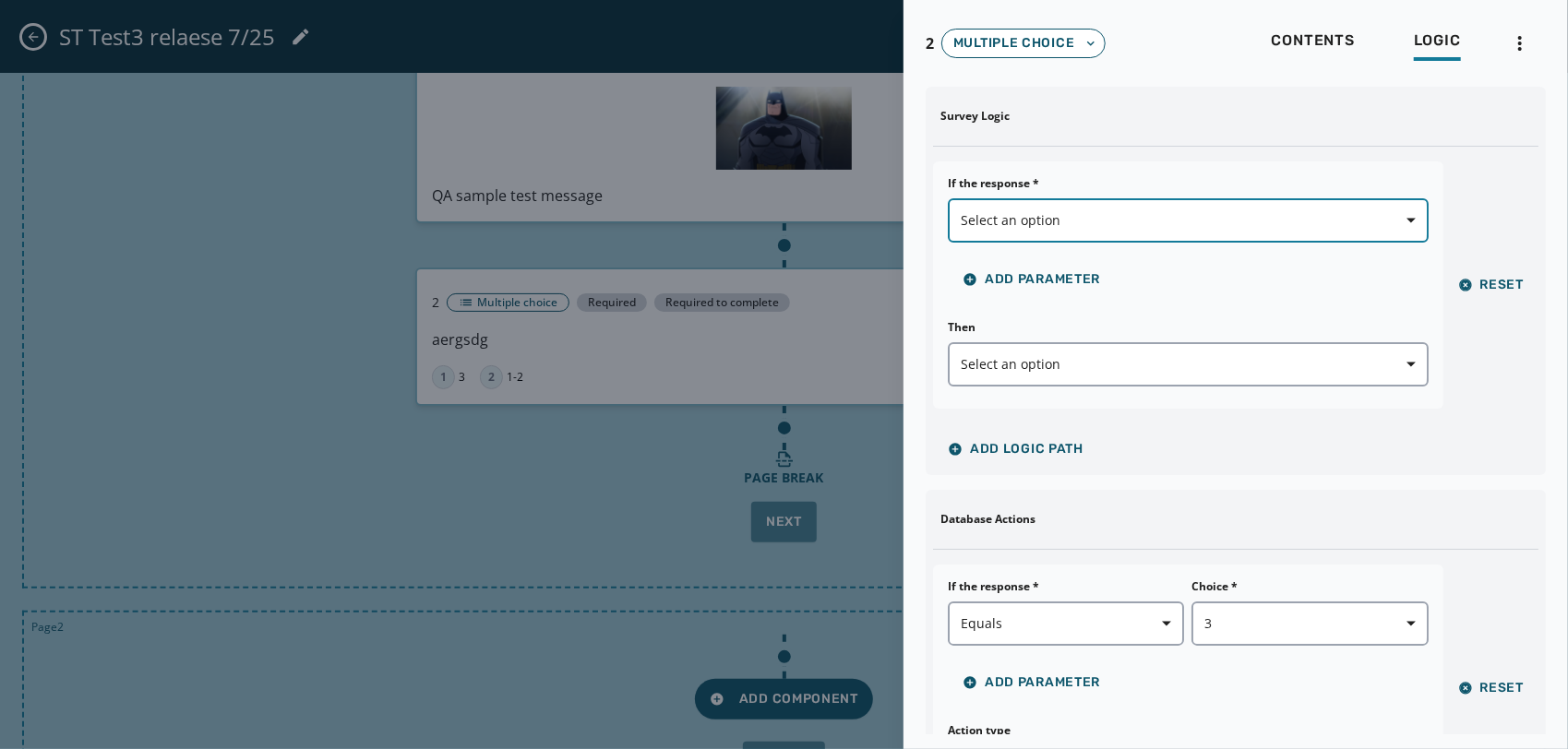
click at [1114, 200] on button "Select an option" at bounding box center [1187, 220] width 480 height 44
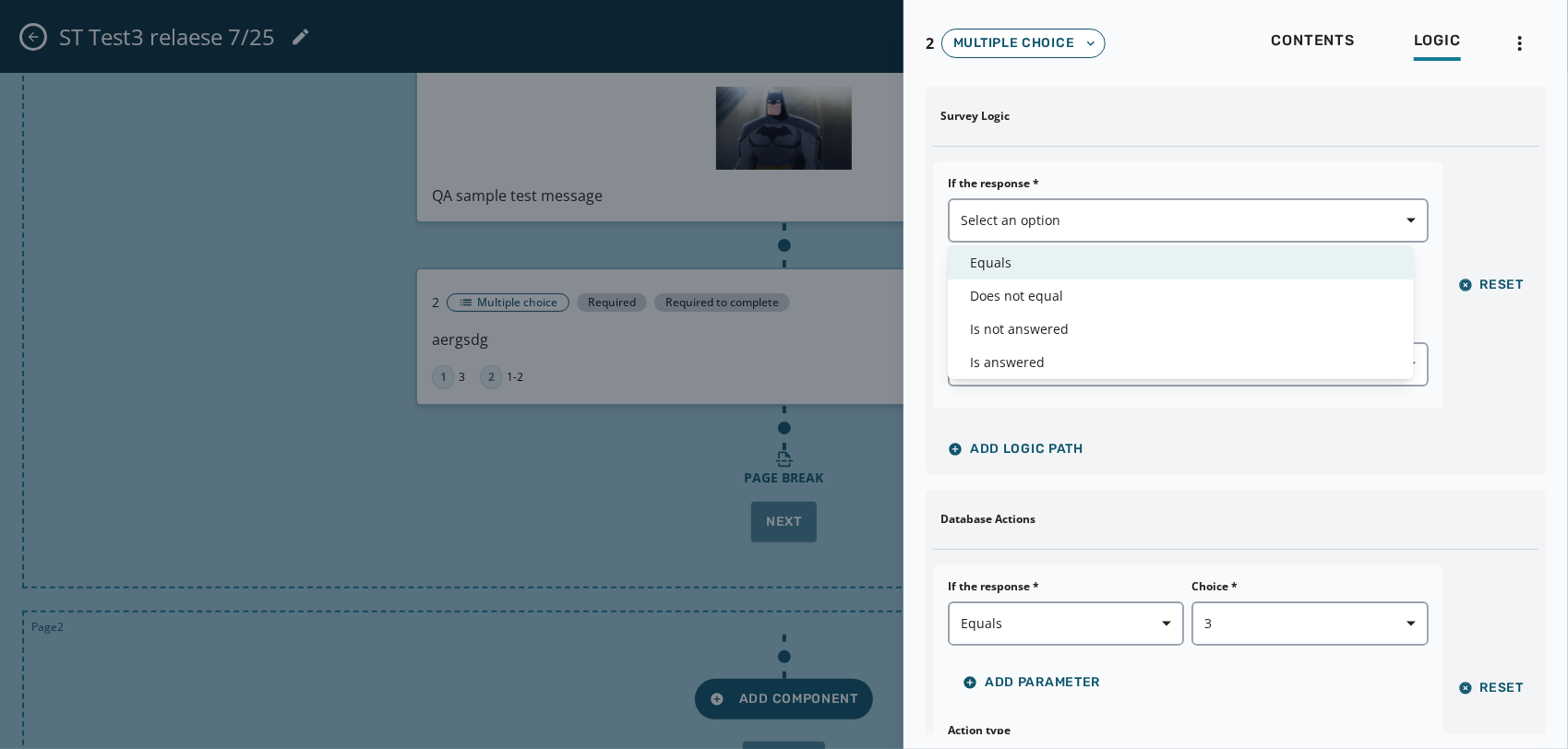
click at [1037, 256] on span "Equals" at bounding box center [1180, 263] width 421 height 19
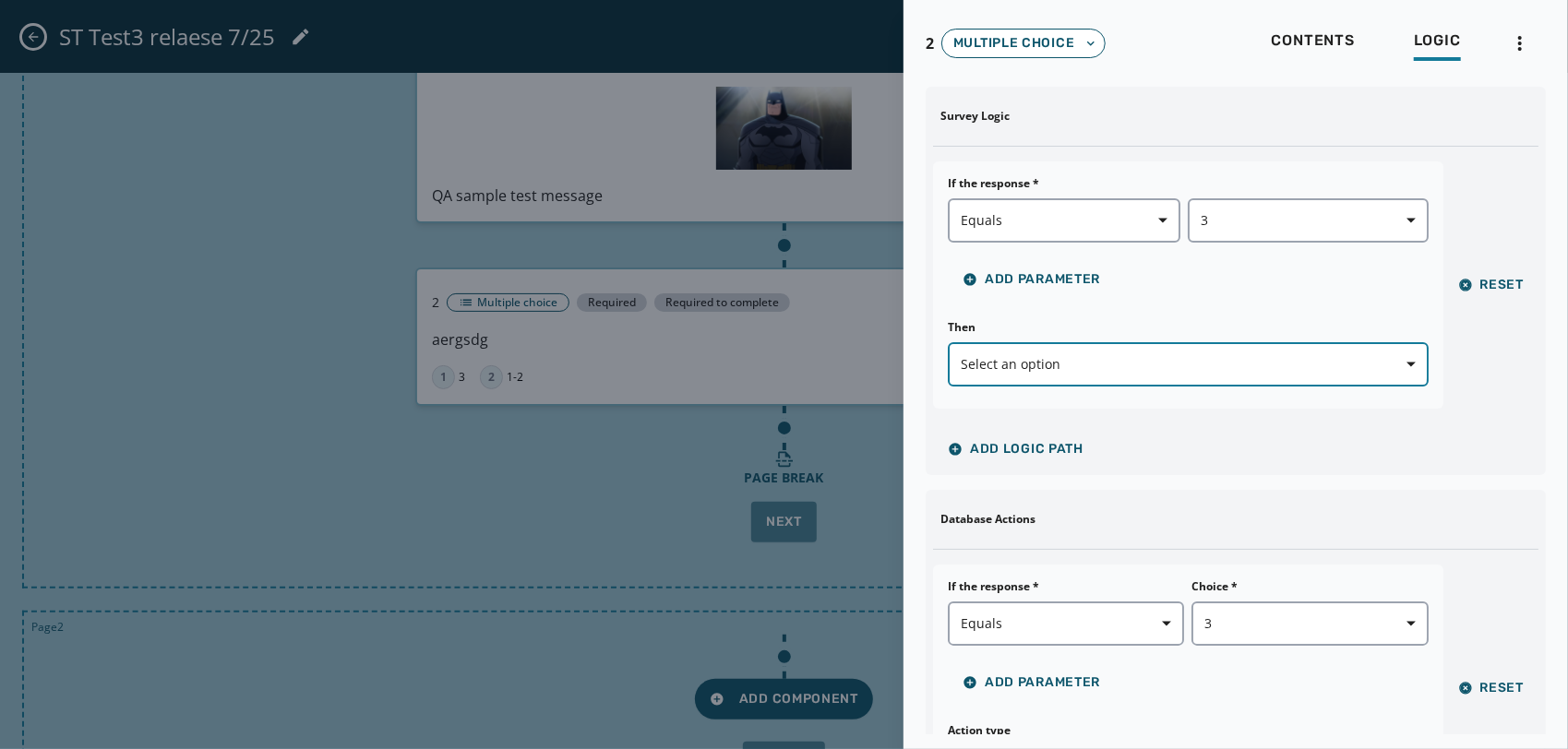
click at [1116, 378] on button "Select an option" at bounding box center [1187, 364] width 480 height 44
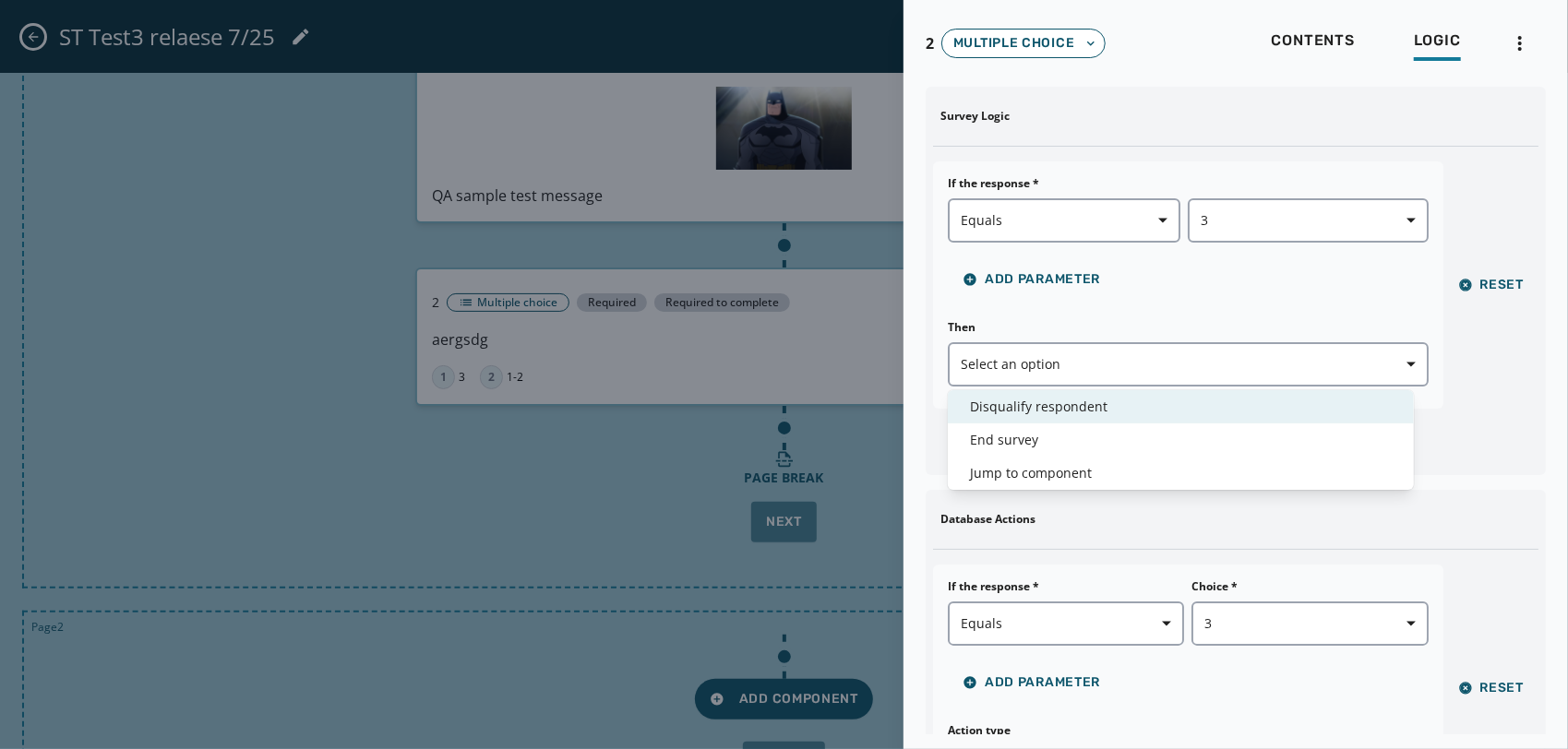
click at [1057, 402] on span "Disqualify respondent" at bounding box center [1180, 406] width 421 height 19
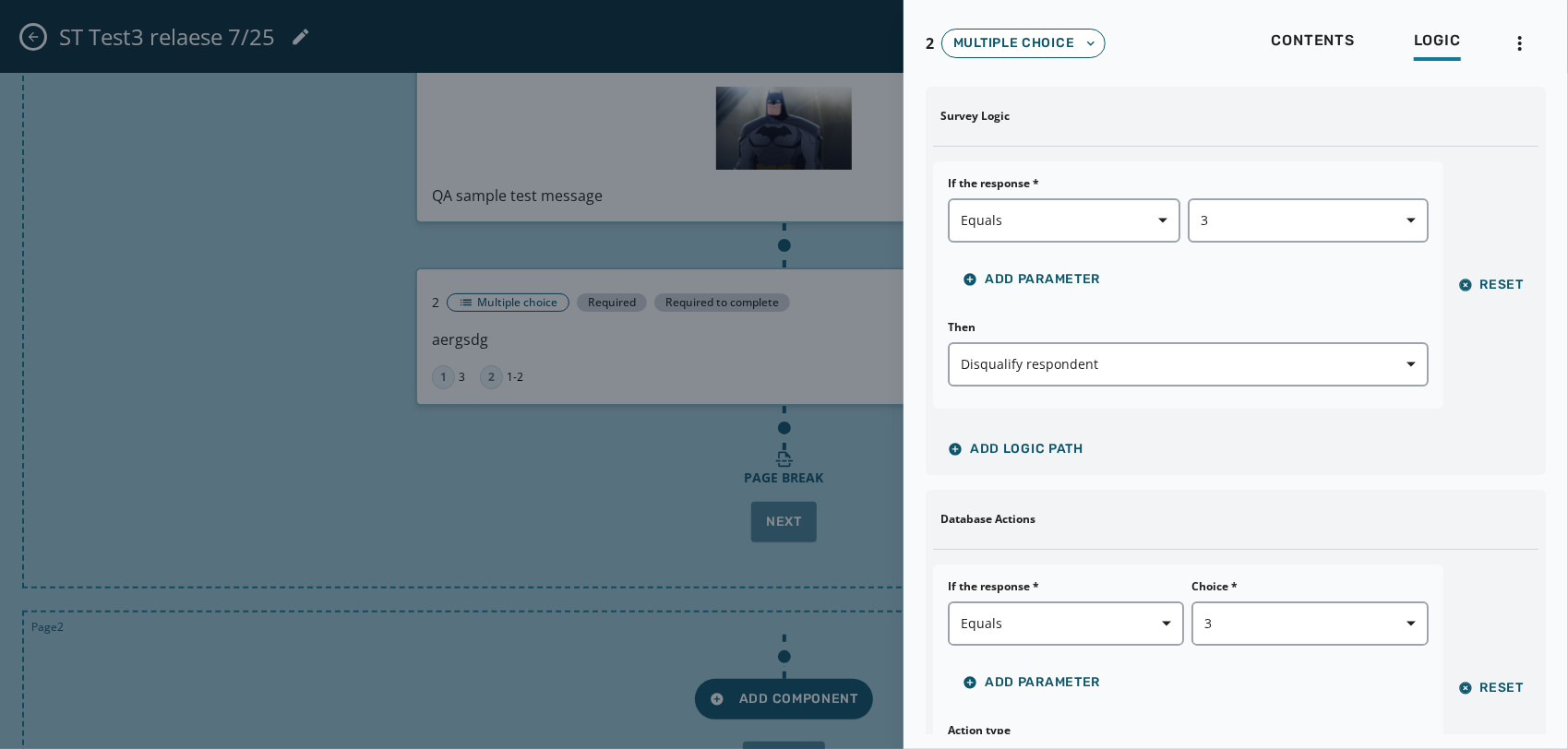
click at [598, 435] on div at bounding box center [784, 374] width 1568 height 749
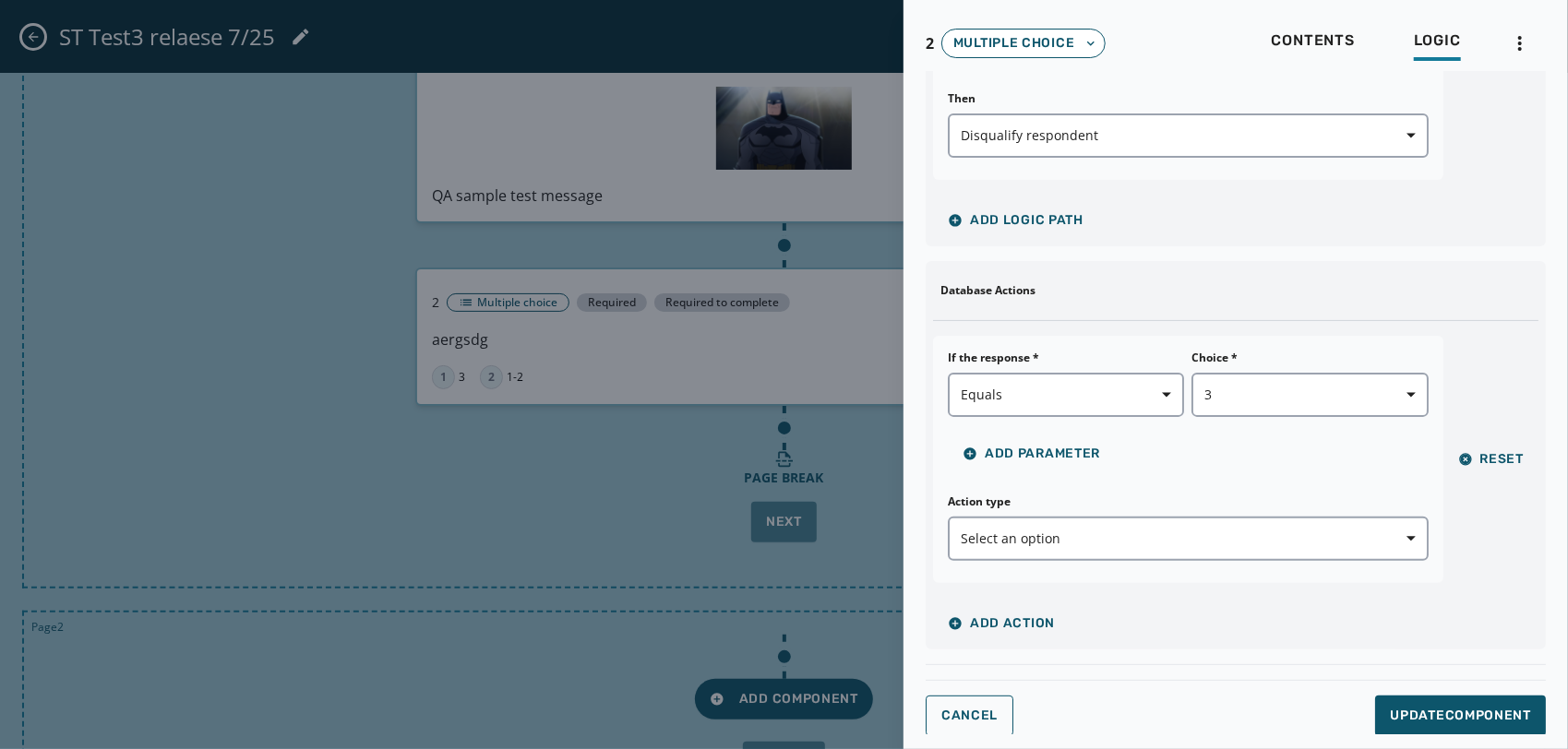
click at [958, 735] on div "2 Multiple choice Contents Logic Survey Logic If the response * Equals 3 Add Pa…" at bounding box center [1236, 374] width 664 height 749
click at [967, 716] on span "Cancel" at bounding box center [969, 715] width 56 height 15
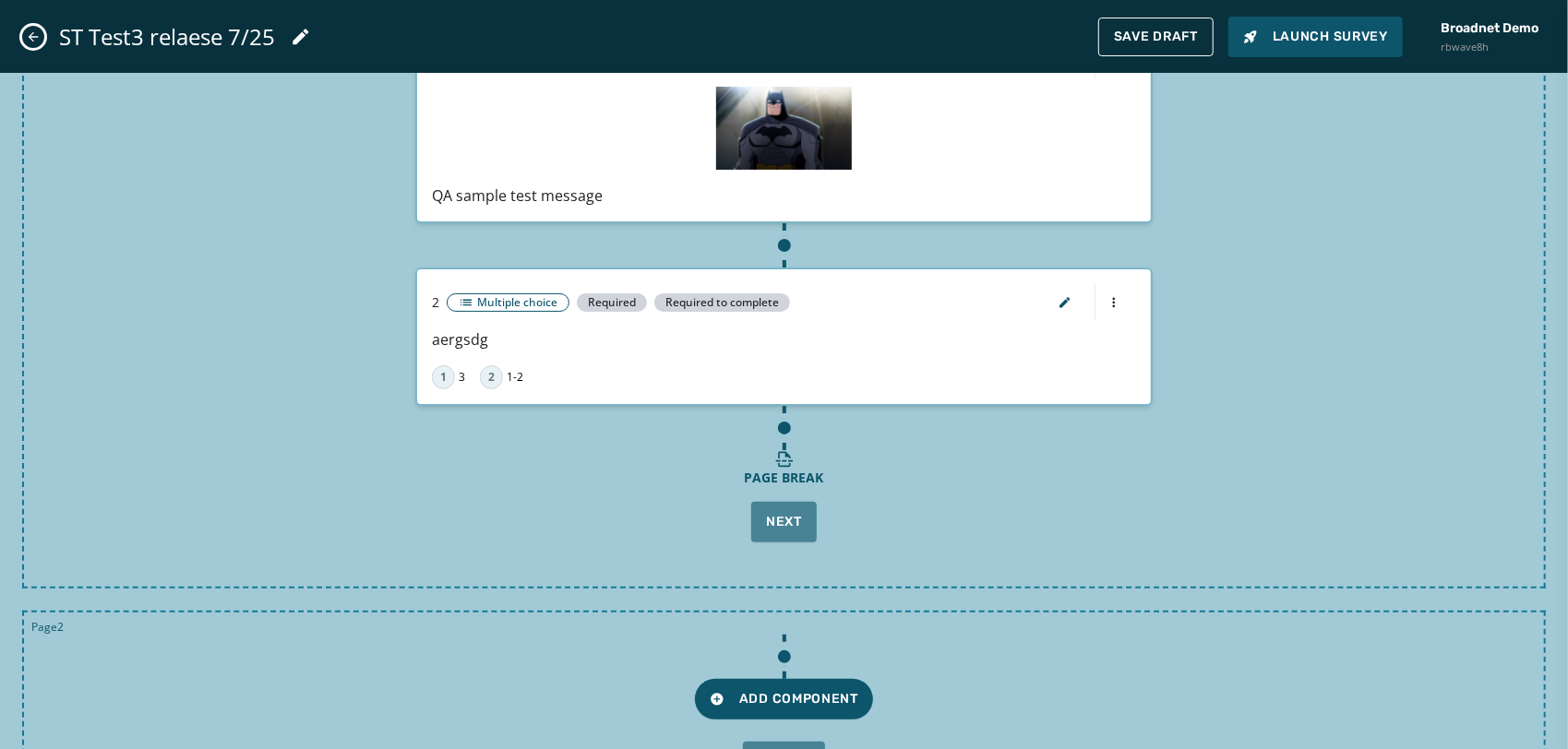
scroll to position [0, 0]
click at [1071, 303] on button "button" at bounding box center [1065, 301] width 44 height 37
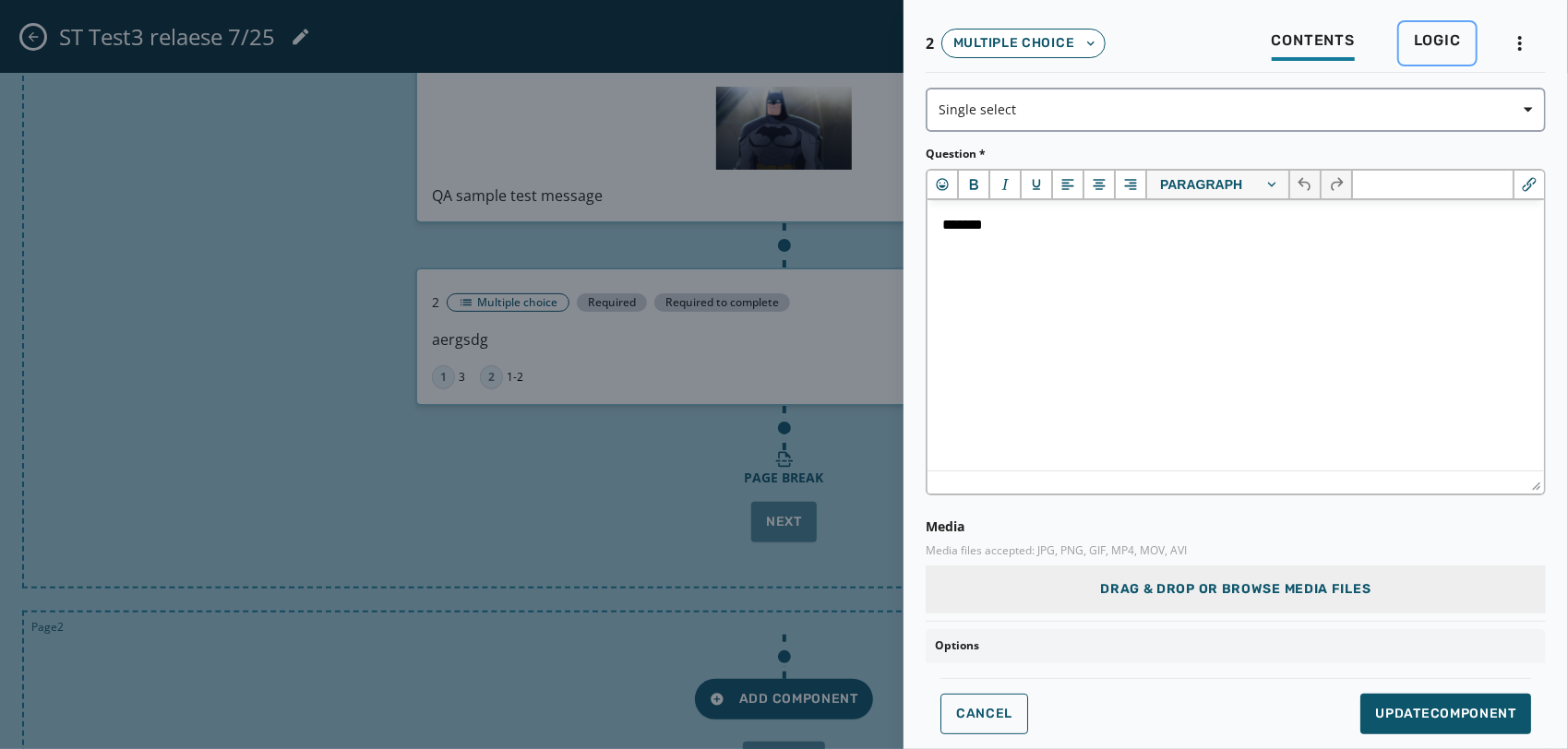
click at [1427, 45] on span "Logic" at bounding box center [1437, 41] width 47 height 19
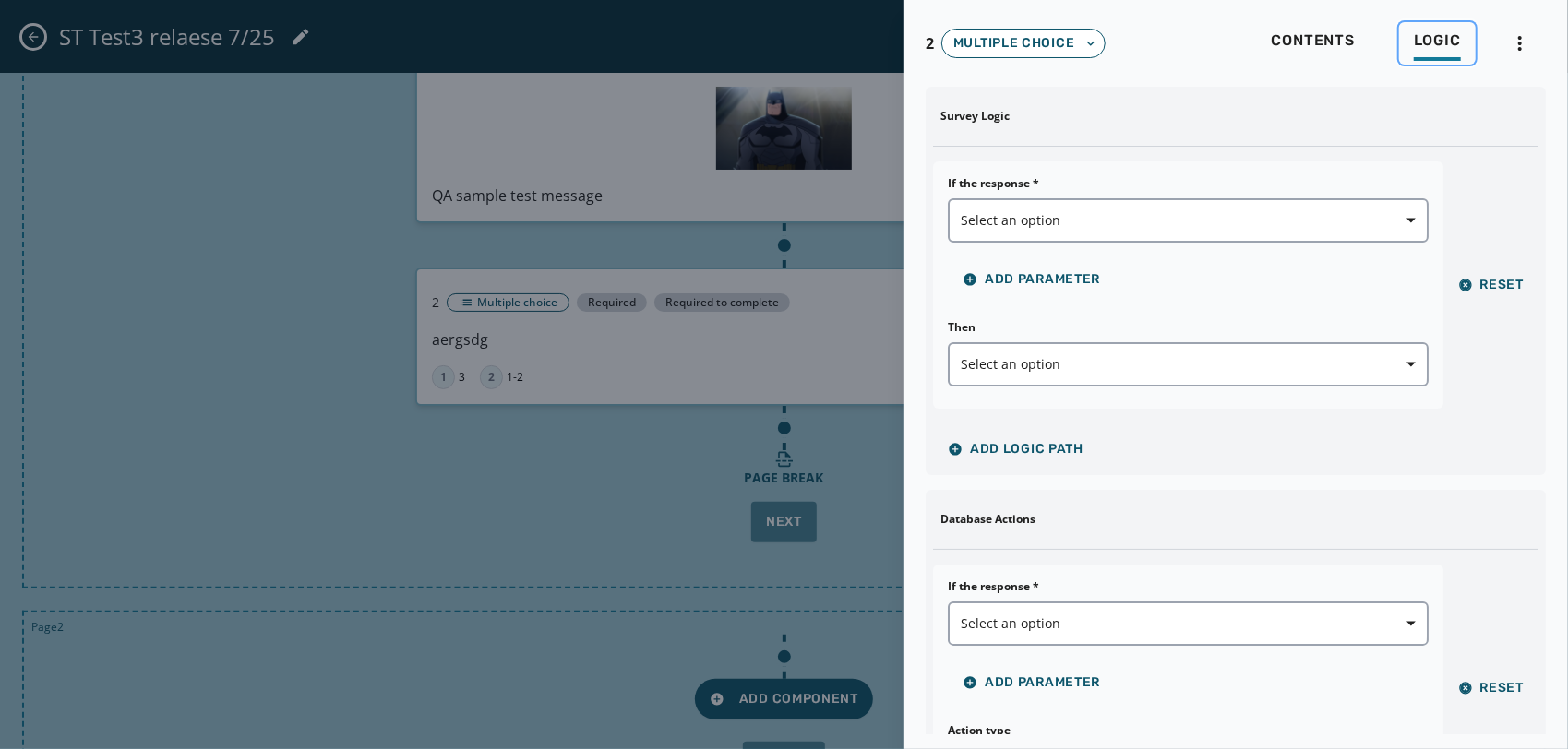
scroll to position [32, 0]
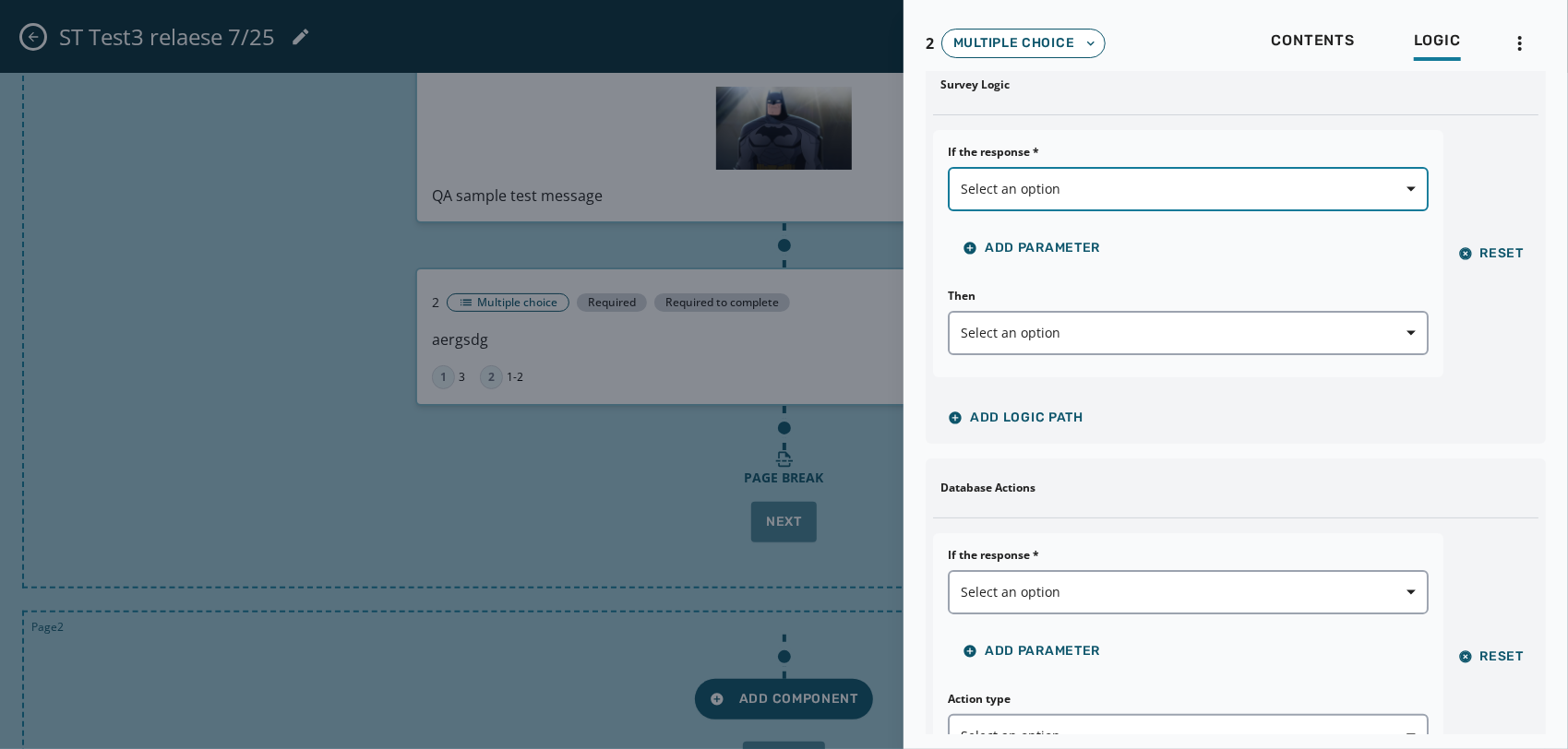
click at [1059, 188] on span "Select an option" at bounding box center [1187, 189] width 455 height 19
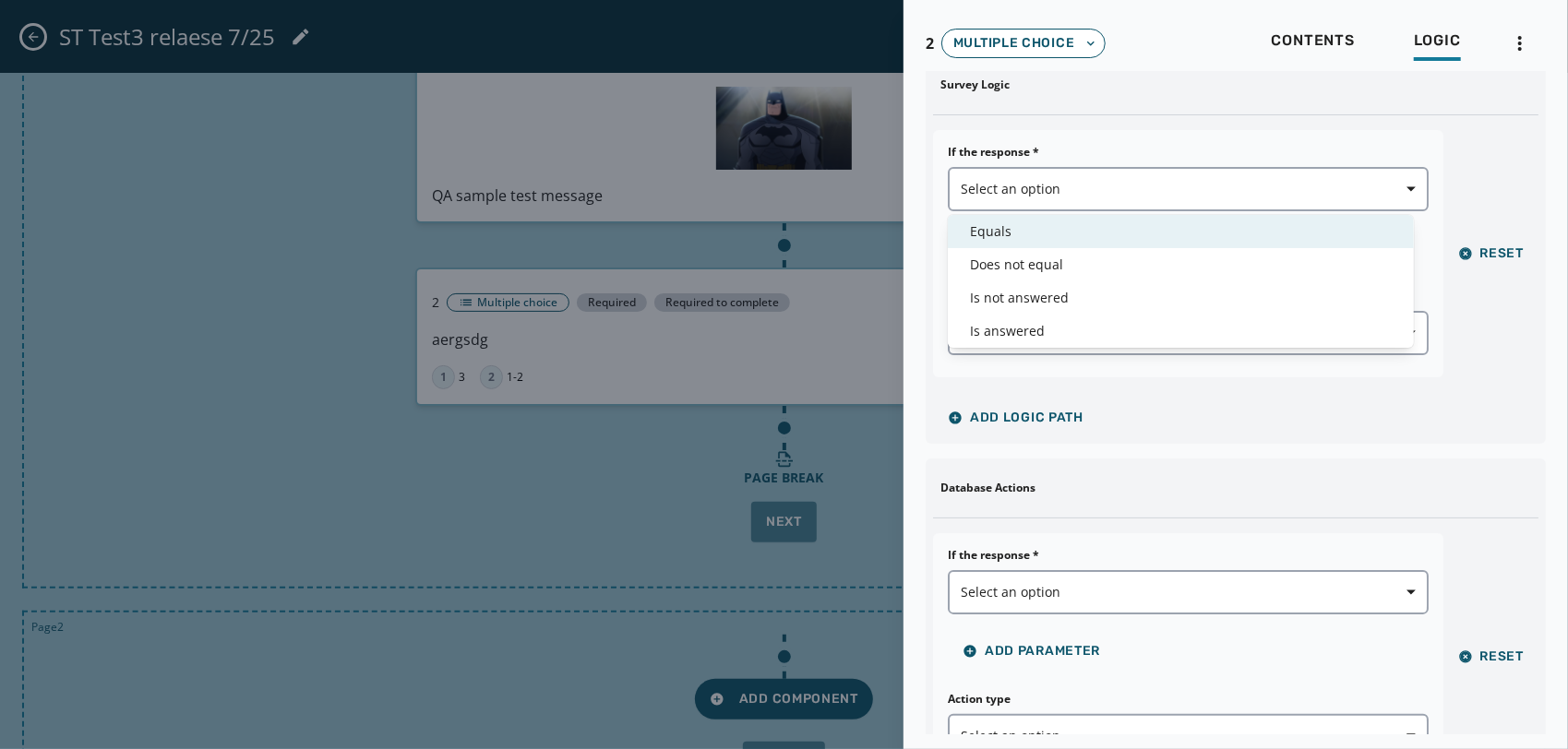
click at [1030, 242] on div "Equals" at bounding box center [1179, 231] width 466 height 34
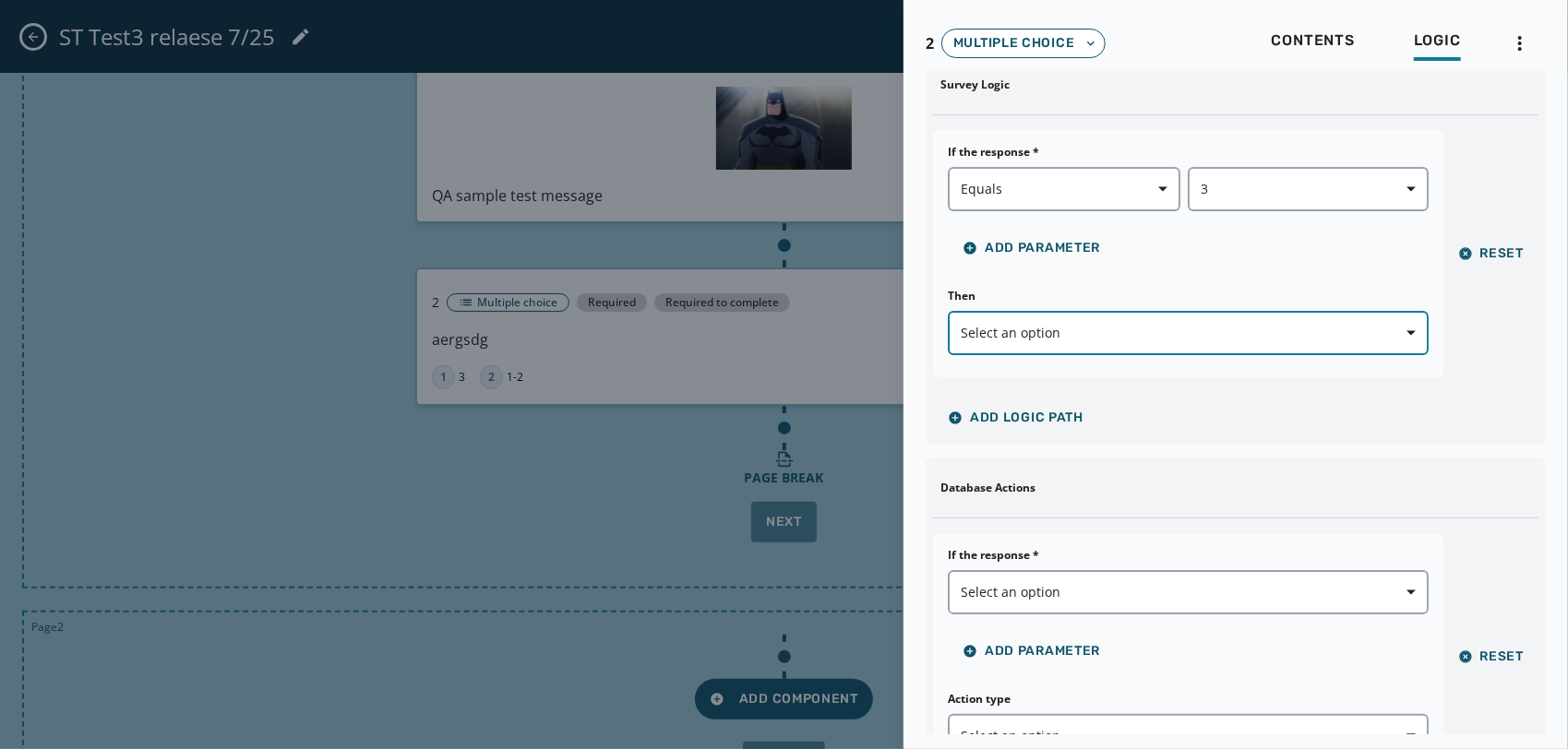
click at [1045, 332] on span "Select an option" at bounding box center [1187, 333] width 455 height 19
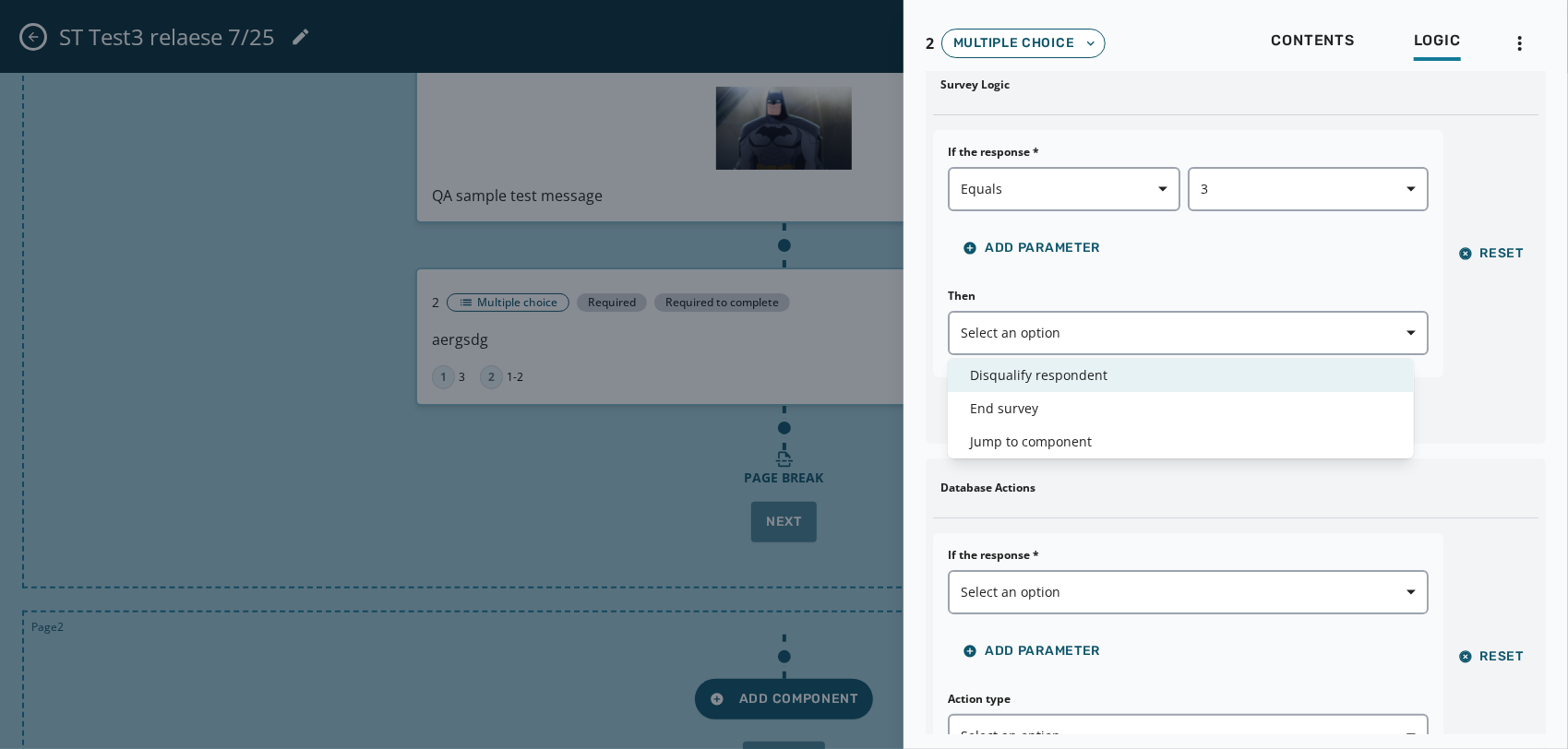
click at [1031, 369] on span "Disqualify respondent" at bounding box center [1180, 374] width 421 height 19
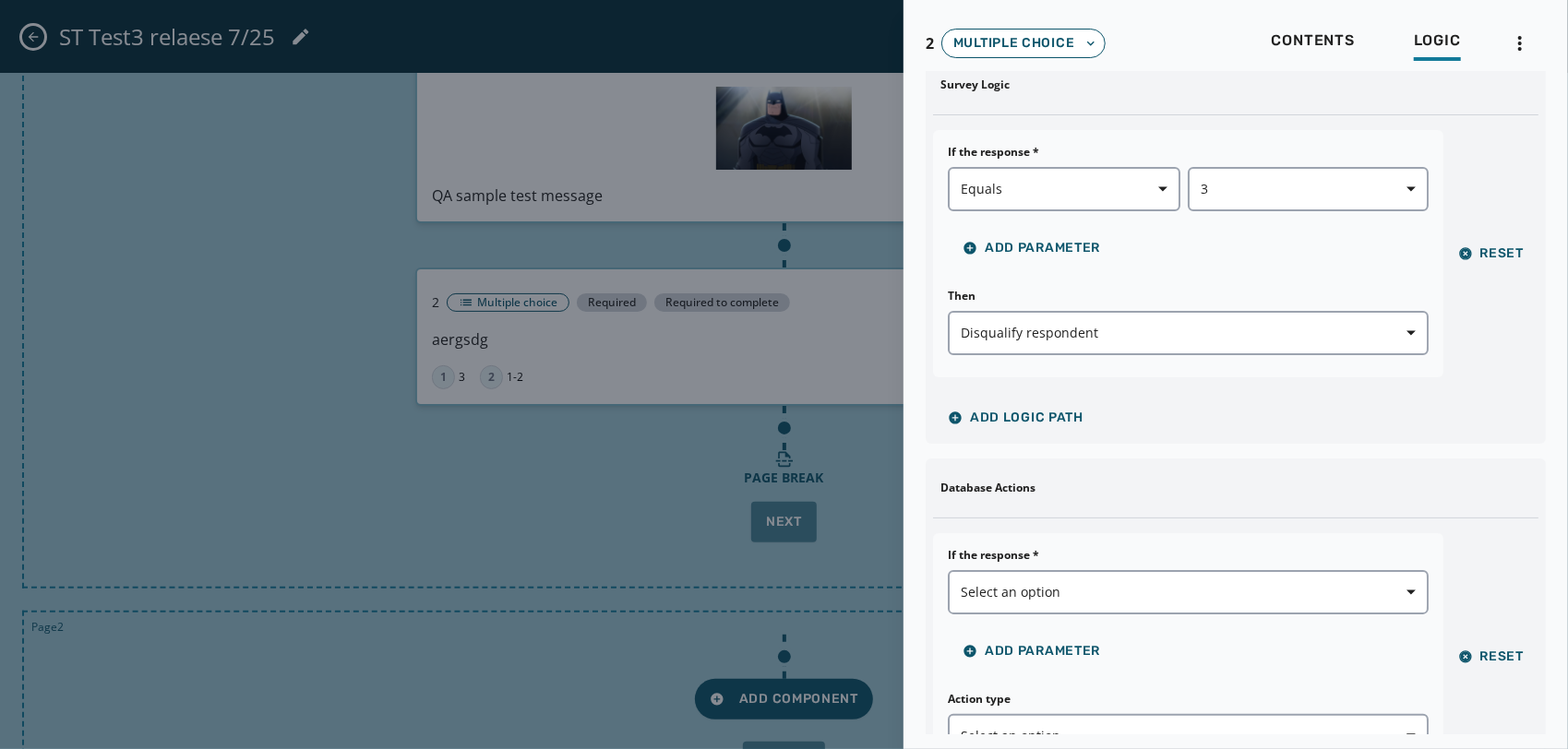
click at [401, 431] on div at bounding box center [784, 374] width 1568 height 749
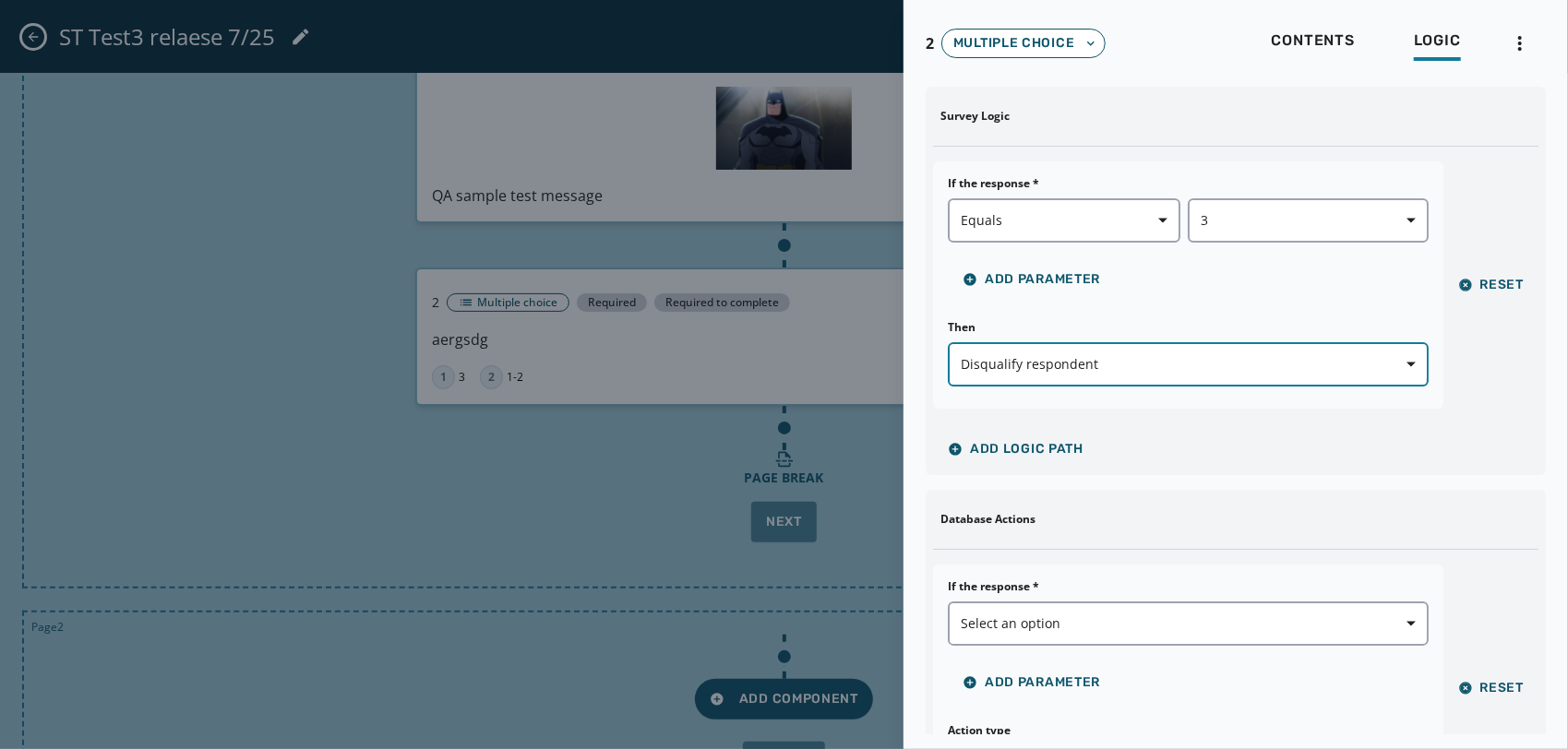
click at [1116, 361] on span "Disqualify respondent" at bounding box center [1187, 364] width 455 height 19
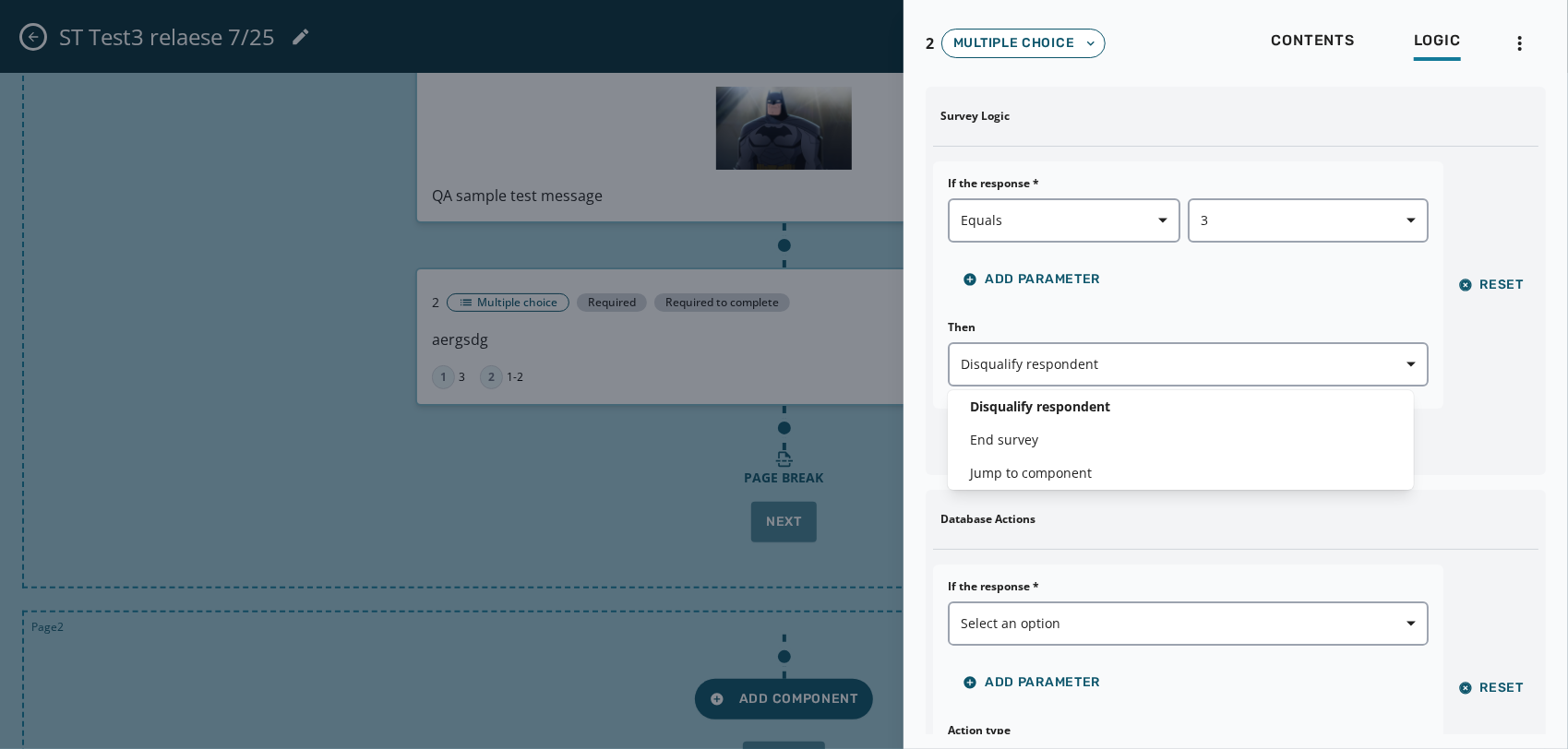
click at [1319, 35] on div "2 Multiple choice Contents Logic Survey Logic If the response * Equals 3 Add Pa…" at bounding box center [1235, 374] width 620 height 719
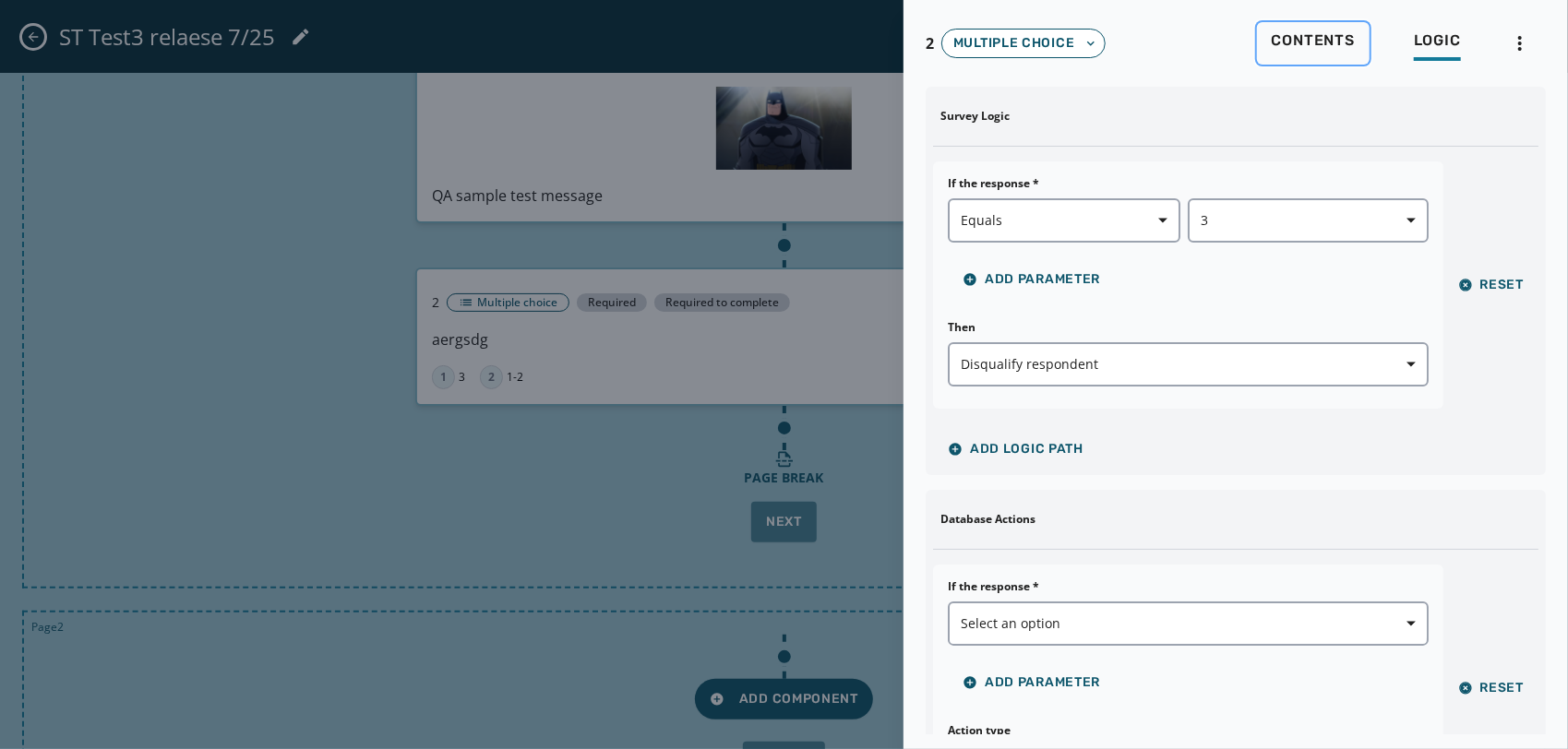
click at [1303, 33] on span "Contents" at bounding box center [1313, 41] width 83 height 19
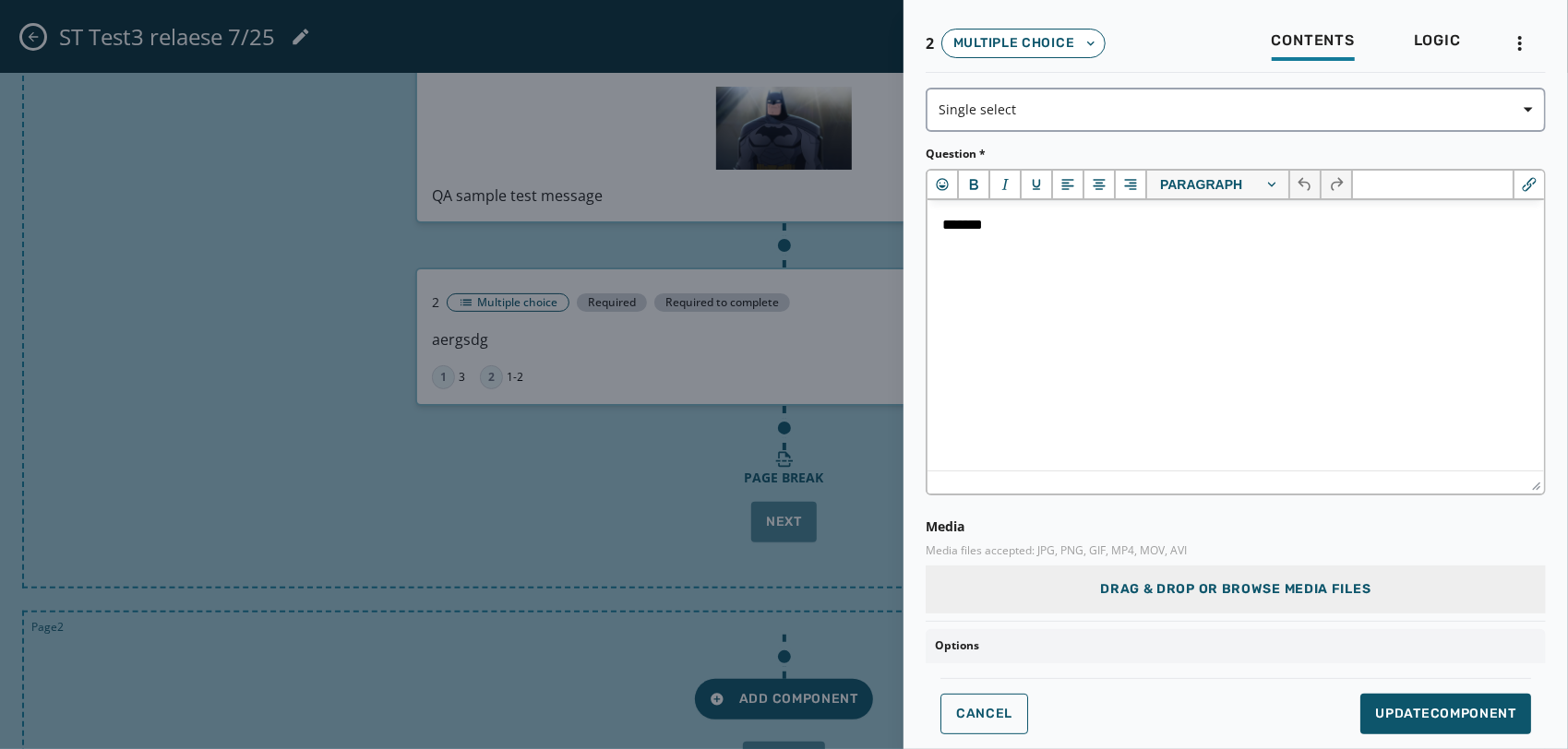
click at [601, 633] on div at bounding box center [784, 374] width 1568 height 749
click at [975, 717] on span "Cancel" at bounding box center [984, 713] width 56 height 15
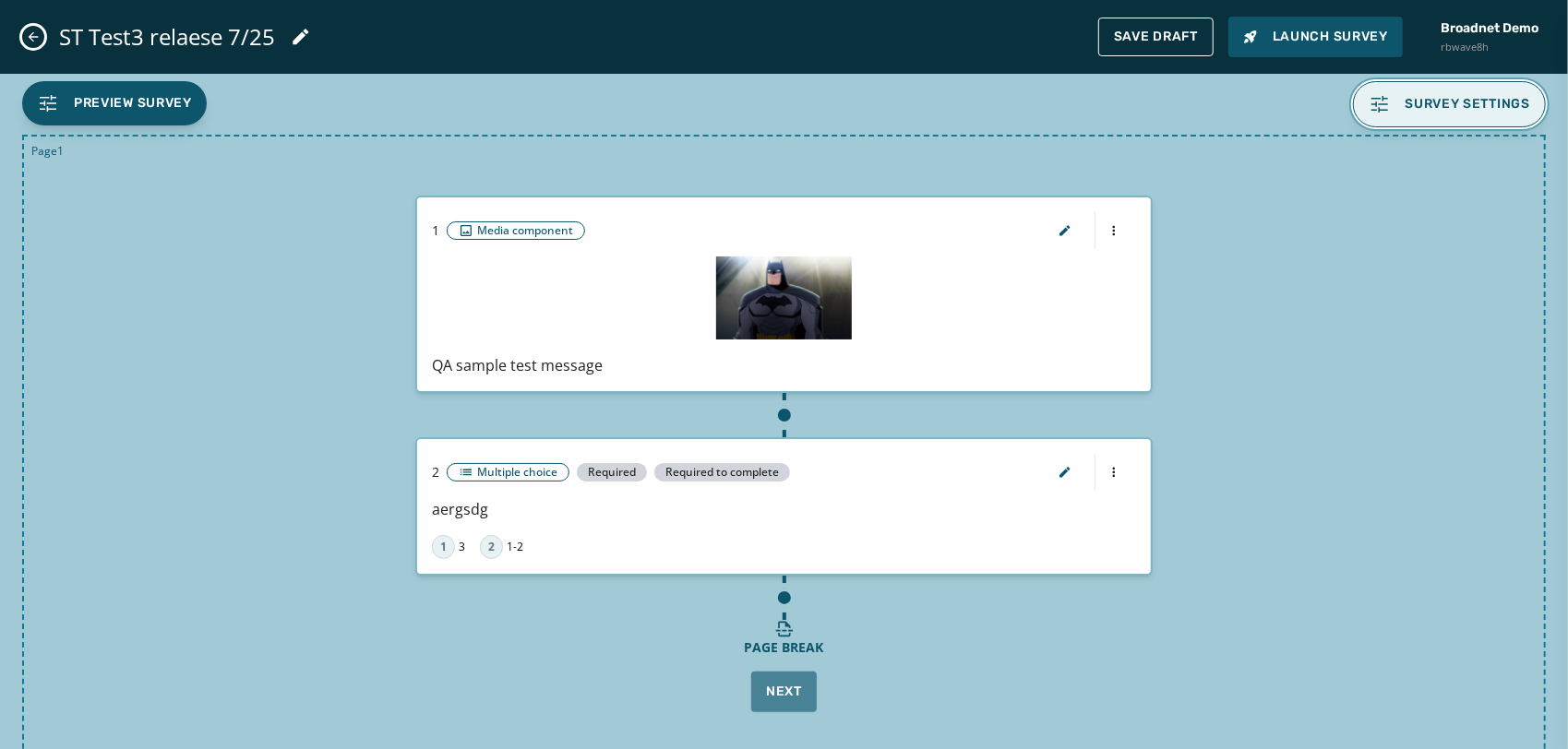
click at [1413, 115] on button "Survey settings" at bounding box center [1449, 104] width 194 height 46
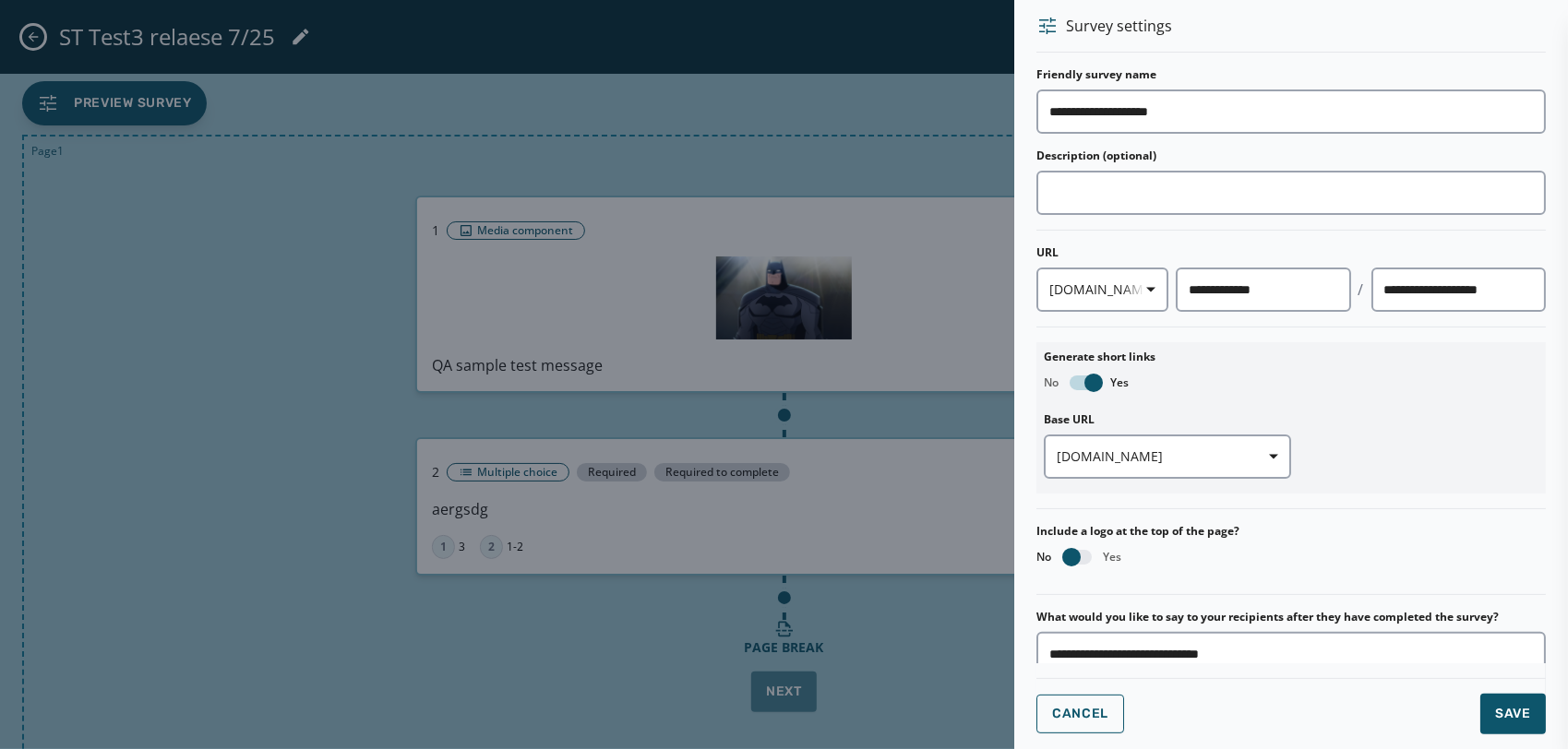
scroll to position [195, 0]
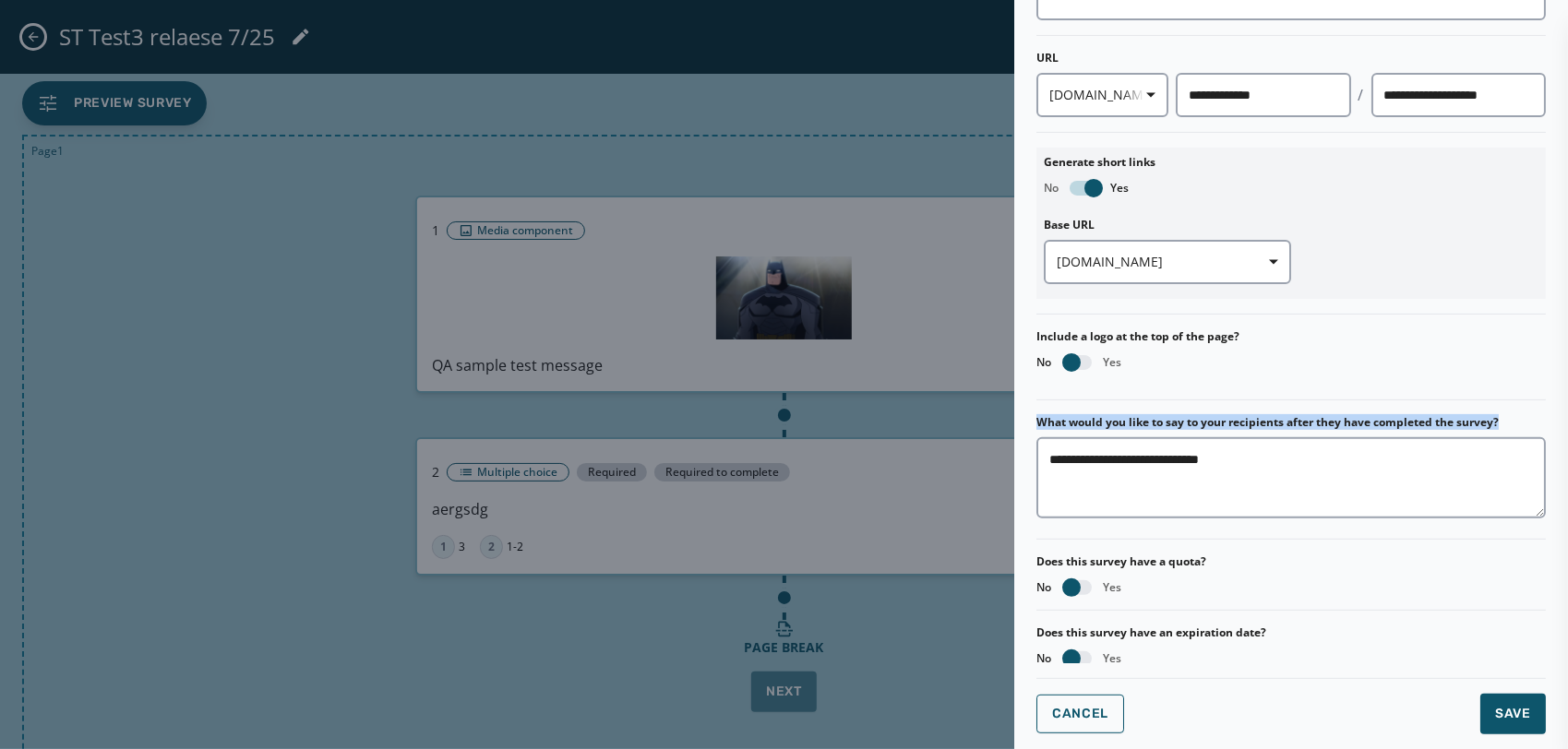
drag, startPoint x: 1028, startPoint y: 414, endPoint x: 1544, endPoint y: 506, distance: 524.1
click at [1544, 506] on div "**********" at bounding box center [1291, 374] width 554 height 749
drag, startPoint x: 1544, startPoint y: 506, endPoint x: 1533, endPoint y: 514, distance: 13.6
click at [1533, 514] on div "**********" at bounding box center [1291, 374] width 554 height 749
click at [1534, 511] on div "**********" at bounding box center [1291, 374] width 554 height 749
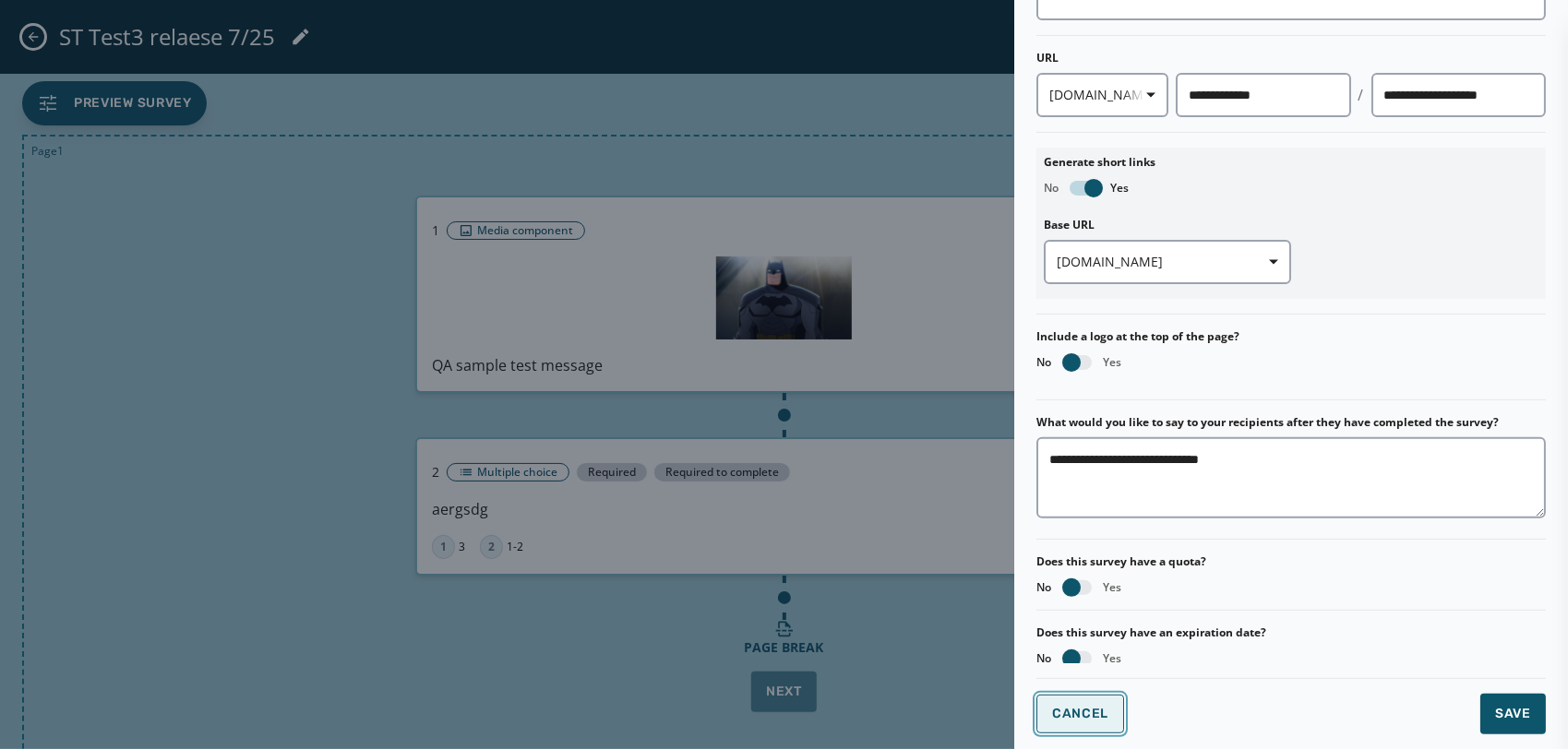
click at [1105, 726] on button "Cancel" at bounding box center [1080, 713] width 88 height 39
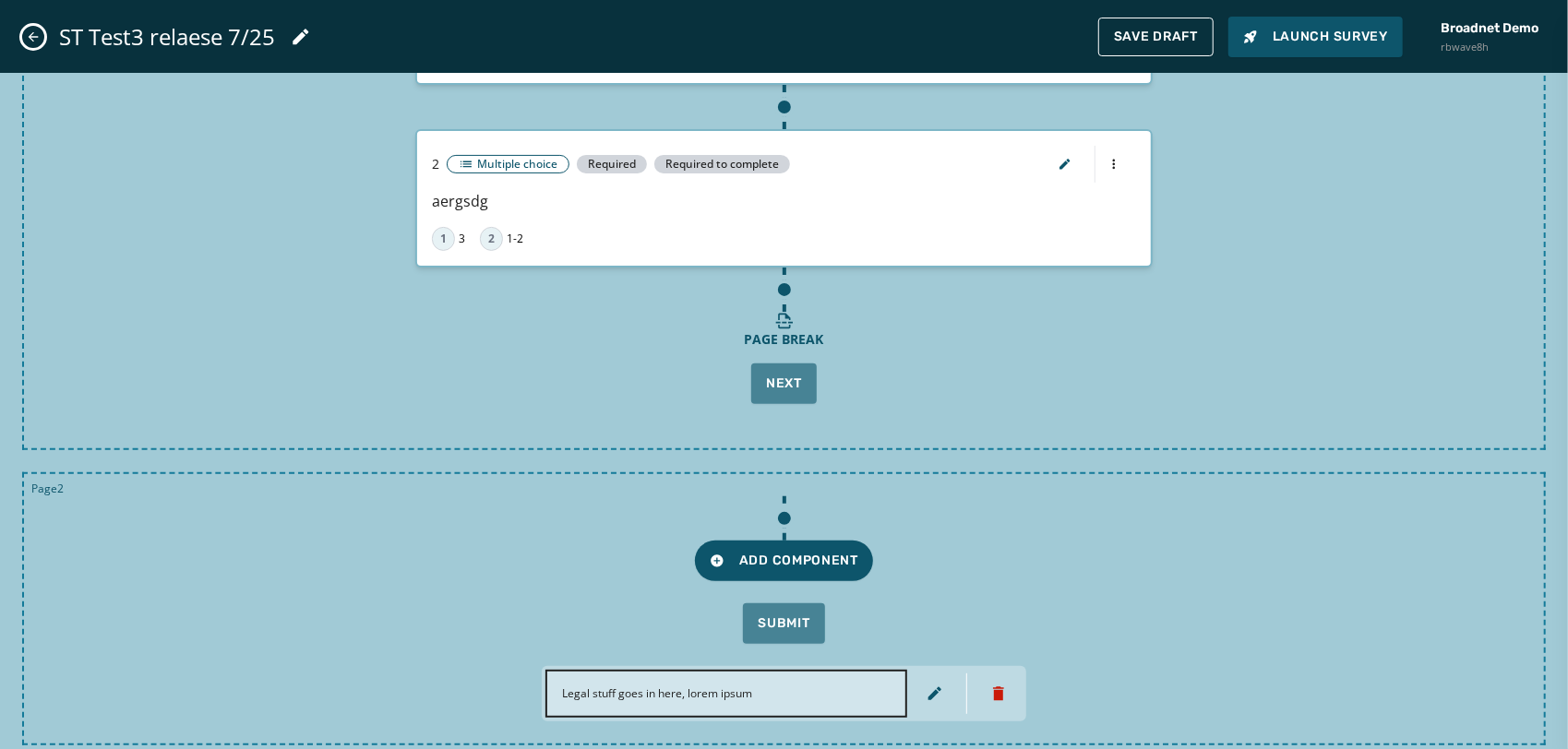
scroll to position [324, 0]
